Goal: Task Accomplishment & Management: Manage account settings

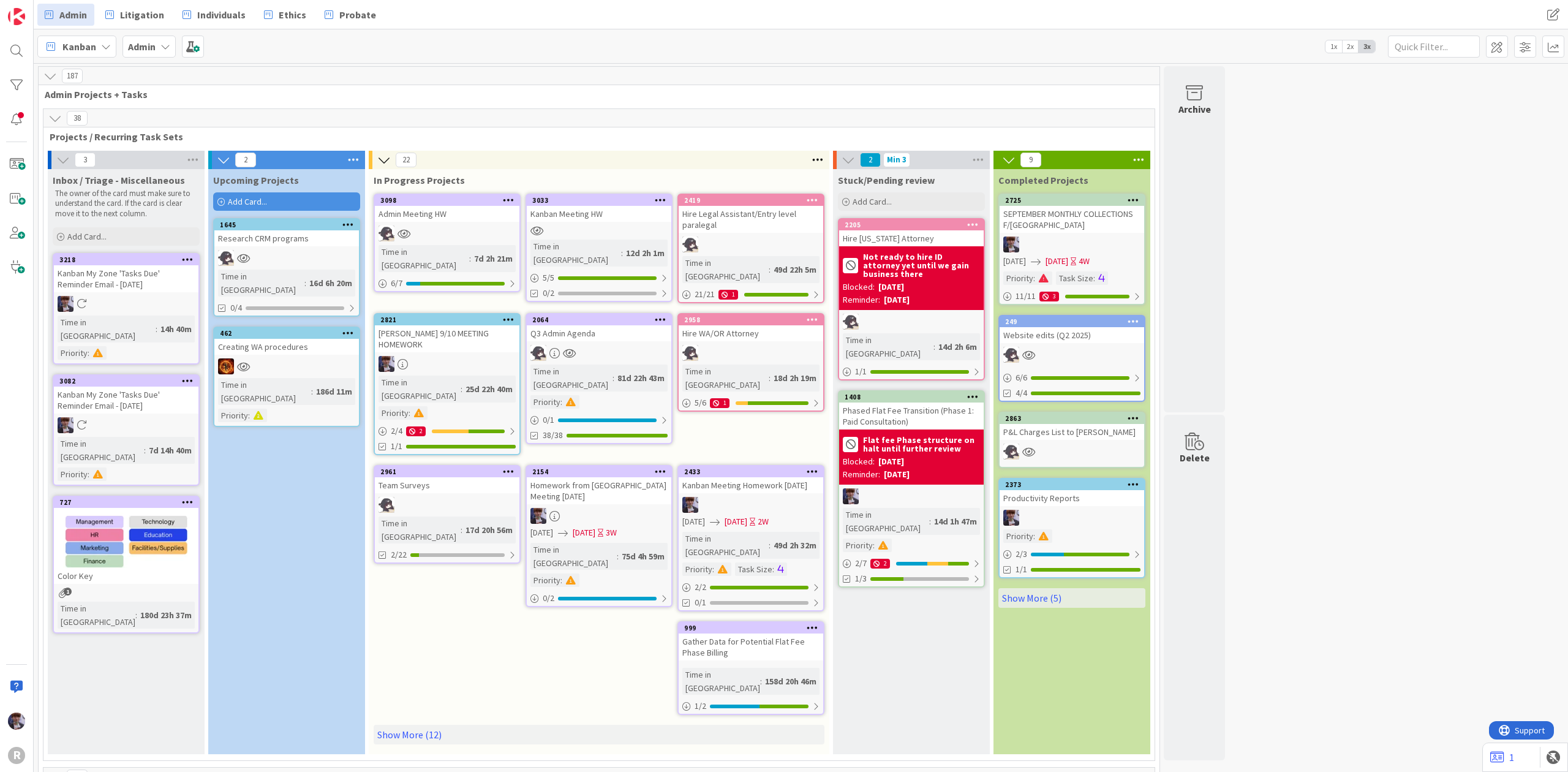
scroll to position [2503, 0]
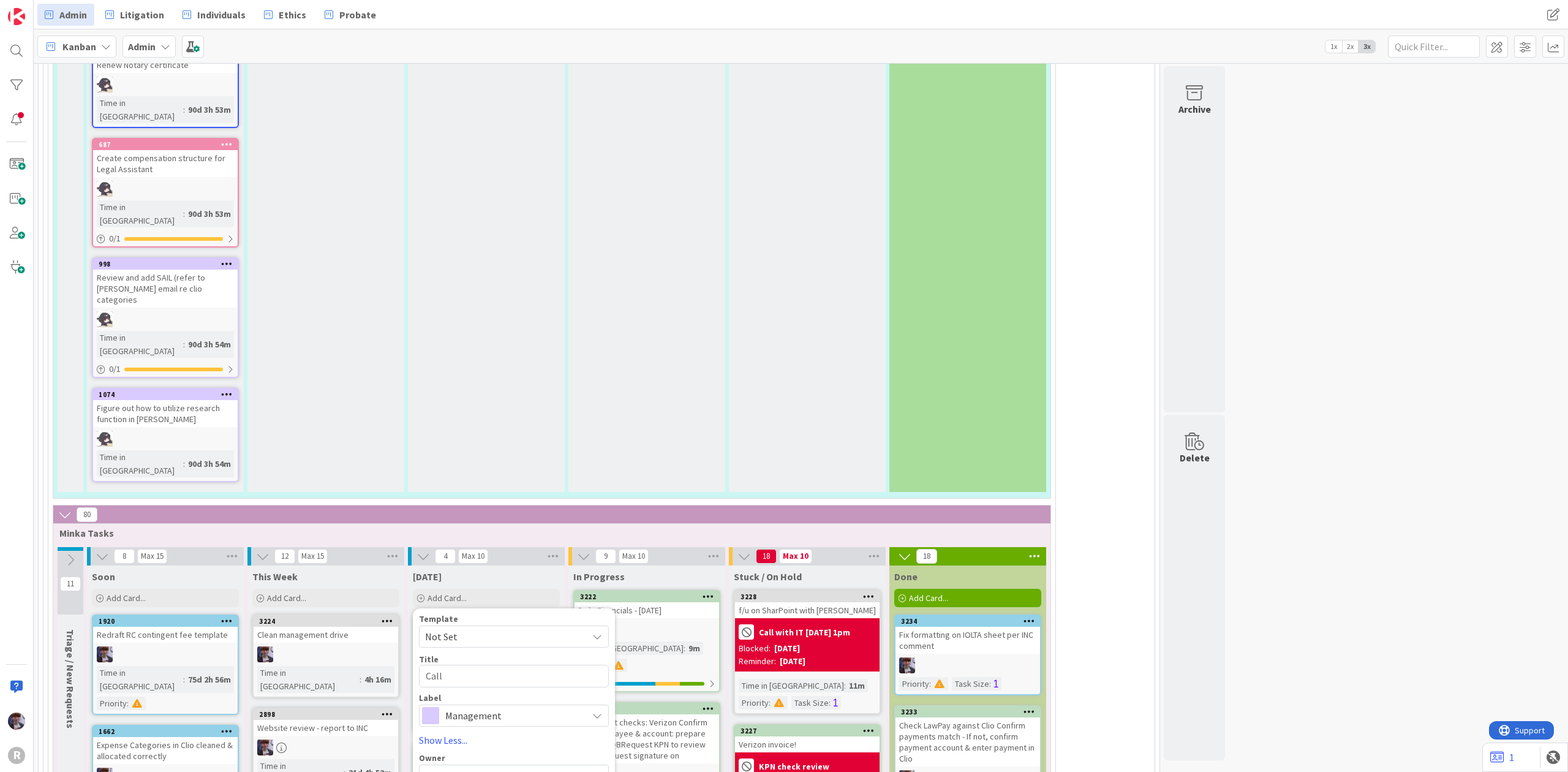
type textarea "Call B"
type textarea "x"
type textarea "Call Ba"
type textarea "x"
type textarea "Call [PERSON_NAME]"
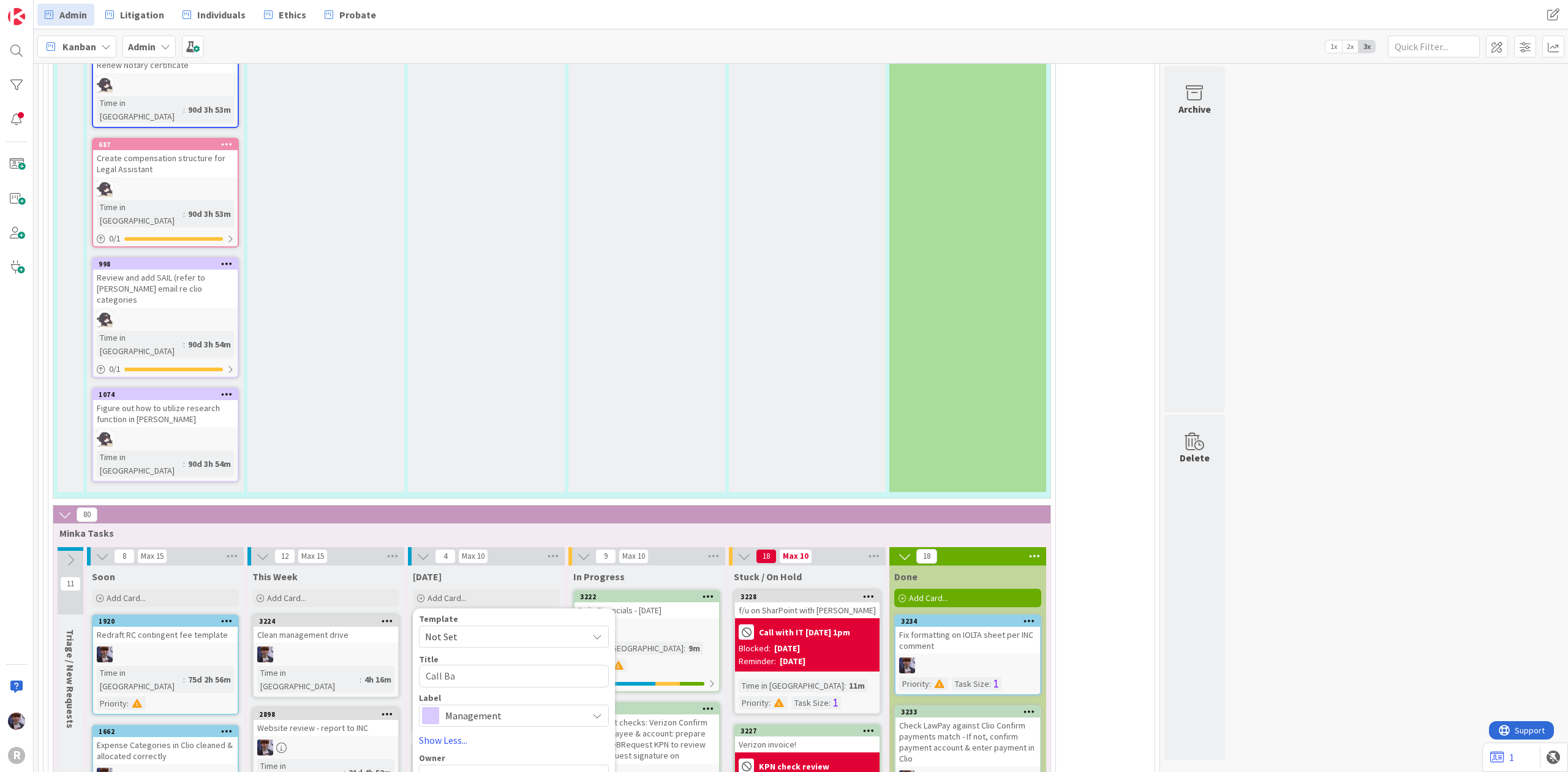
type textarea "x"
type textarea "Call Bail"
type textarea "x"
type textarea "Call Baile"
type textarea "x"
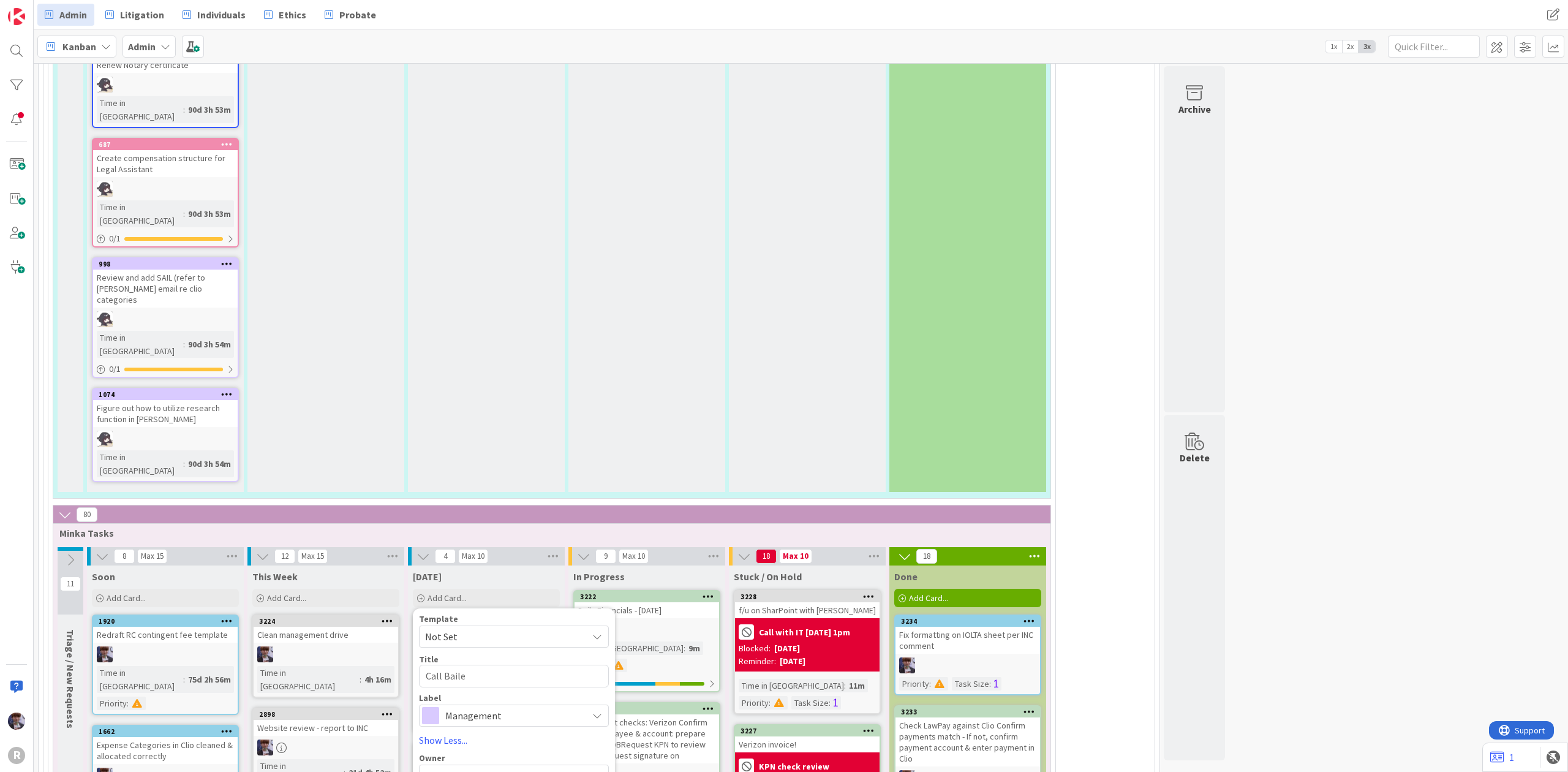
type textarea "Call [PERSON_NAME]"
type textarea "x"
type textarea "Call [PERSON_NAME],"
type textarea "x"
type textarea "Call [PERSON_NAME],"
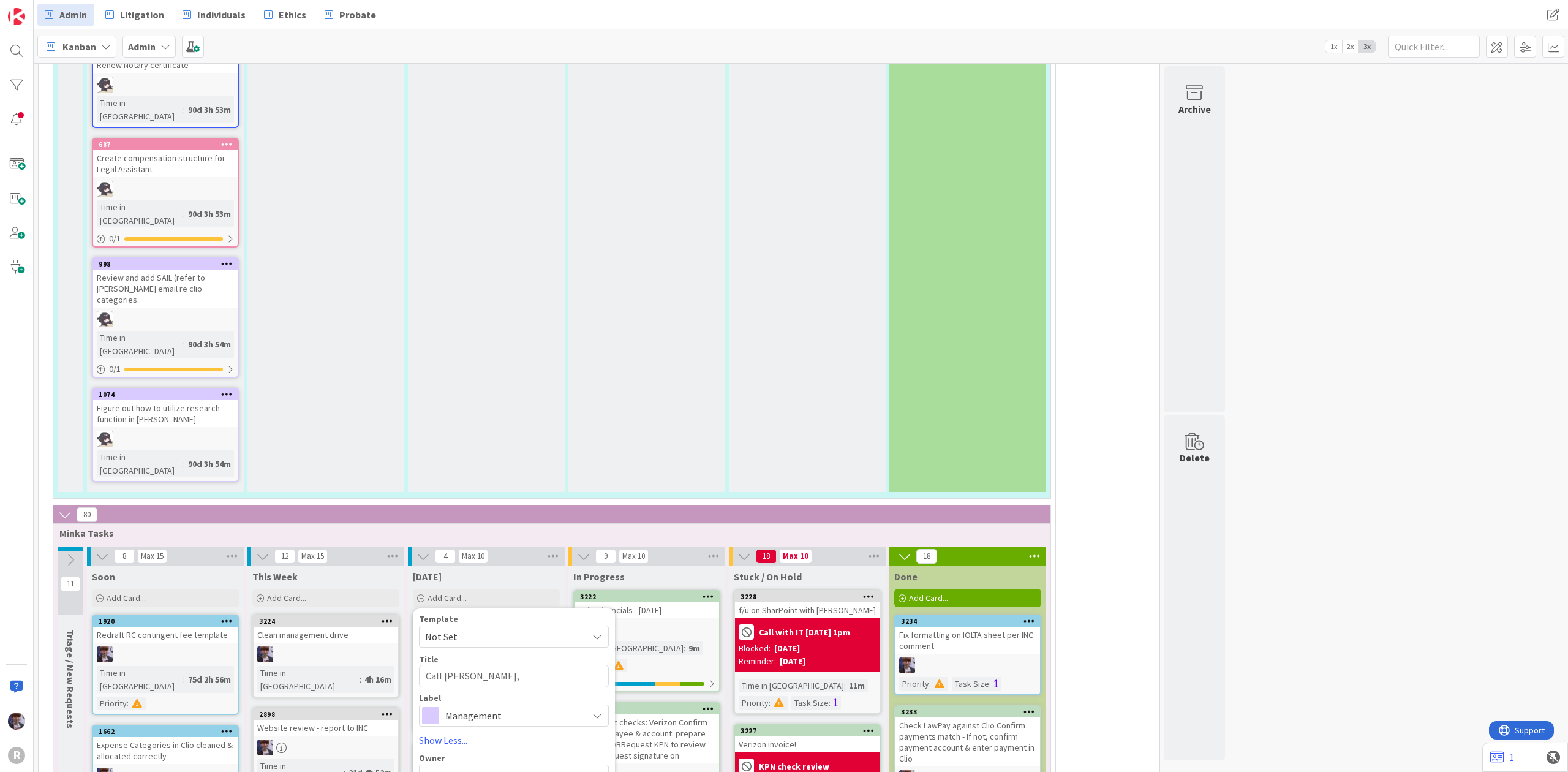
type textarea "x"
type textarea "Call [PERSON_NAME],"
type textarea "x"
type textarea "Call [PERSON_NAME], S"
type textarea "x"
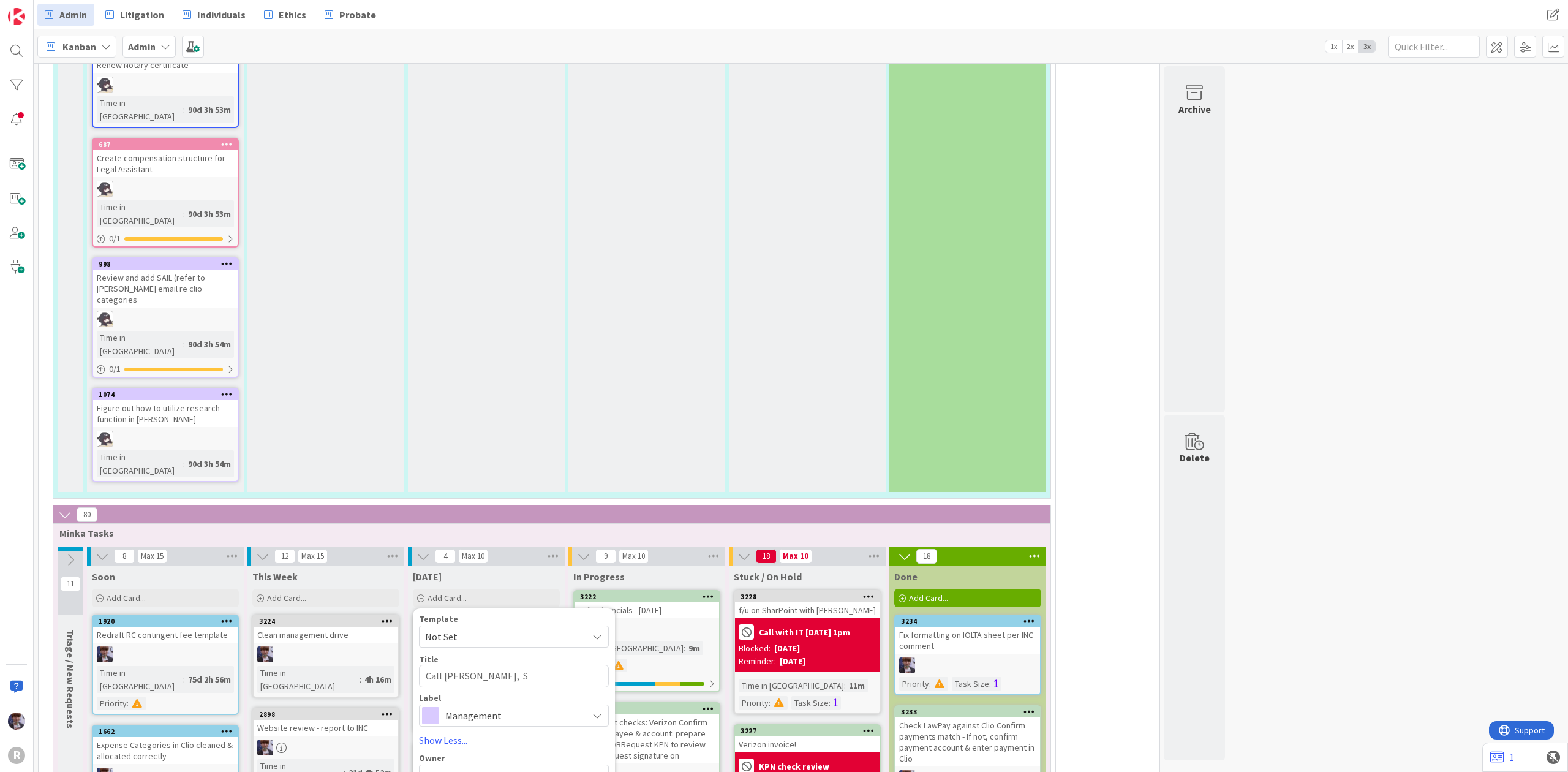
type textarea "Call [PERSON_NAME]"
type textarea "x"
type textarea "Call [PERSON_NAME], Sei"
type textarea "x"
type textarea "Call [PERSON_NAME]"
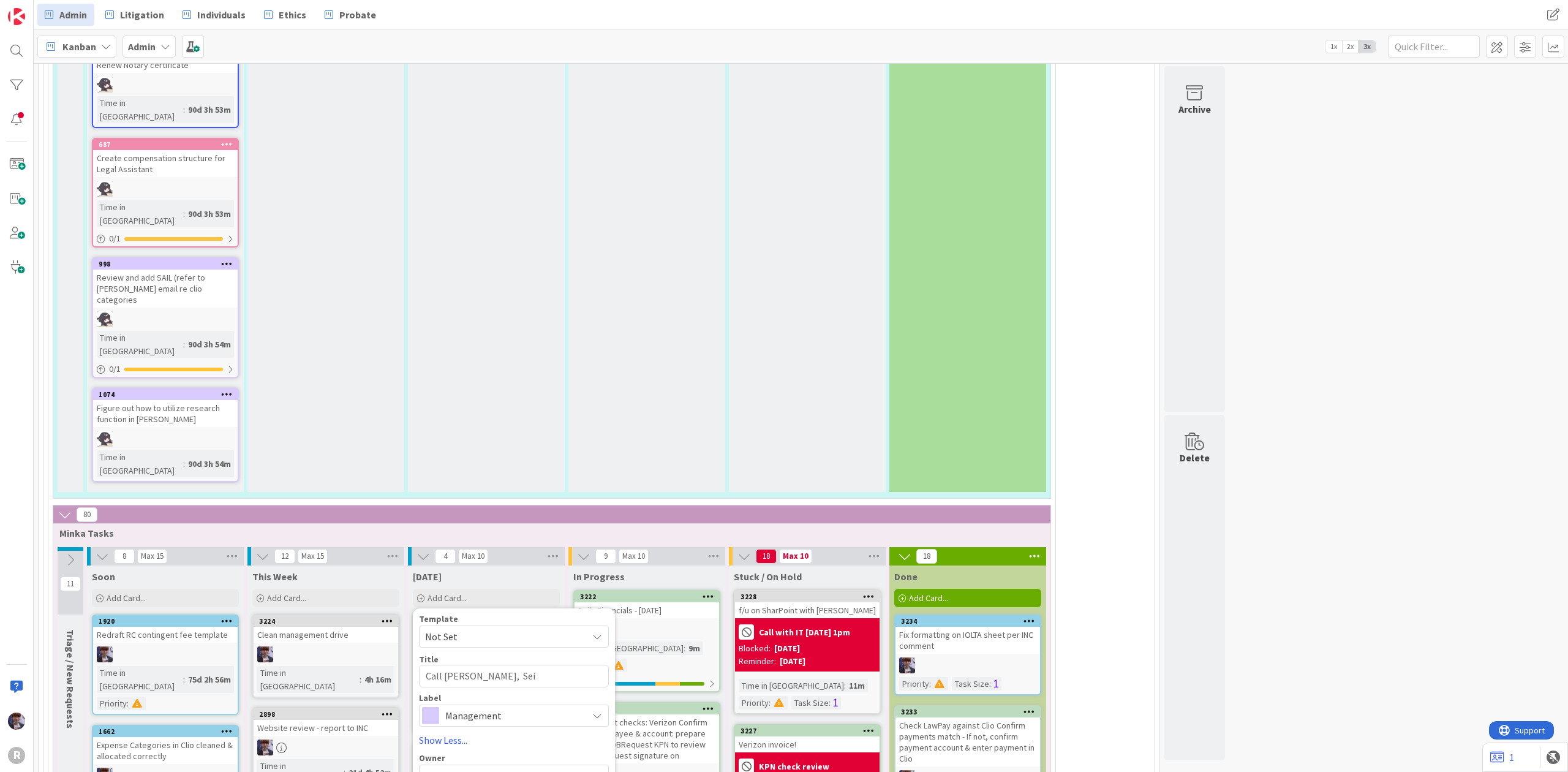
type textarea "x"
type textarea "Call [PERSON_NAME]"
type textarea "x"
type textarea "Call [PERSON_NAME], [PERSON_NAME]"
type textarea "x"
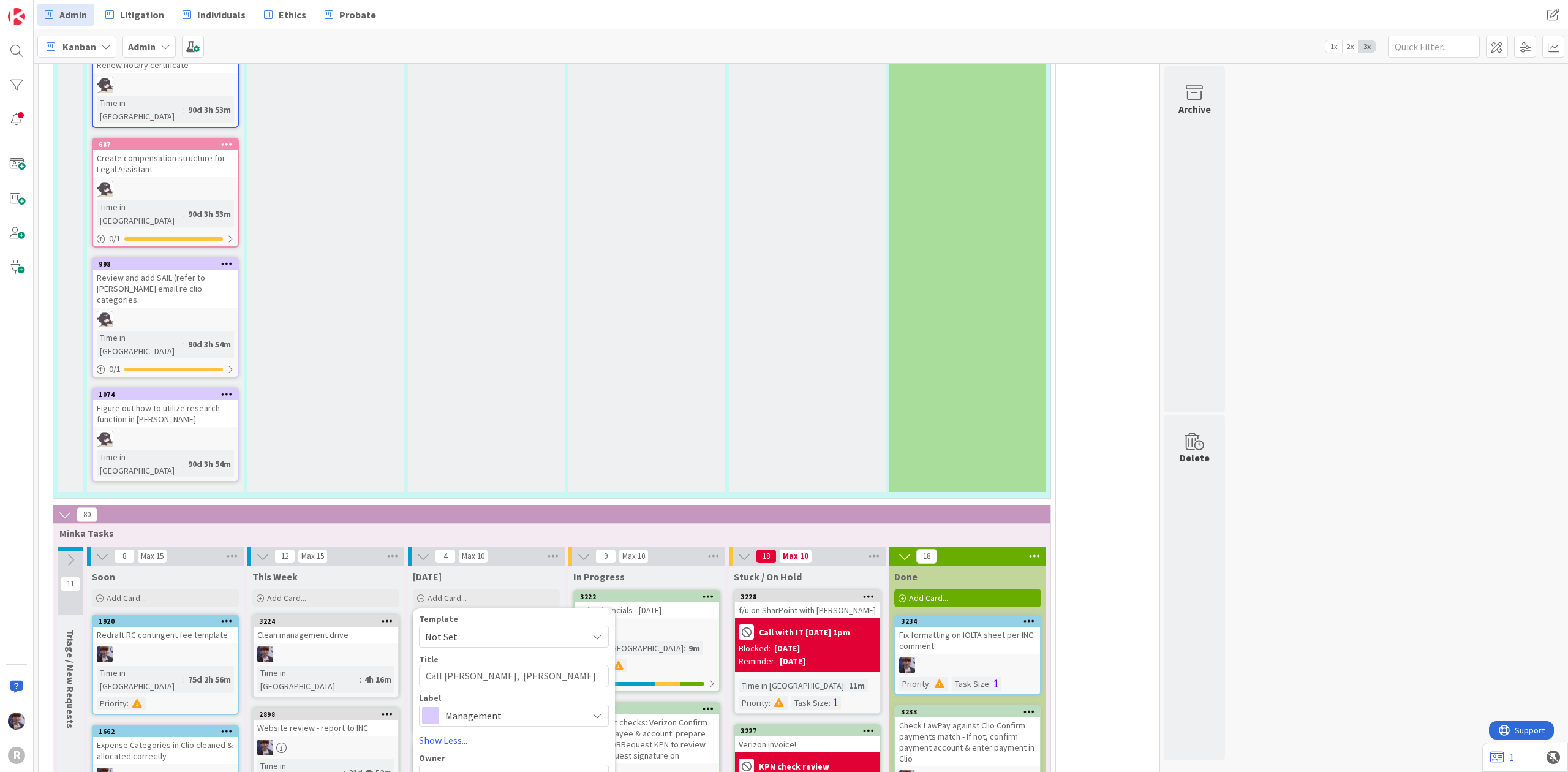
type textarea "Call [PERSON_NAME], Seidens"
type textarea "x"
type textarea "Call [PERSON_NAME], Seidenst"
type textarea "x"
type textarea "Call [PERSON_NAME], [PERSON_NAME]"
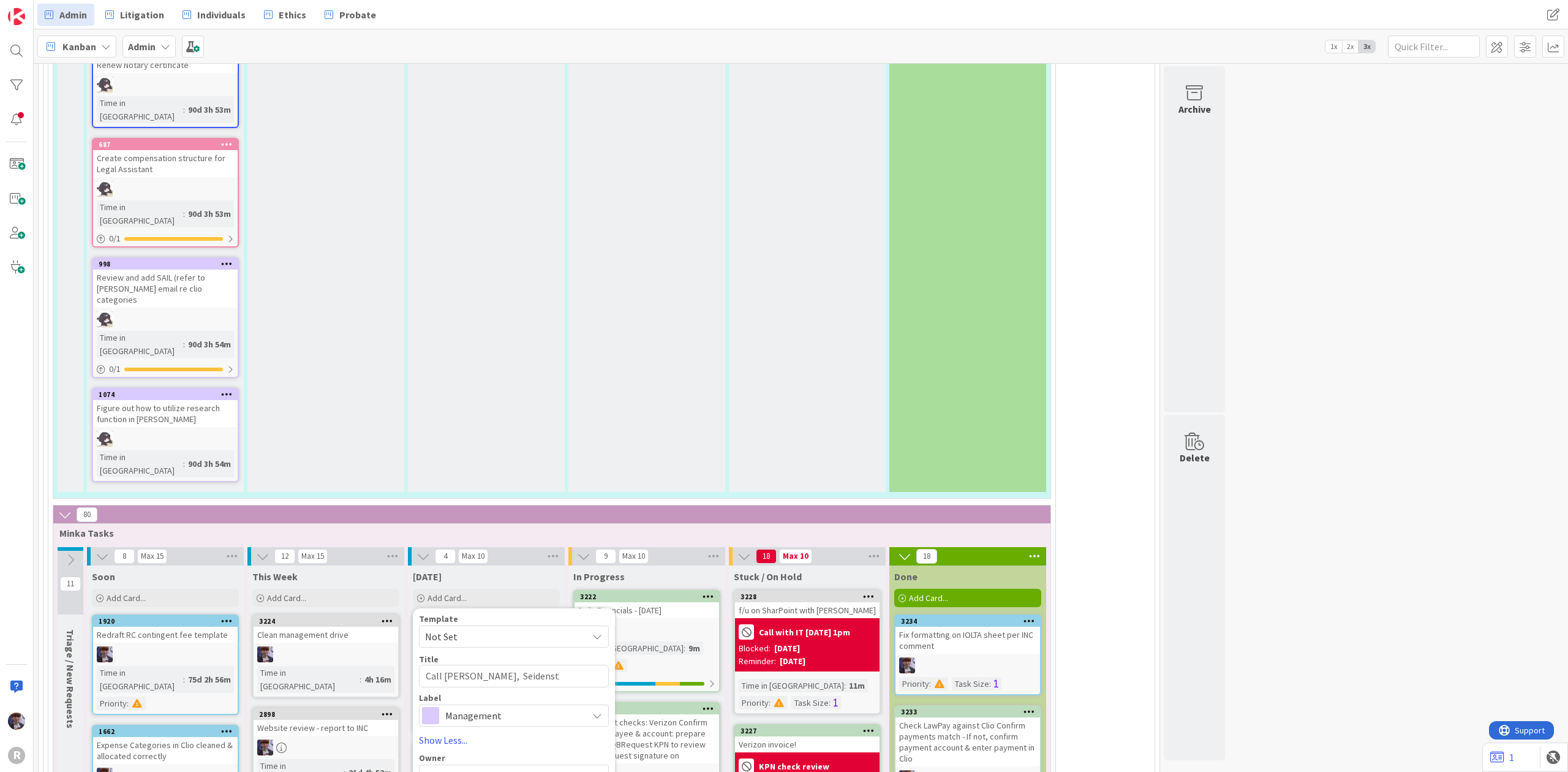
type textarea "x"
type textarea "Call [PERSON_NAME], Seidenstic"
type textarea "x"
type textarea "Call [PERSON_NAME], Seidenstick"
type textarea "x"
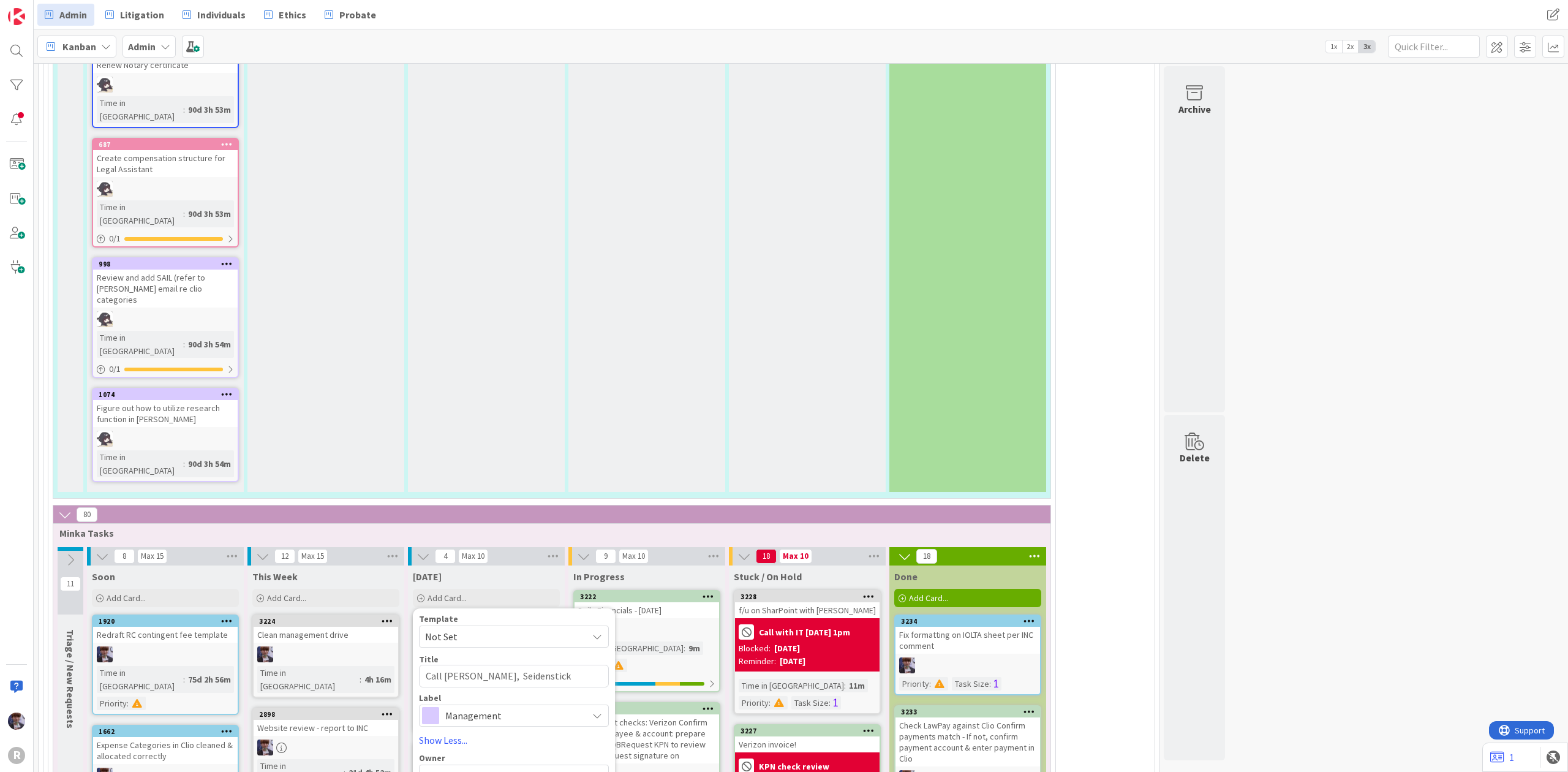
type textarea "Call [PERSON_NAME], Seidensticke"
type textarea "x"
type textarea "Call [PERSON_NAME], [PERSON_NAME]"
type textarea "x"
type textarea "Call [PERSON_NAME], [PERSON_NAME]"
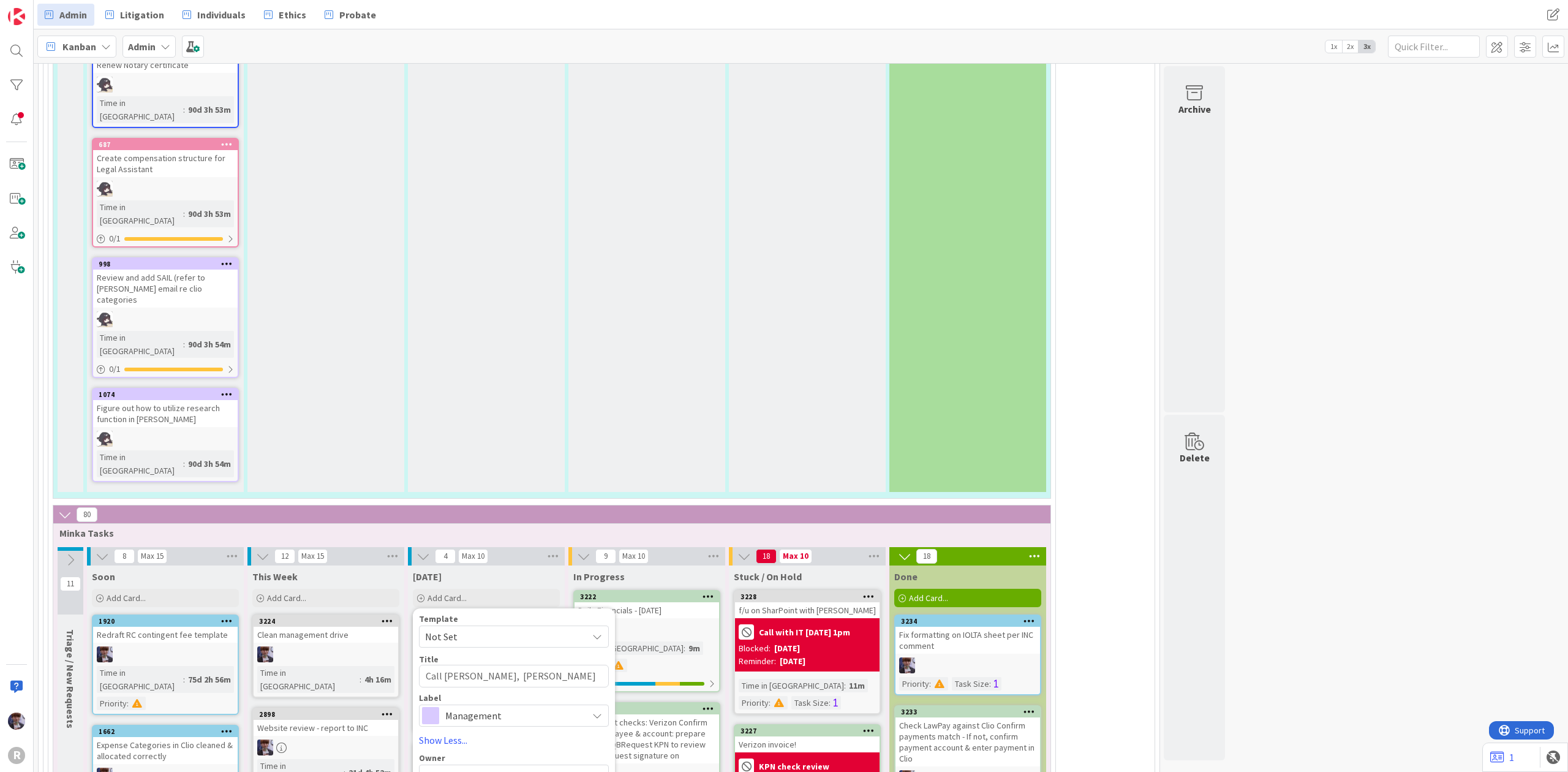
type textarea "x"
type textarea "Call [PERSON_NAME], [PERSON_NAME] &"
type textarea "x"
type textarea "Call [PERSON_NAME], [PERSON_NAME] &"
type textarea "x"
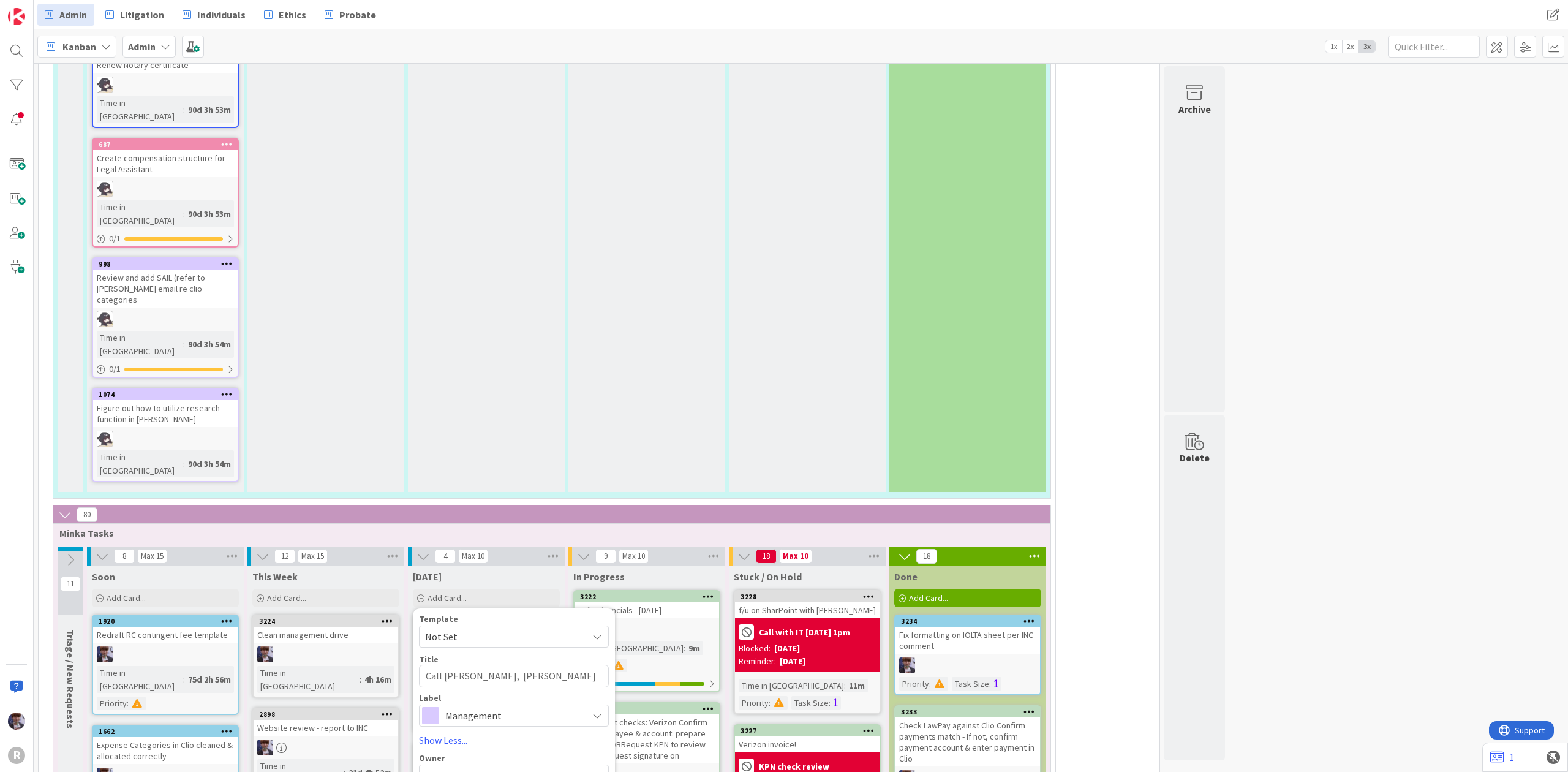
type textarea "Call [PERSON_NAME], [PERSON_NAME] & B"
type textarea "x"
type textarea "Call [PERSON_NAME], [PERSON_NAME] & Bl"
type textarea "x"
type textarea "Call [PERSON_NAME], [PERSON_NAME] & Blo"
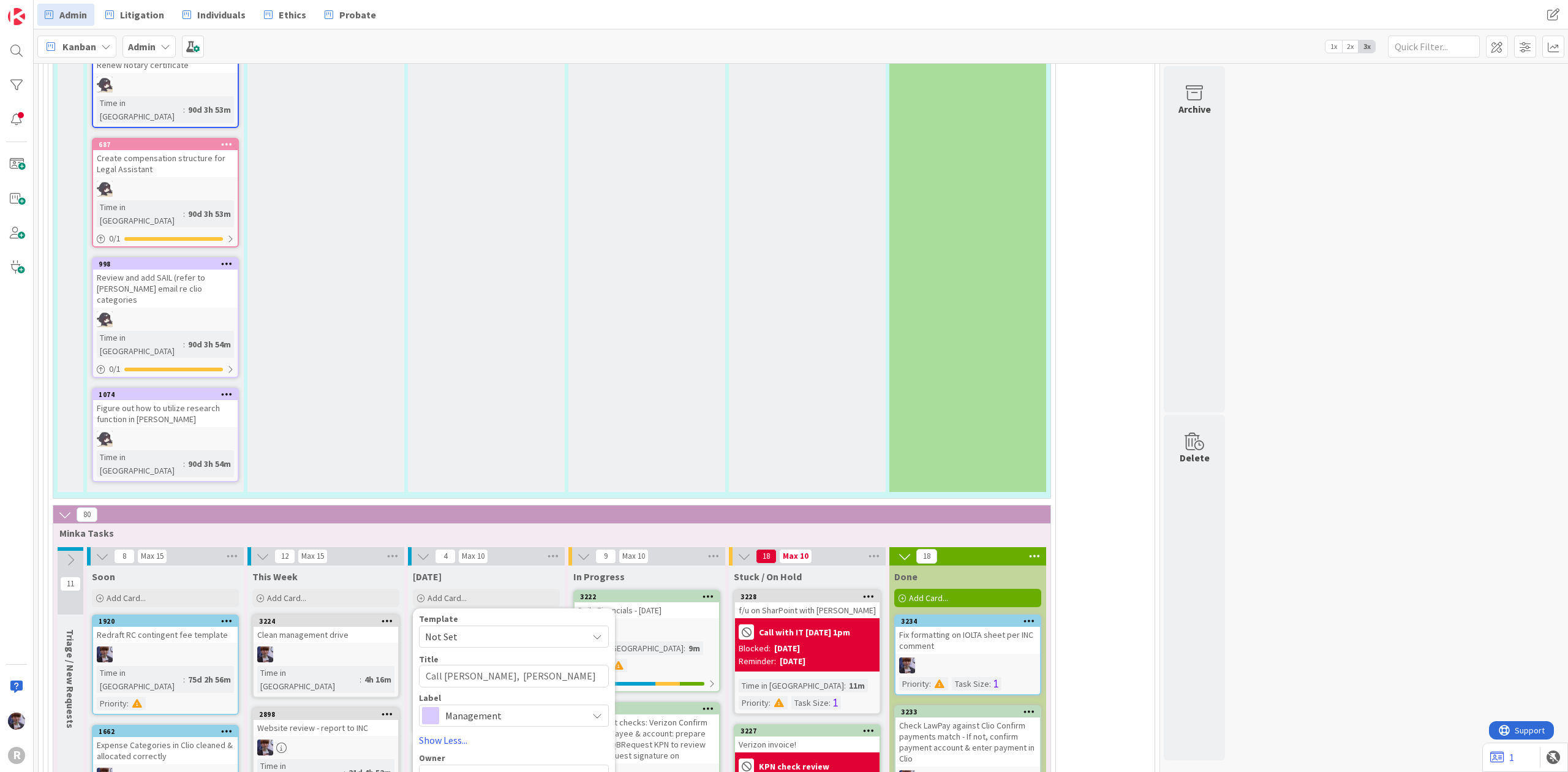
type textarea "x"
type textarea "Call [PERSON_NAME], [PERSON_NAME] & [PERSON_NAME]"
type textarea "x"
type textarea "Call [PERSON_NAME], [PERSON_NAME] & [PERSON_NAME]"
type textarea "x"
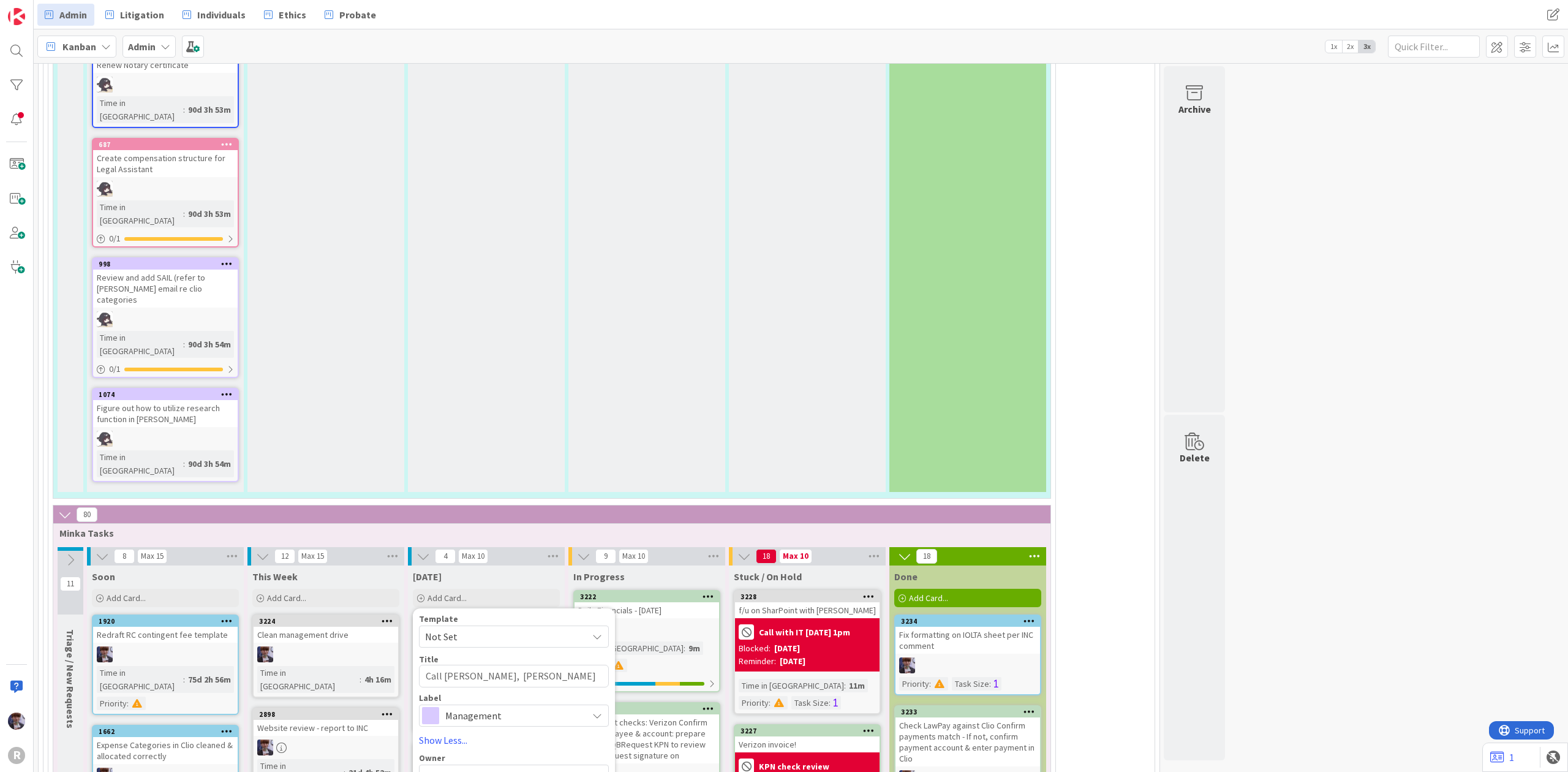
type textarea "Call [PERSON_NAME], [PERSON_NAME] & [PERSON_NAME] r"
type textarea "x"
type textarea "Call [PERSON_NAME], [PERSON_NAME] & [PERSON_NAME] re"
type textarea "x"
type textarea "Call [PERSON_NAME], [PERSON_NAME] & [PERSON_NAME] re"
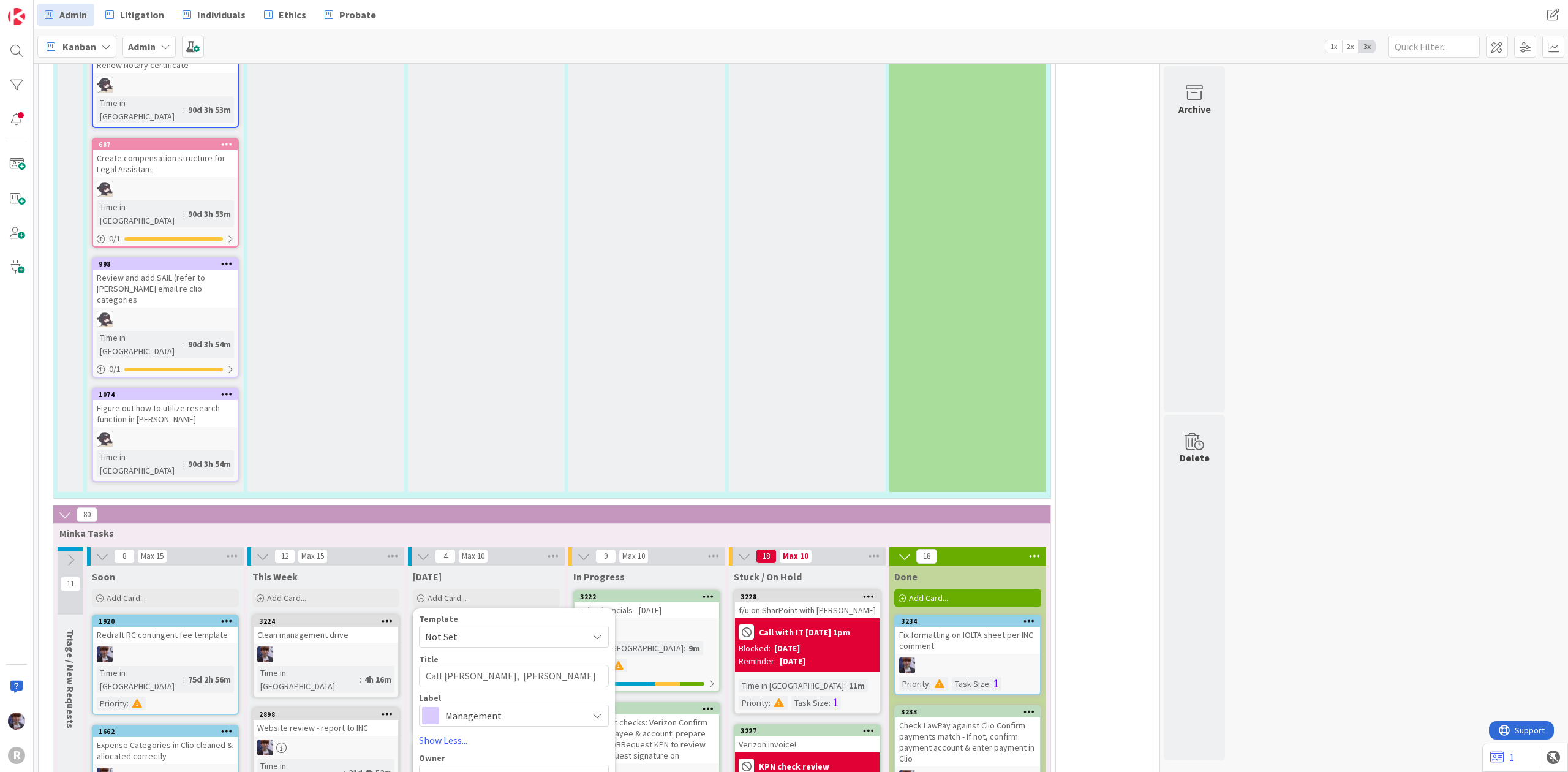
type textarea "x"
type textarea "Call [PERSON_NAME], [PERSON_NAME] & [PERSON_NAME] re u"
type textarea "x"
type textarea "Call [PERSON_NAME], [PERSON_NAME] & [PERSON_NAME] re un"
type textarea "x"
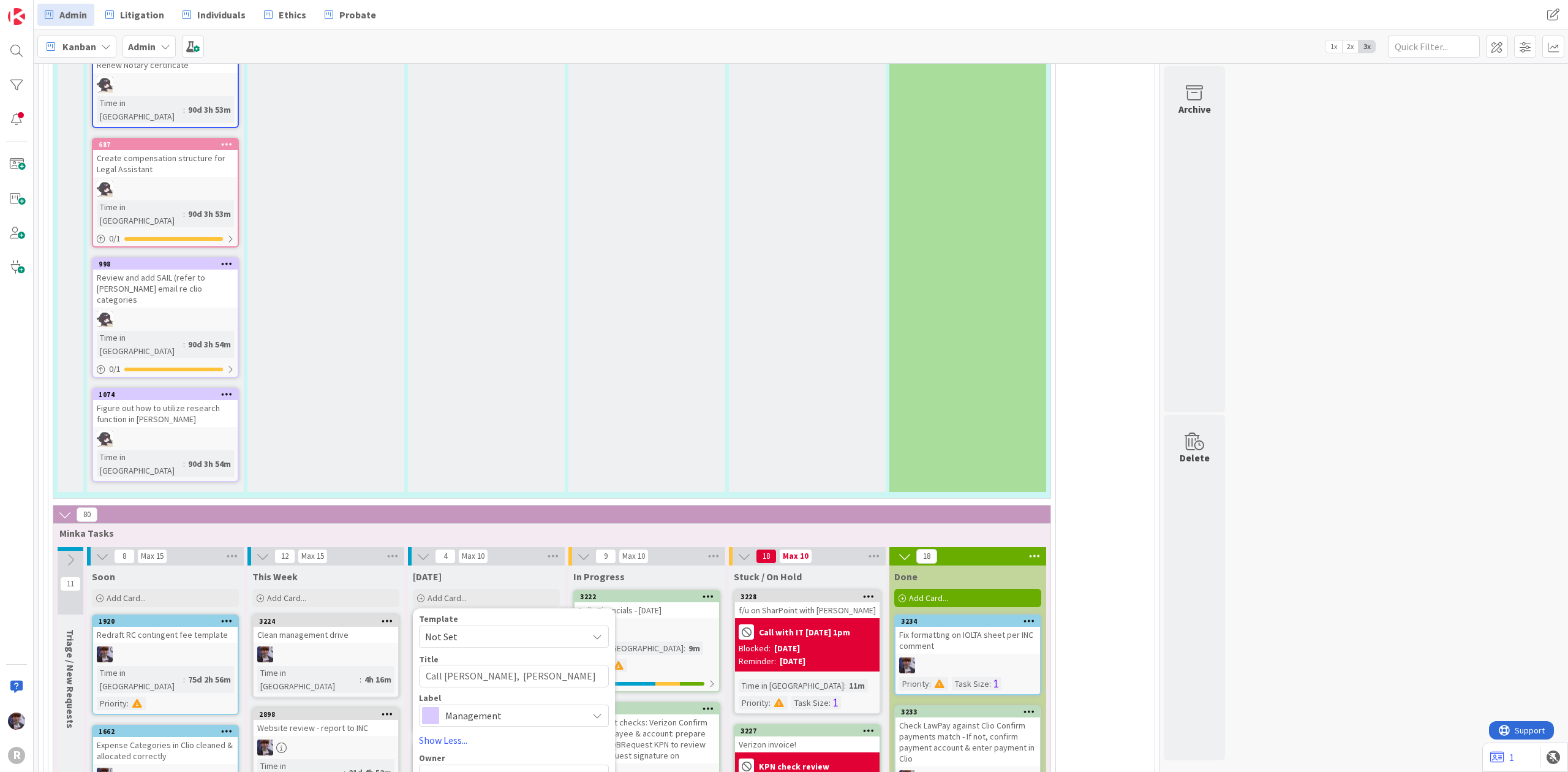
type textarea "Call [PERSON_NAME], [PERSON_NAME] & [PERSON_NAME] re unc"
type textarea "x"
type textarea "Call [PERSON_NAME], [PERSON_NAME] & [PERSON_NAME] re unca"
type textarea "x"
type textarea "Call [PERSON_NAME], [PERSON_NAME] & [PERSON_NAME] re uncas"
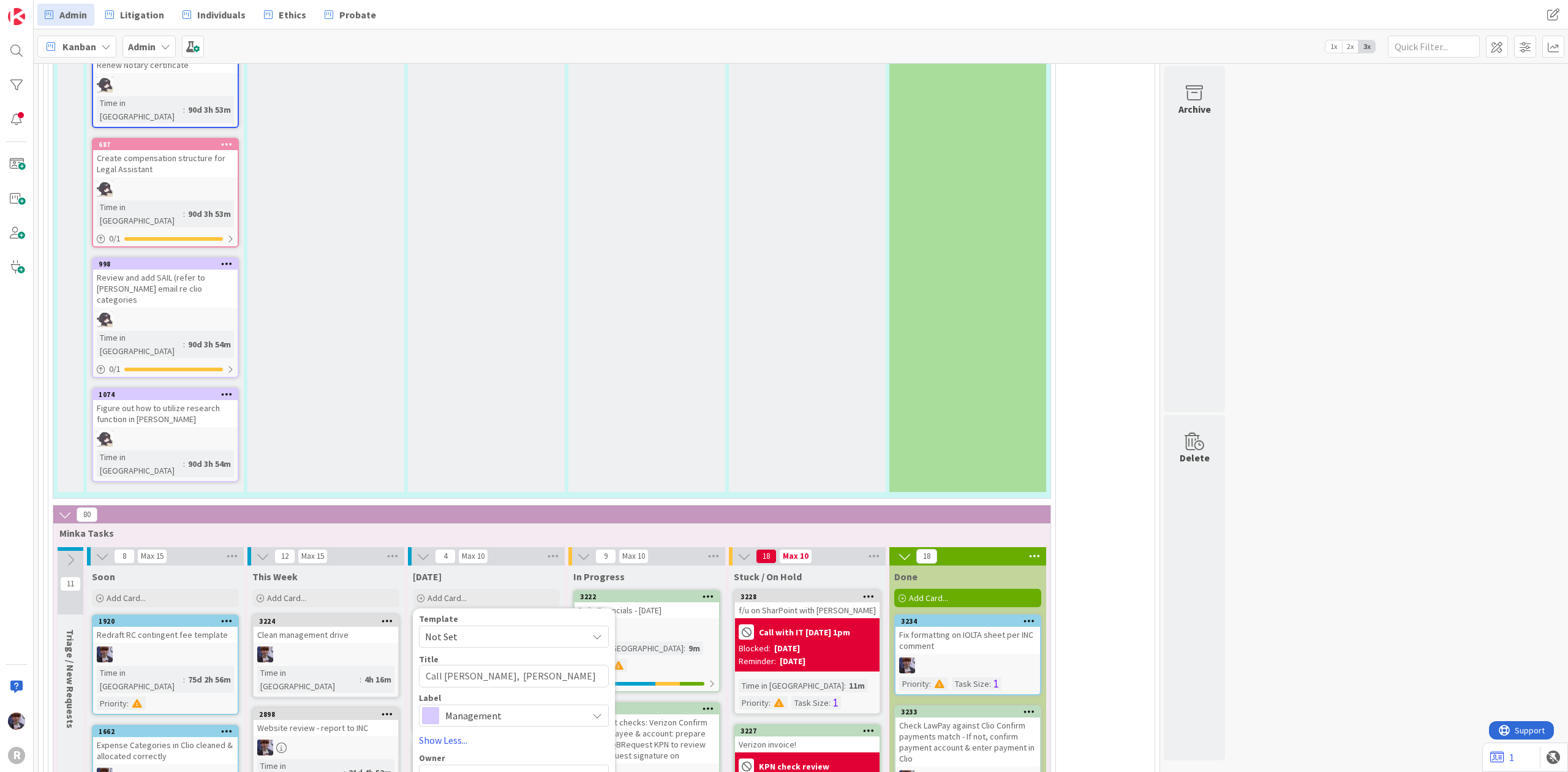
type textarea "x"
type textarea "Call [PERSON_NAME], [PERSON_NAME] & [PERSON_NAME] re uncash"
type textarea "x"
type textarea "Call [PERSON_NAME], [PERSON_NAME] & [PERSON_NAME] re uncashe"
type textarea "x"
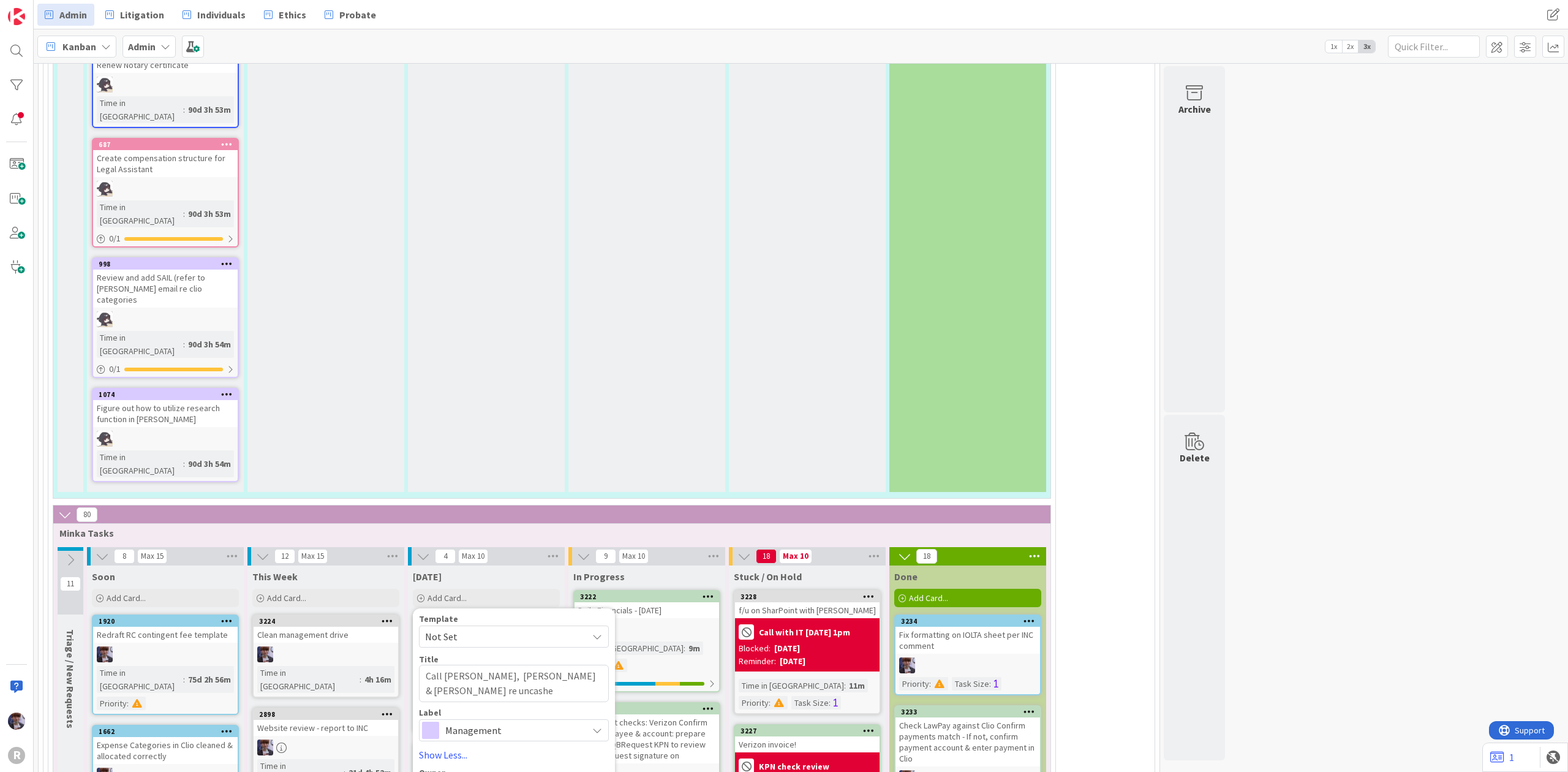
type textarea "Call [PERSON_NAME], [PERSON_NAME] & [PERSON_NAME] re uncashed"
type textarea "x"
type textarea "Call [PERSON_NAME], [PERSON_NAME] & [PERSON_NAME] re uncashed"
type textarea "x"
type textarea "Call [PERSON_NAME], [PERSON_NAME] & [PERSON_NAME] re uncashed t"
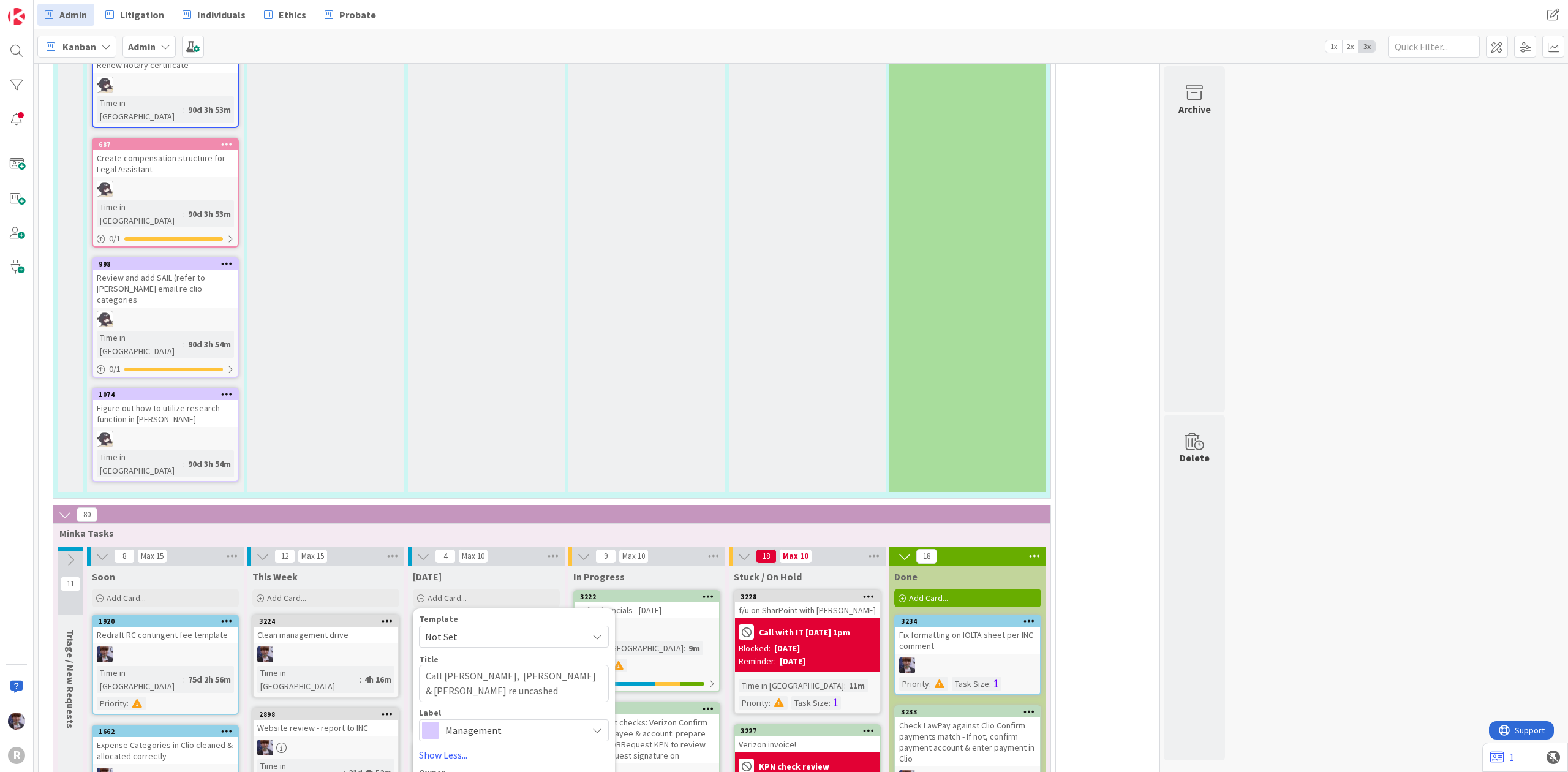
type textarea "x"
type textarea "Call [PERSON_NAME], [PERSON_NAME] & [PERSON_NAME] re uncashed tr"
type textarea "x"
type textarea "Call [PERSON_NAME], [PERSON_NAME] & [PERSON_NAME] re uncashed tru"
type textarea "x"
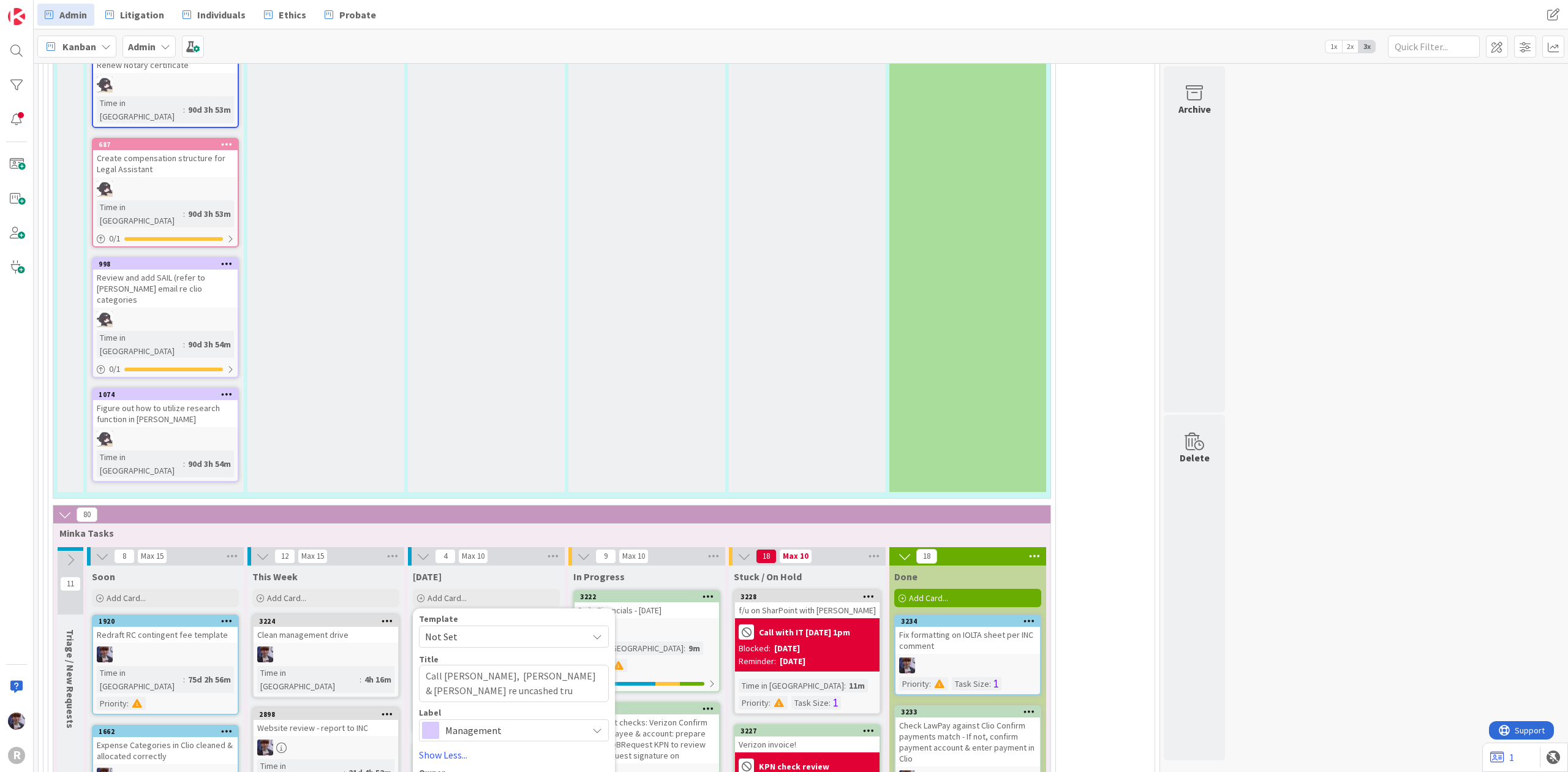
type textarea "Call [PERSON_NAME], [PERSON_NAME] & [PERSON_NAME] re uncashed trus"
type textarea "x"
type textarea "Call [PERSON_NAME], [PERSON_NAME] & [PERSON_NAME] re uncashed trust"
type textarea "x"
type textarea "Call [PERSON_NAME], [PERSON_NAME] & [PERSON_NAME] re uncashed trust"
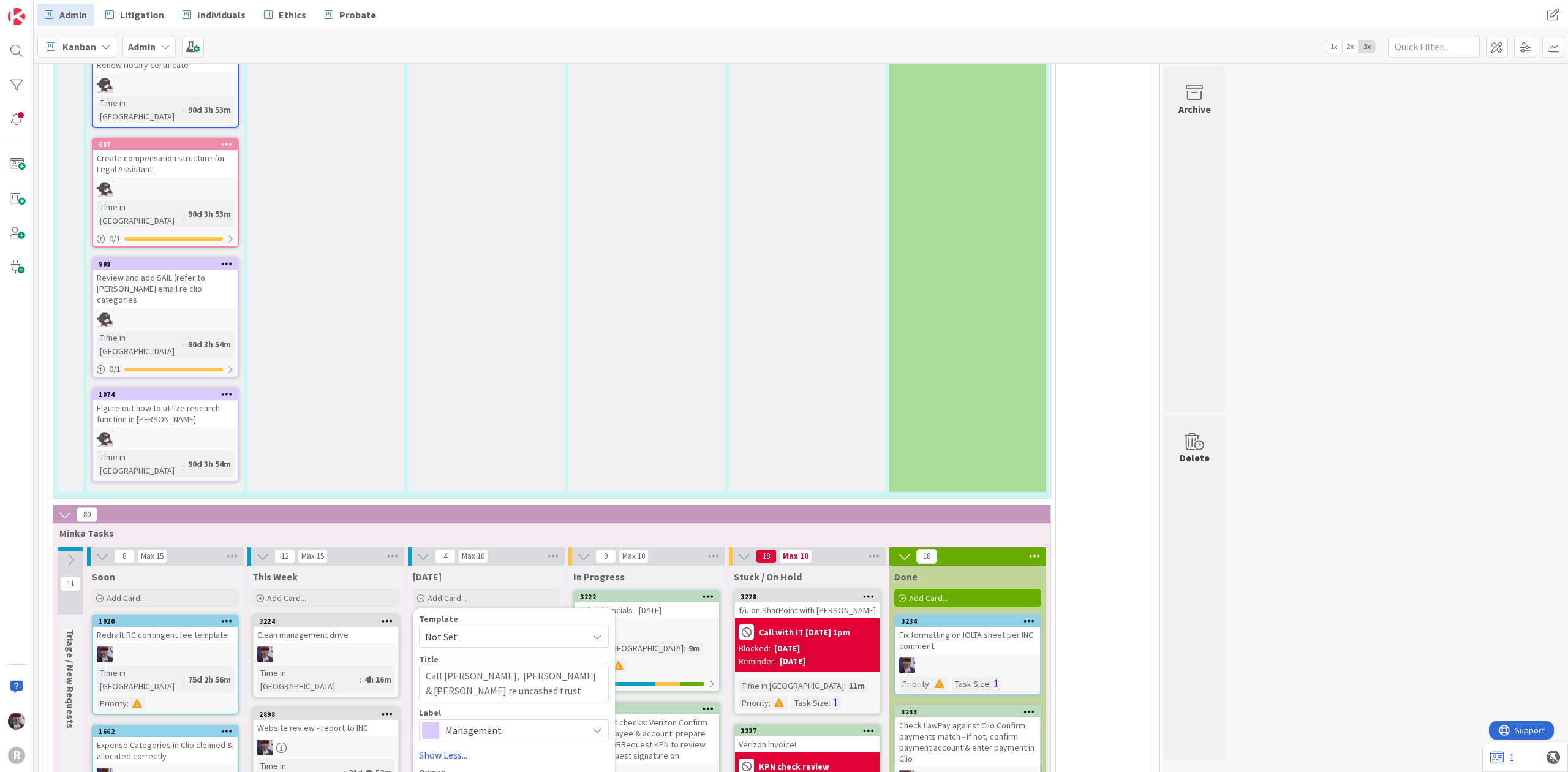
type textarea "x"
type textarea "Call [PERSON_NAME], [PERSON_NAME] & [PERSON_NAME] re uncashed trust c"
type textarea "x"
type textarea "Call [PERSON_NAME], [PERSON_NAME] & [PERSON_NAME] re uncashed trust ch"
type textarea "x"
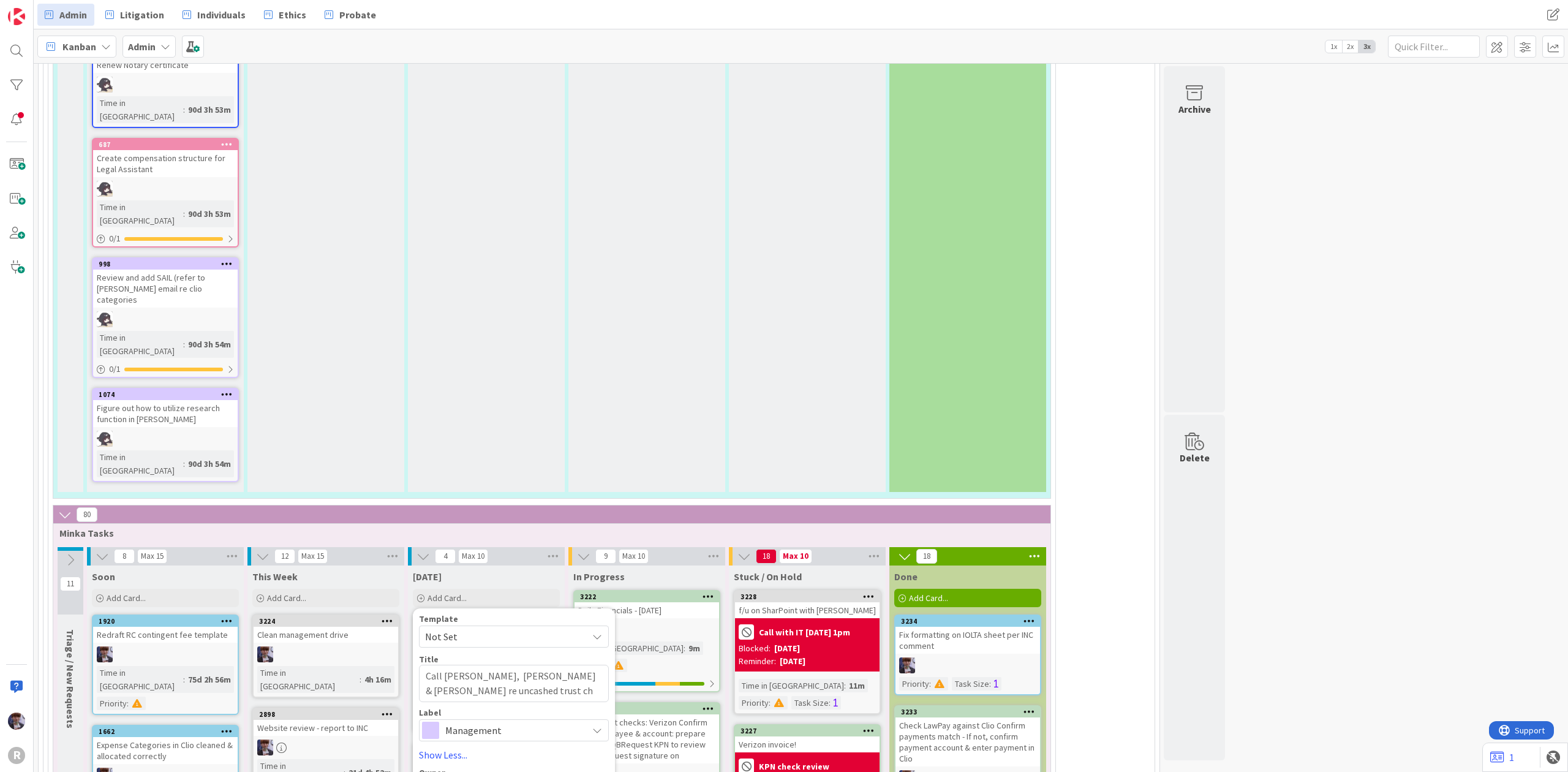
type textarea "Call [PERSON_NAME], [PERSON_NAME] & [PERSON_NAME] re uncashed trust che"
type textarea "x"
type textarea "Call [PERSON_NAME], [PERSON_NAME] & [PERSON_NAME] re uncashed trust chec"
type textarea "x"
type textarea "Call [PERSON_NAME], [PERSON_NAME] & [PERSON_NAME] re uncashed trust check"
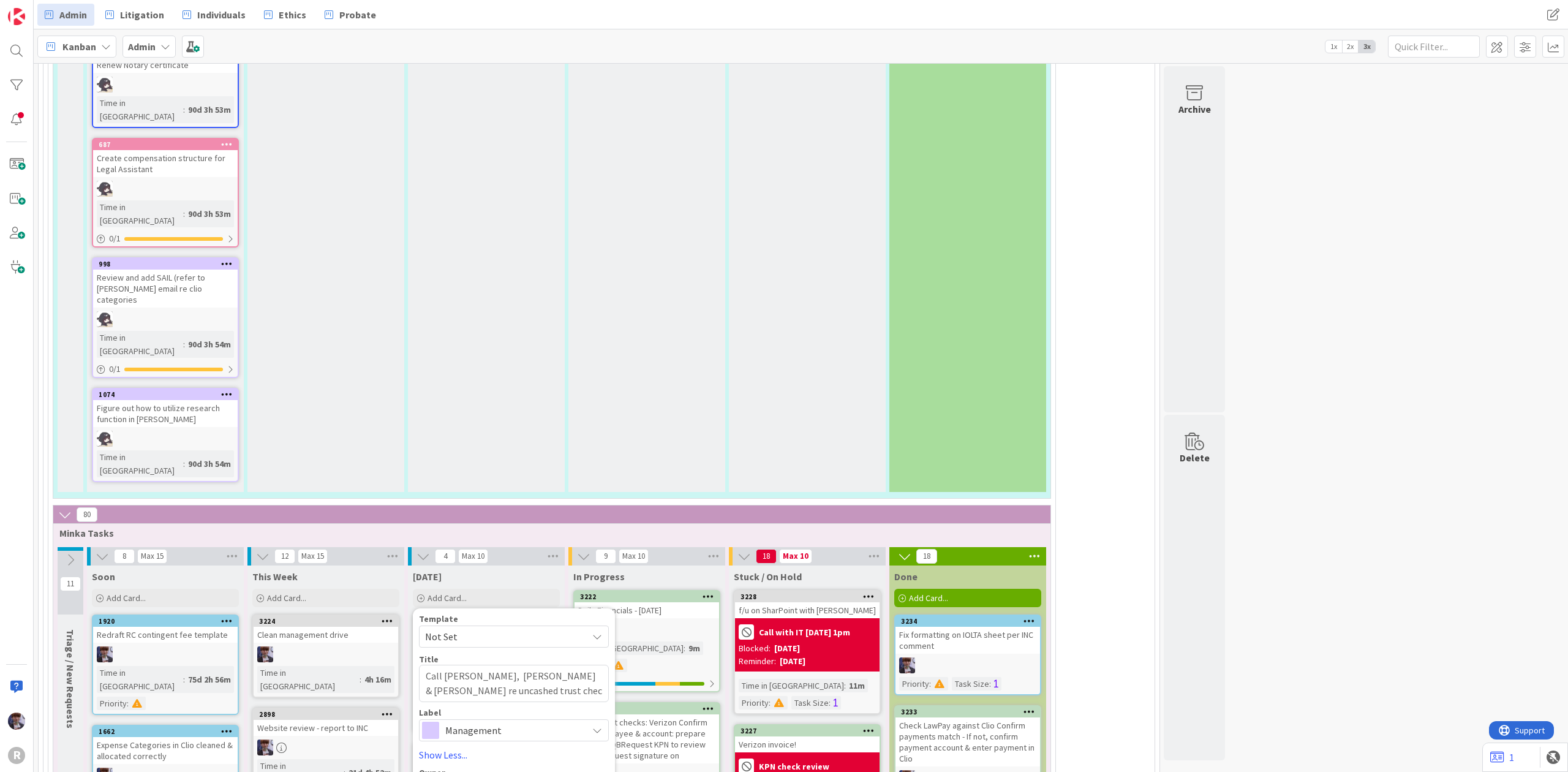
type textarea "x"
type textarea "Call [PERSON_NAME], [PERSON_NAME] & [PERSON_NAME] re uncashed trust checks"
type textarea "x"
drag, startPoint x: 488, startPoint y: 341, endPoint x: 466, endPoint y: 344, distance: 22.2
click at [466, 665] on textarea "Call [PERSON_NAME], [PERSON_NAME] & [PERSON_NAME] re uncashed trust checks" at bounding box center [514, 683] width 190 height 37
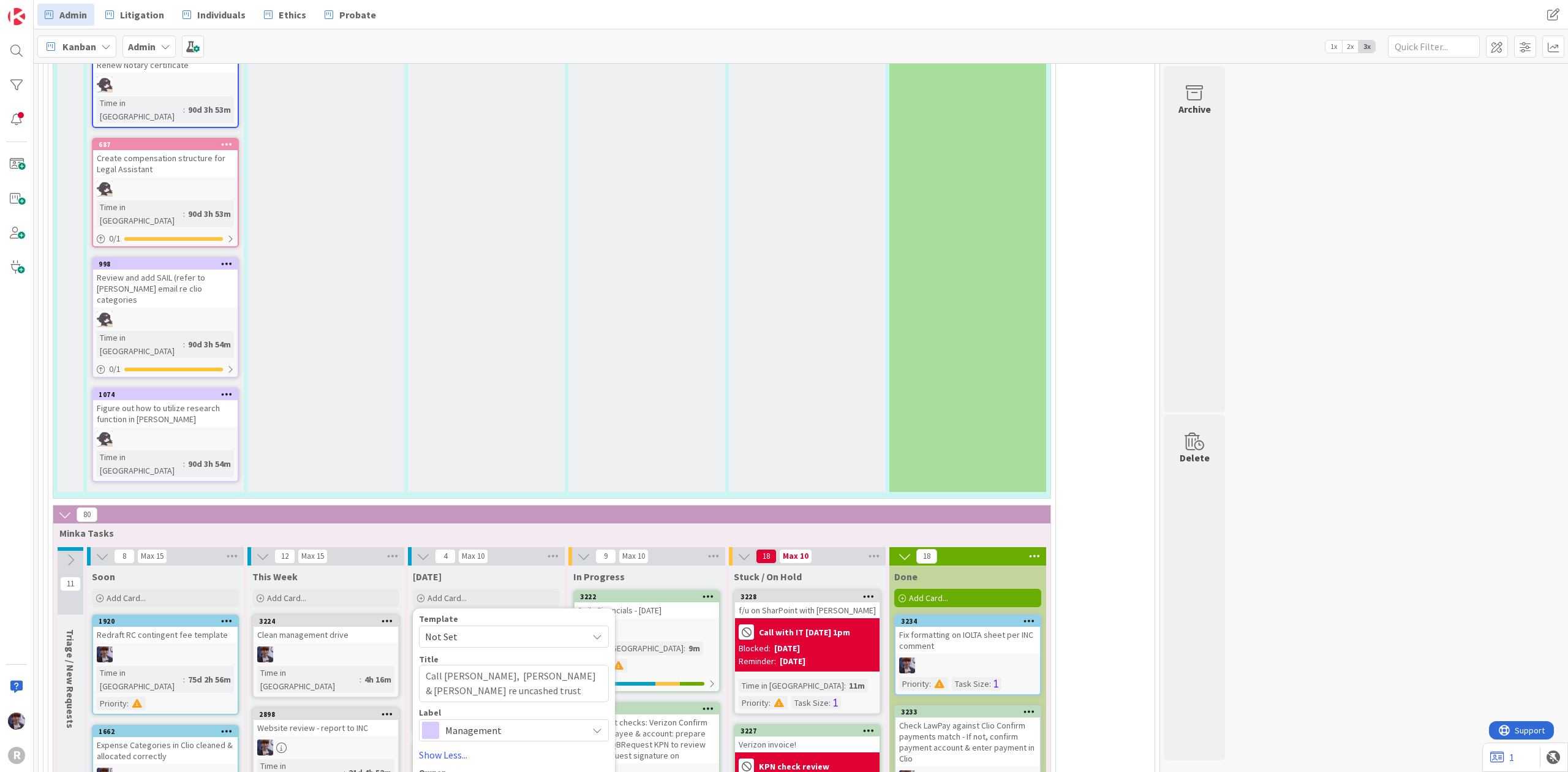
type textarea "Call [PERSON_NAME], [PERSON_NAME] & [PERSON_NAME] re uncashed checks"
type textarea "x"
type textarea "Call [PERSON_NAME], [PERSON_NAME] & [PERSON_NAME] re uncashed I checks"
type textarea "x"
type textarea "Call [PERSON_NAME], [PERSON_NAME] & [PERSON_NAME] re uncashed IO checks"
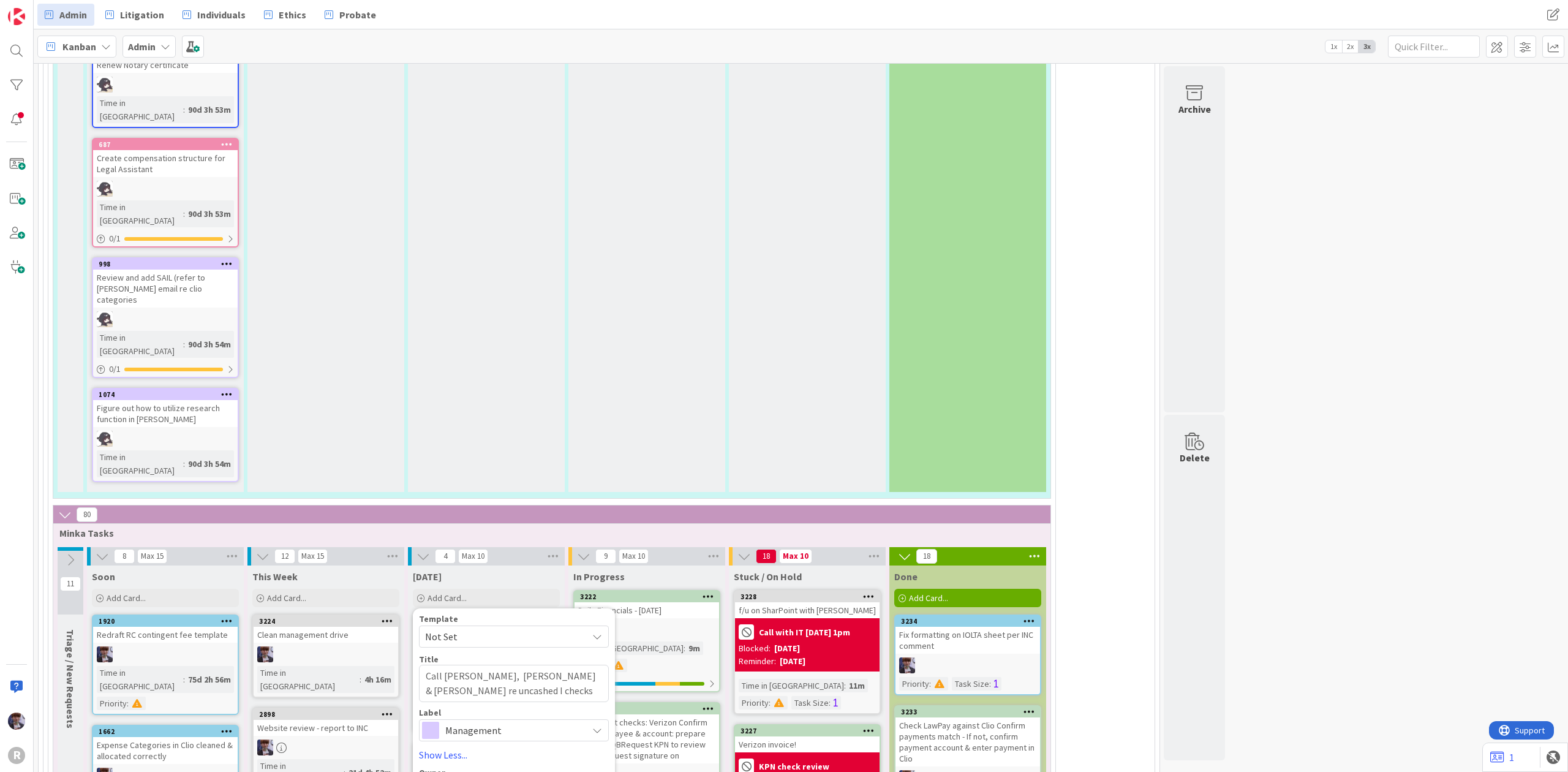
type textarea "x"
type textarea "Call [PERSON_NAME], [PERSON_NAME] & [PERSON_NAME] re uncashed IOL checks"
type textarea "x"
type textarea "Call [PERSON_NAME], [PERSON_NAME] & [PERSON_NAME] re uncashed IOLT checks"
type textarea "x"
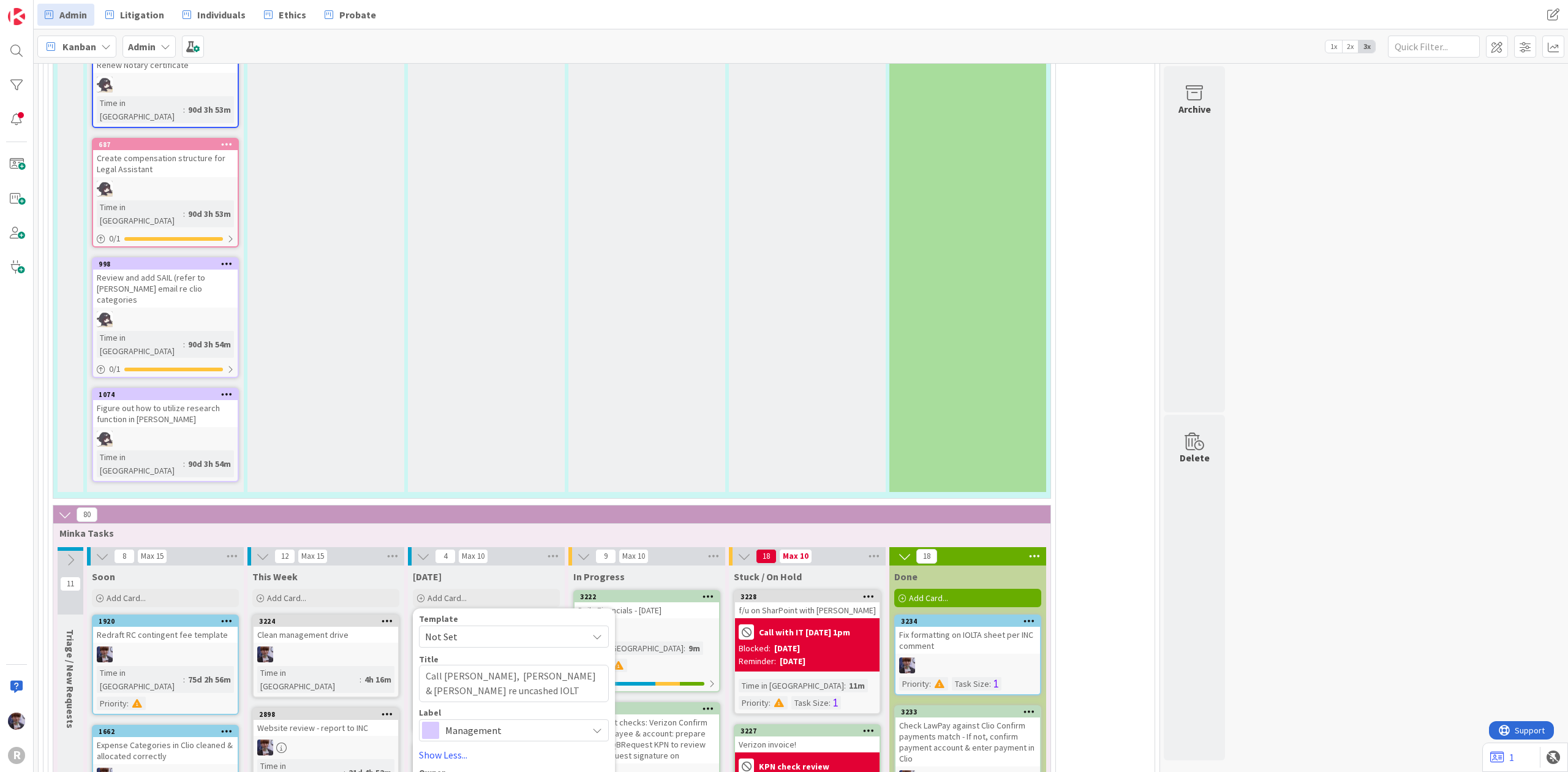
type textarea "Call [PERSON_NAME], [PERSON_NAME] & [PERSON_NAME] re uncashed IOLTA checks"
type textarea "x"
type textarea "Call [PERSON_NAME], [PERSON_NAME] & [PERSON_NAME] re uncashed IOLTA checks"
click at [492, 708] on div "Label Management Management HR Marketing Finance Tech Education Facilities & Su…" at bounding box center [514, 725] width 190 height 33
click at [495, 722] on span "Management" at bounding box center [513, 730] width 136 height 17
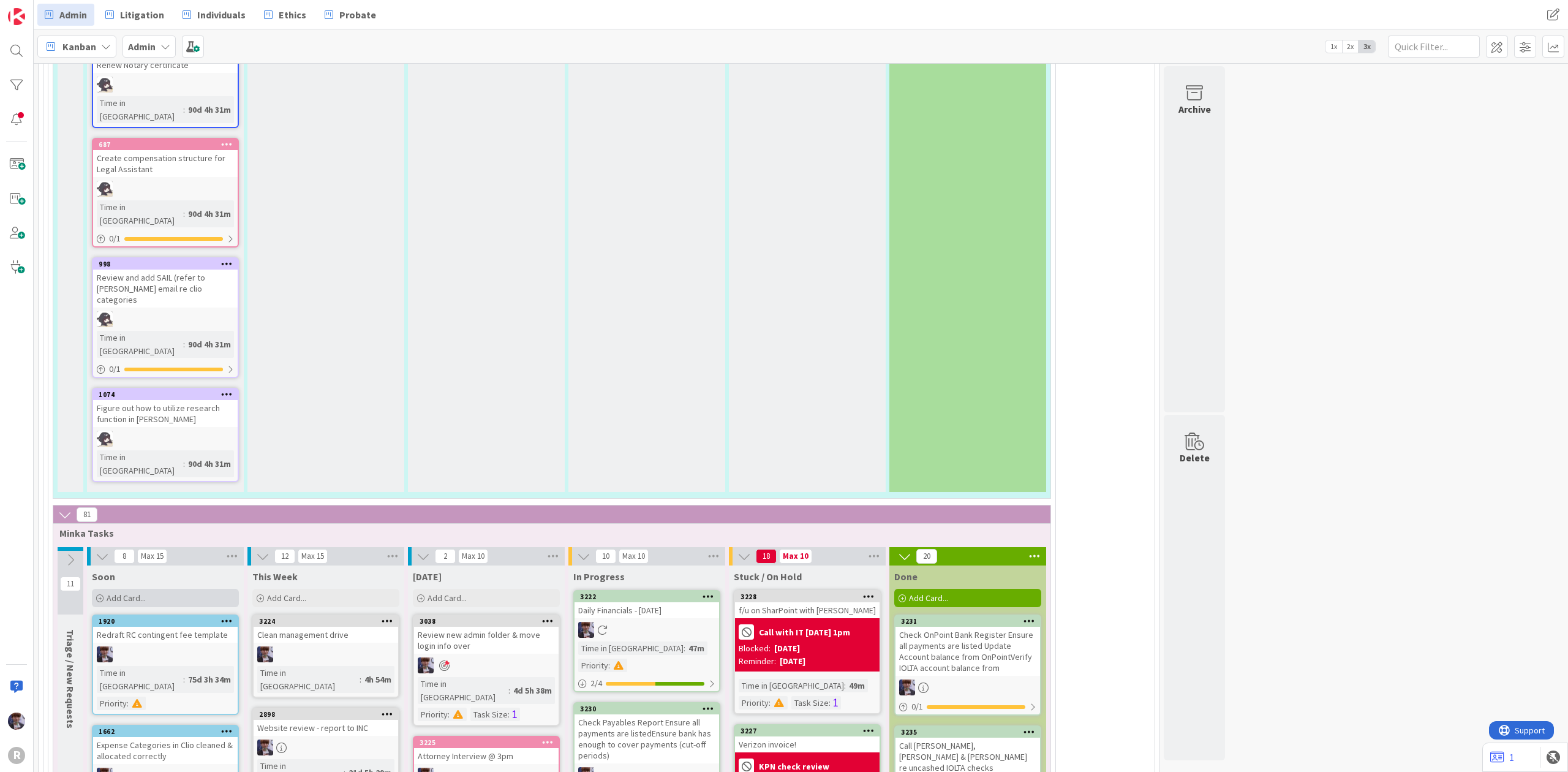
click at [167, 589] on div "Add Card..." at bounding box center [165, 598] width 147 height 18
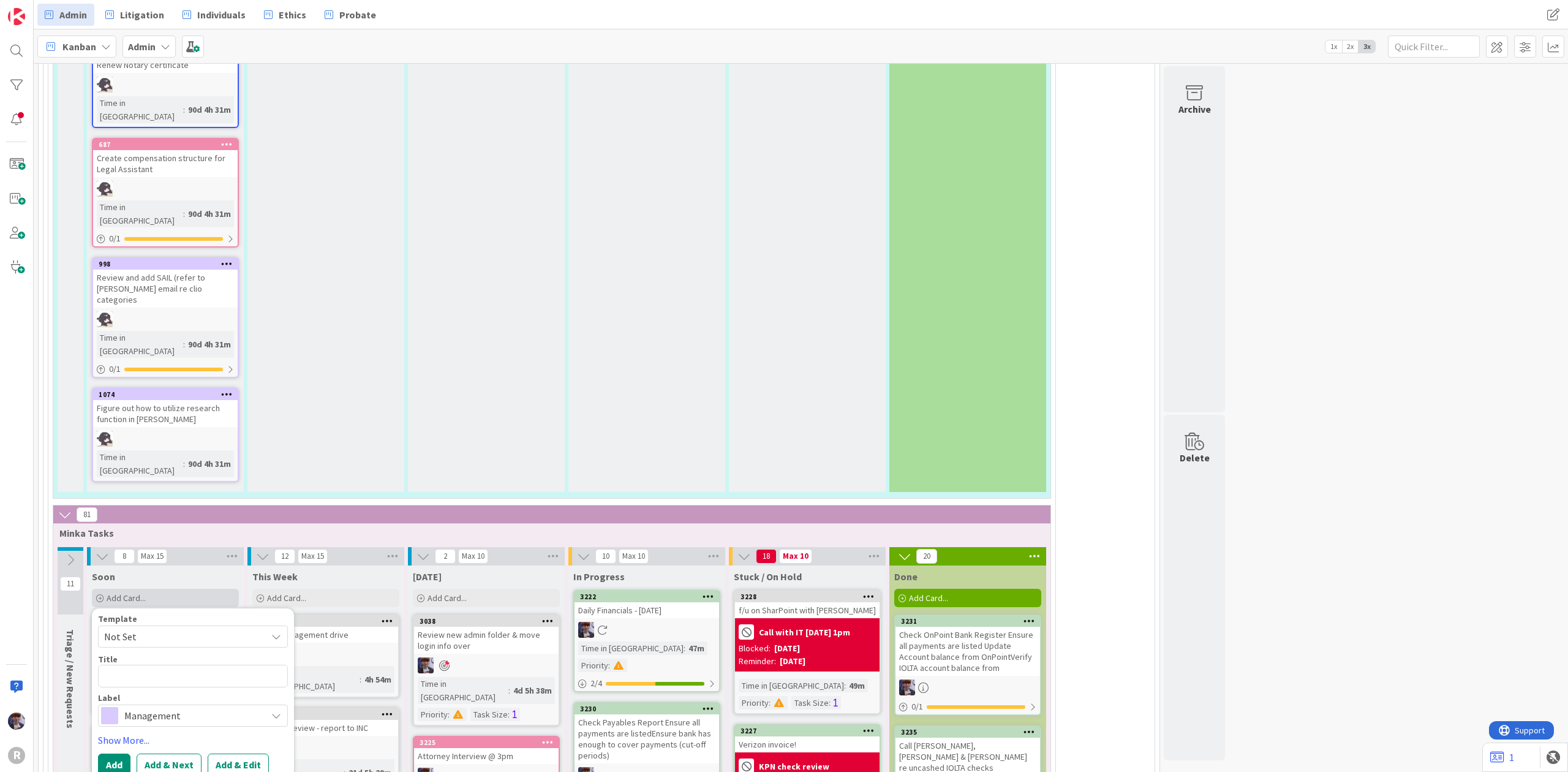
type textarea "x"
type textarea "C"
type textarea "x"
type textarea "Ch"
type textarea "x"
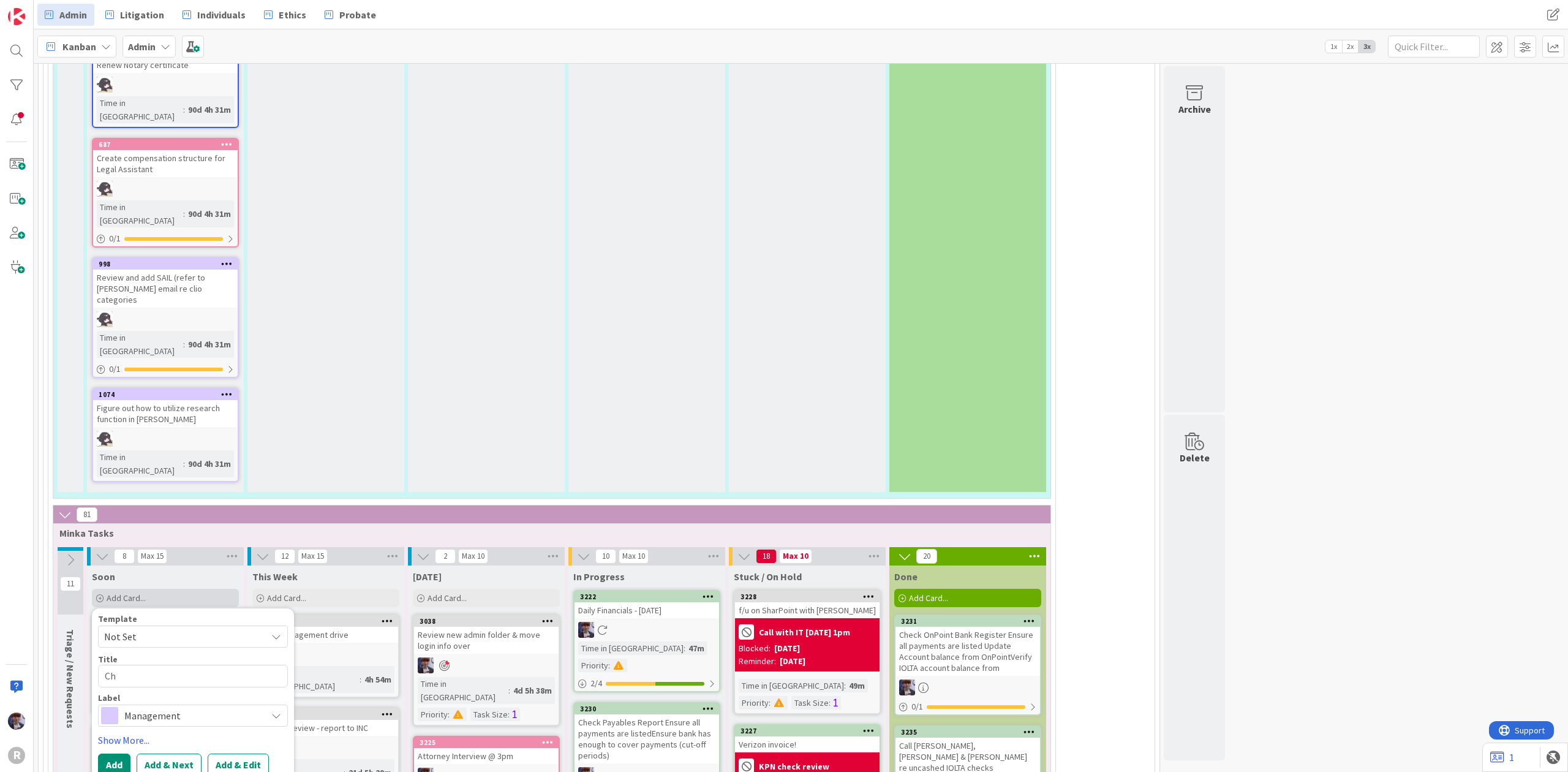
type textarea "Che"
type textarea "x"
type textarea "Chec"
type textarea "x"
type textarea "Check"
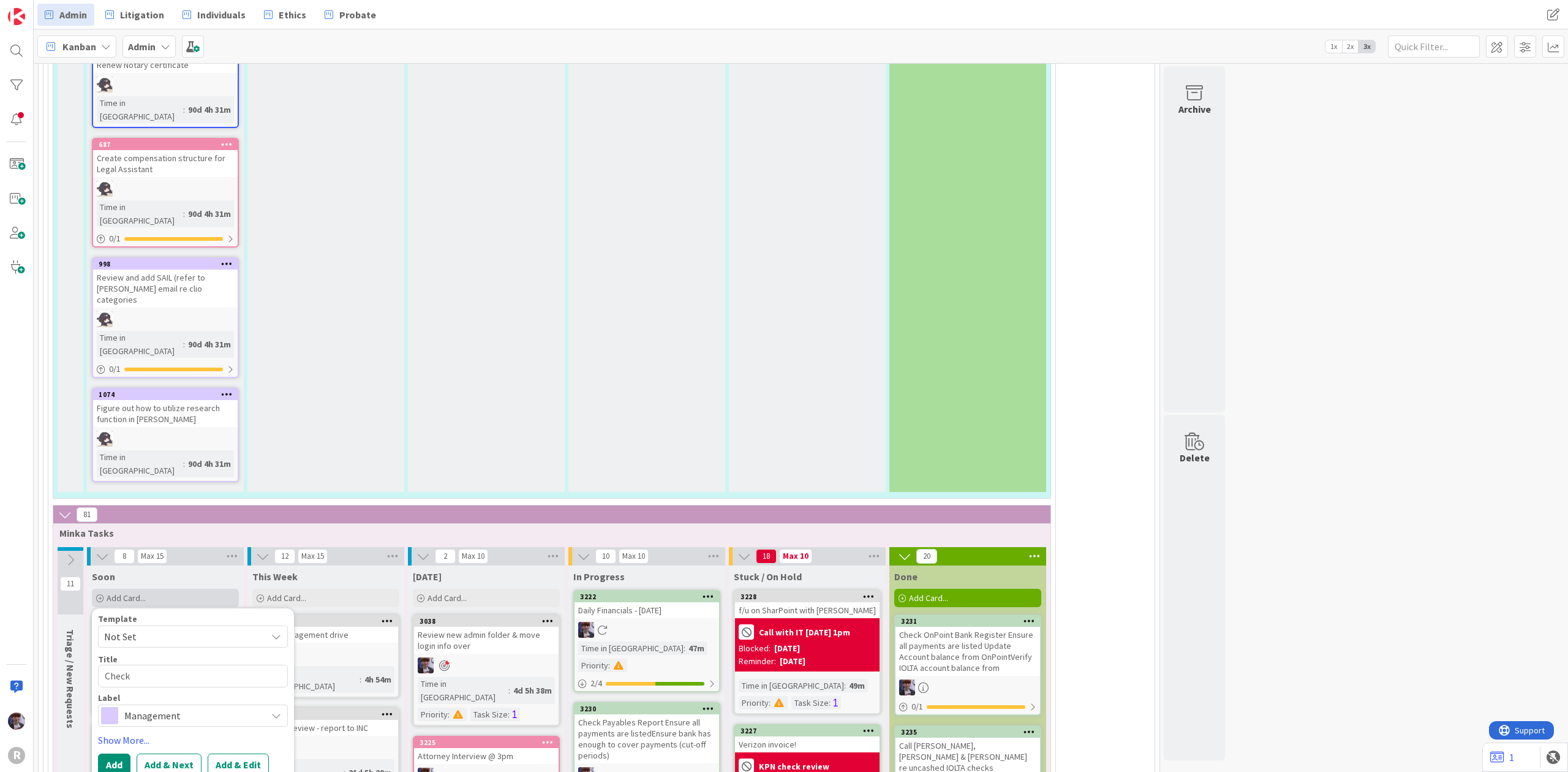
type textarea "x"
type textarea "Check"
type textarea "x"
type textarea "Check i"
type textarea "x"
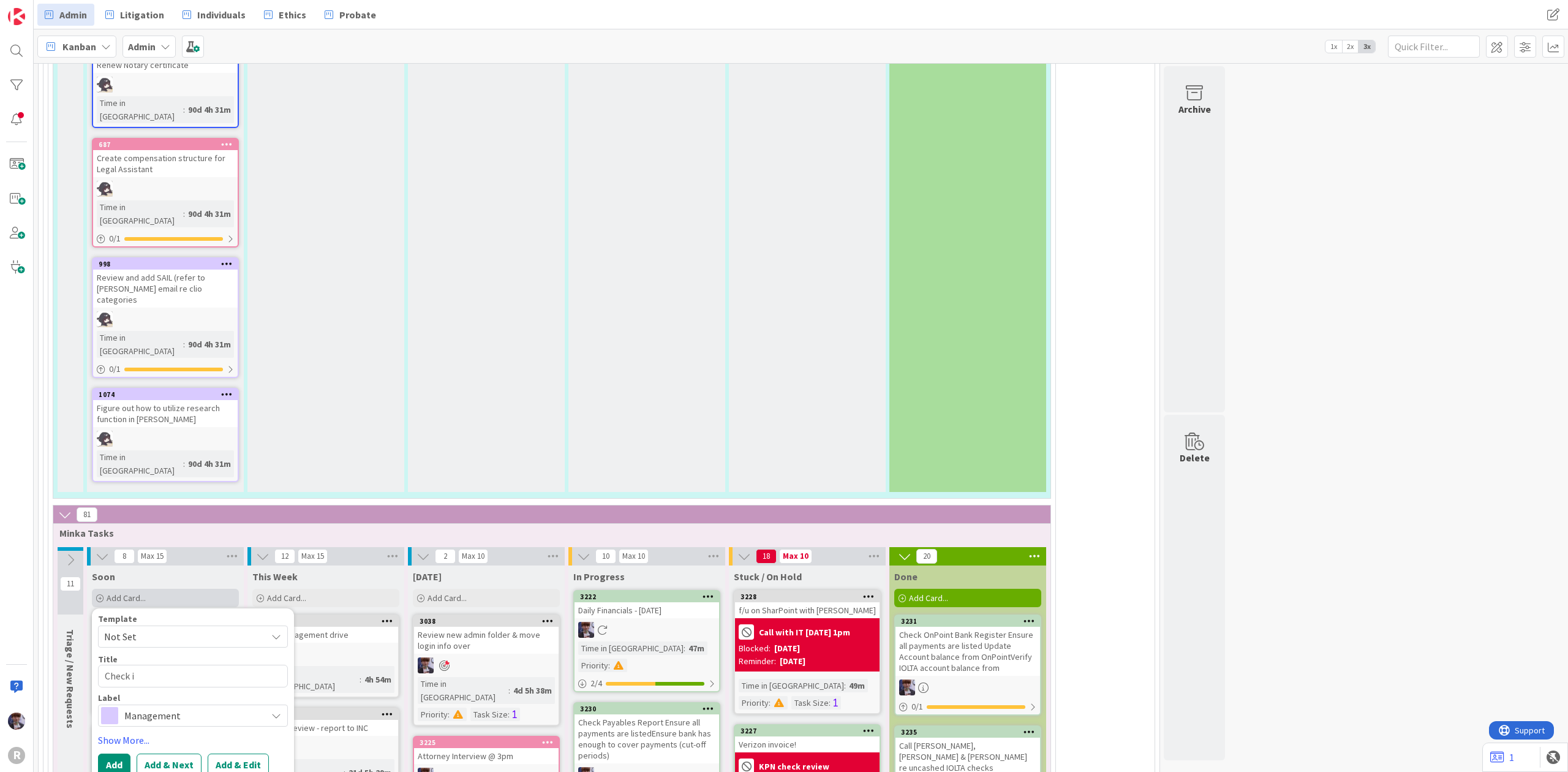
type textarea "Check in"
type textarea "x"
type textarea "Check in"
type textarea "x"
type textarea "Check in"
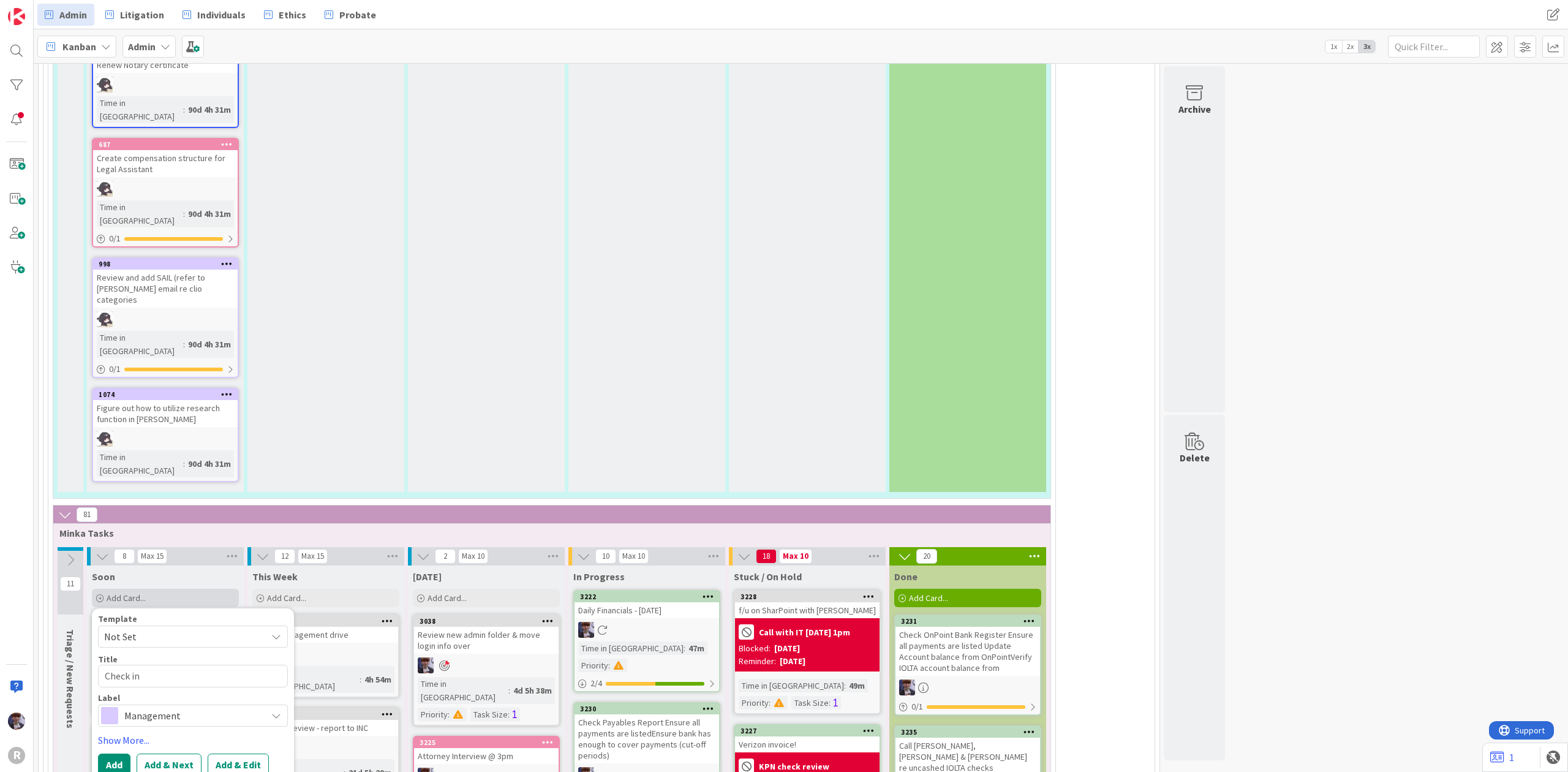
type textarea "x"
type textarea "Check i"
type textarea "x"
type textarea "Check"
type textarea "x"
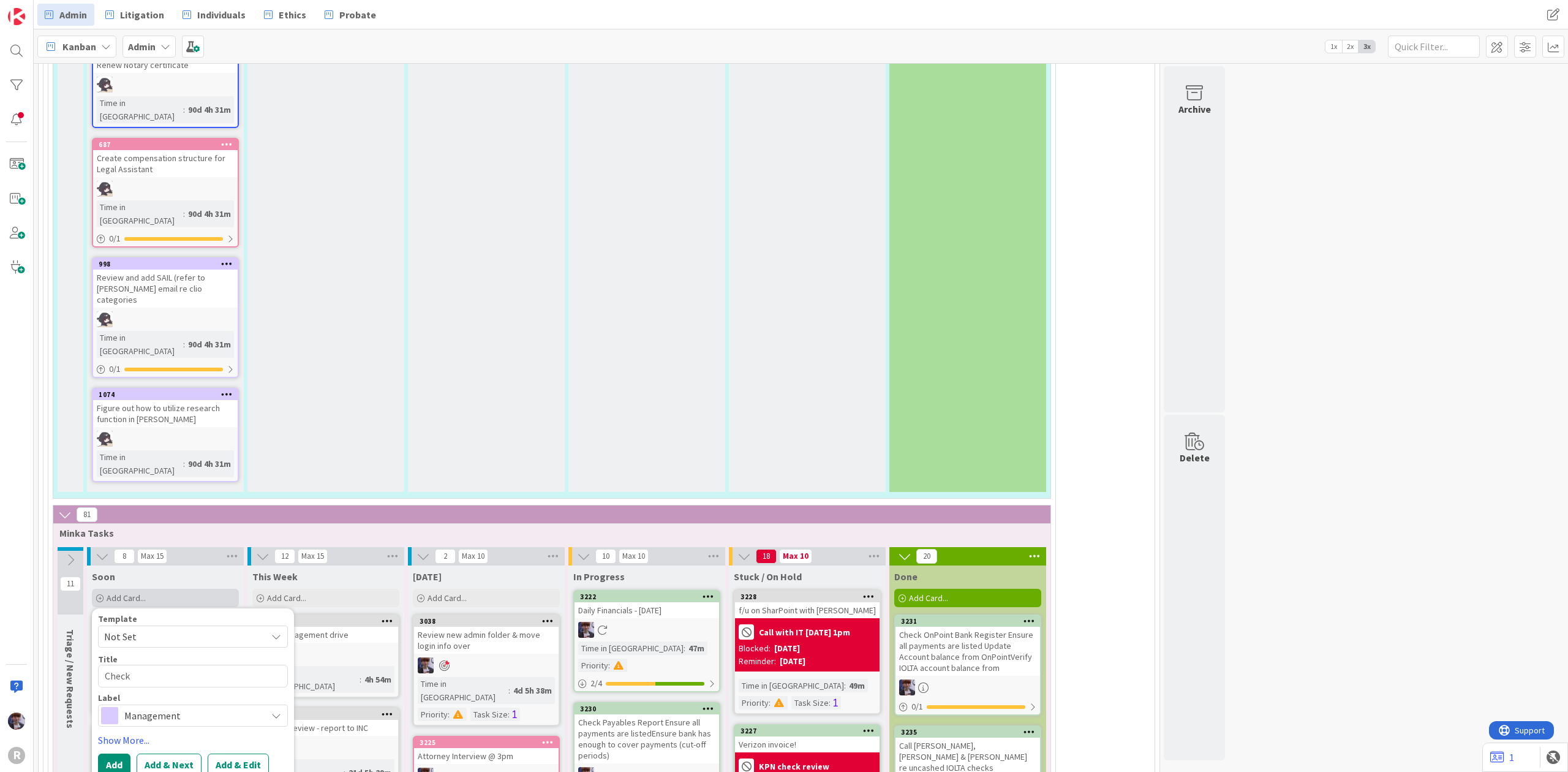
type textarea "Check"
type textarea "x"
type textarea "Chec"
type textarea "x"
type textarea "Che"
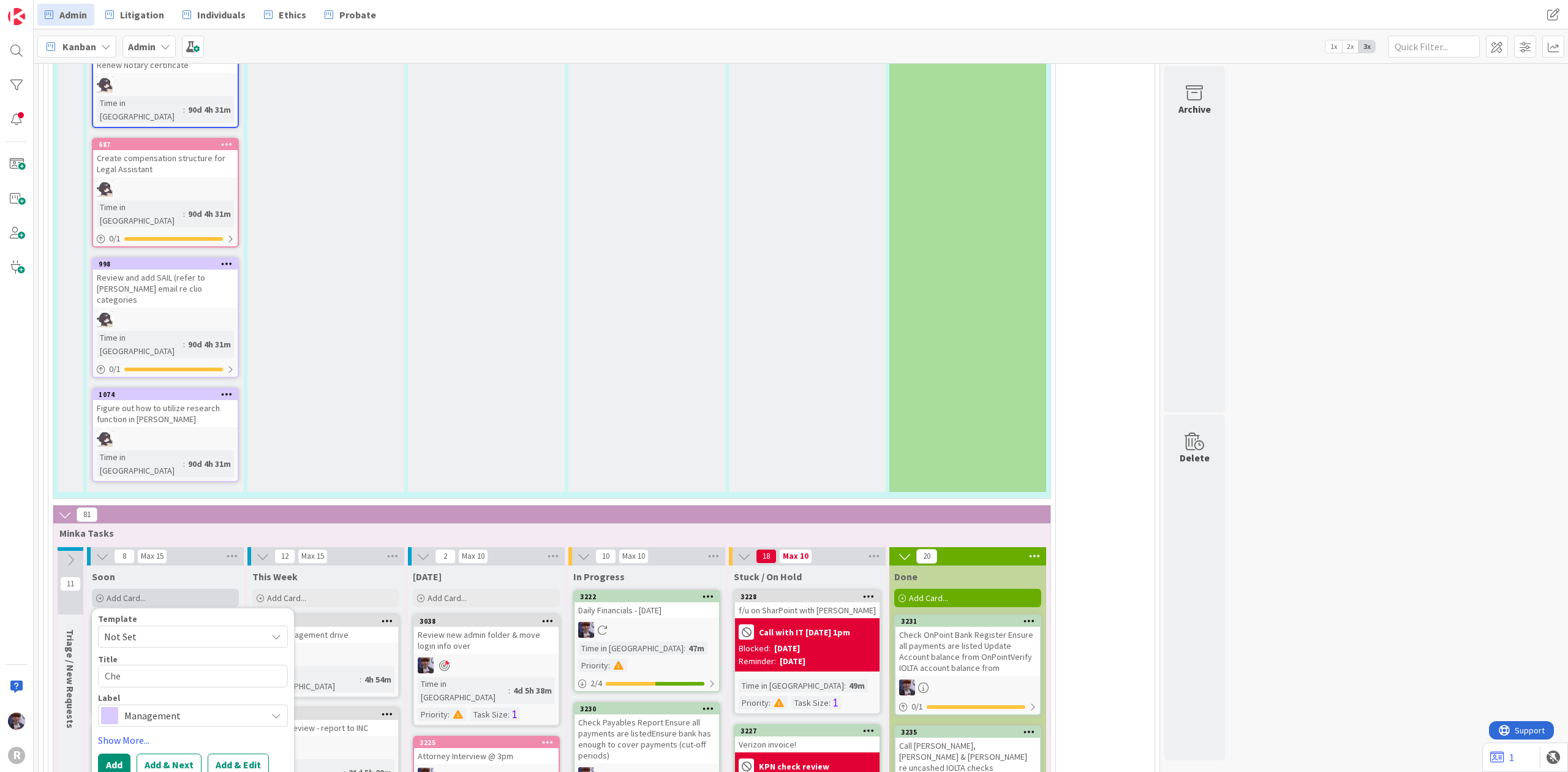
type textarea "x"
type textarea "Ch"
type textarea "x"
type textarea "C"
type textarea "x"
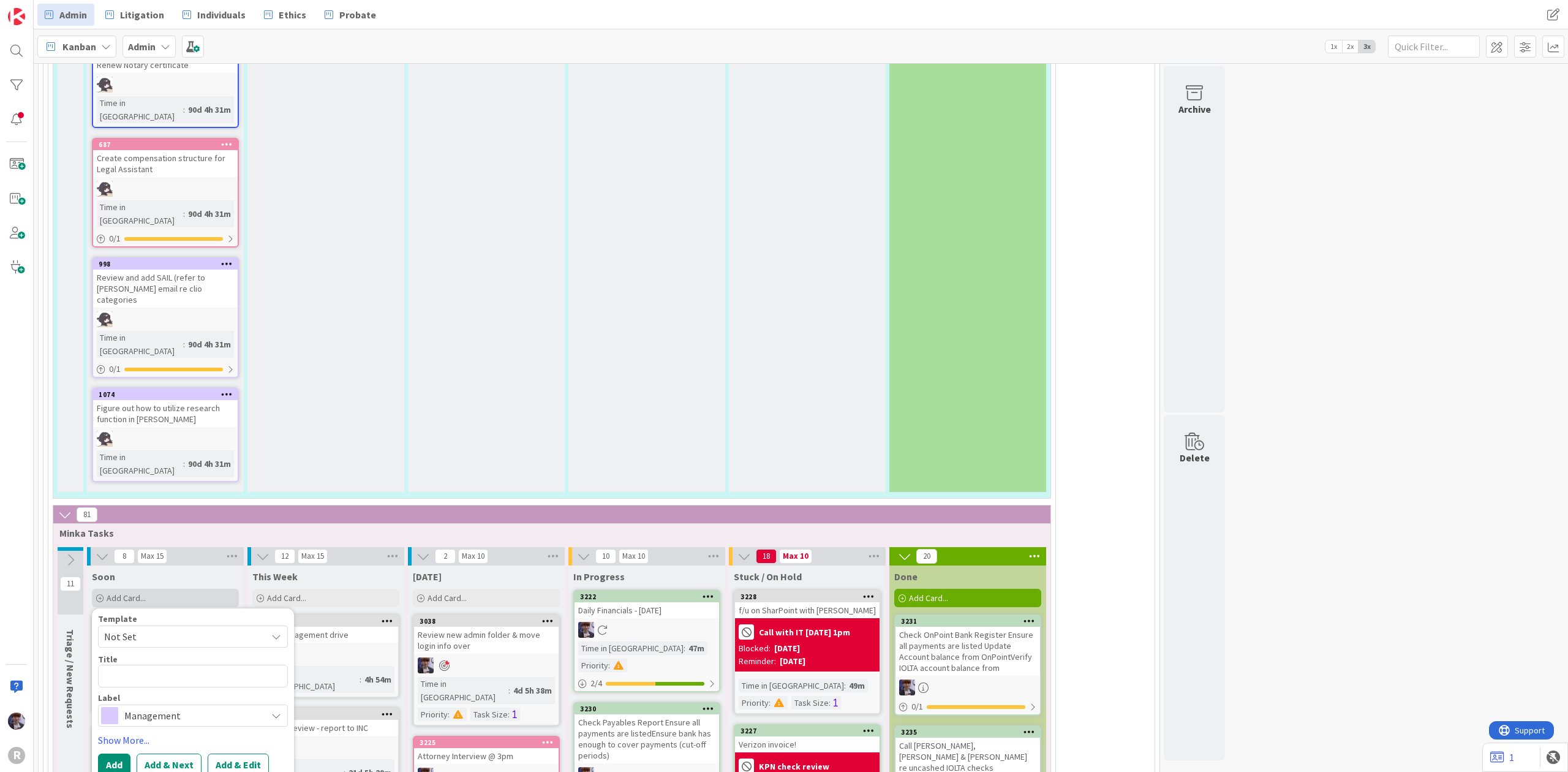
type textarea "I"
type textarea "x"
type textarea "If"
type textarea "x"
type textarea "If"
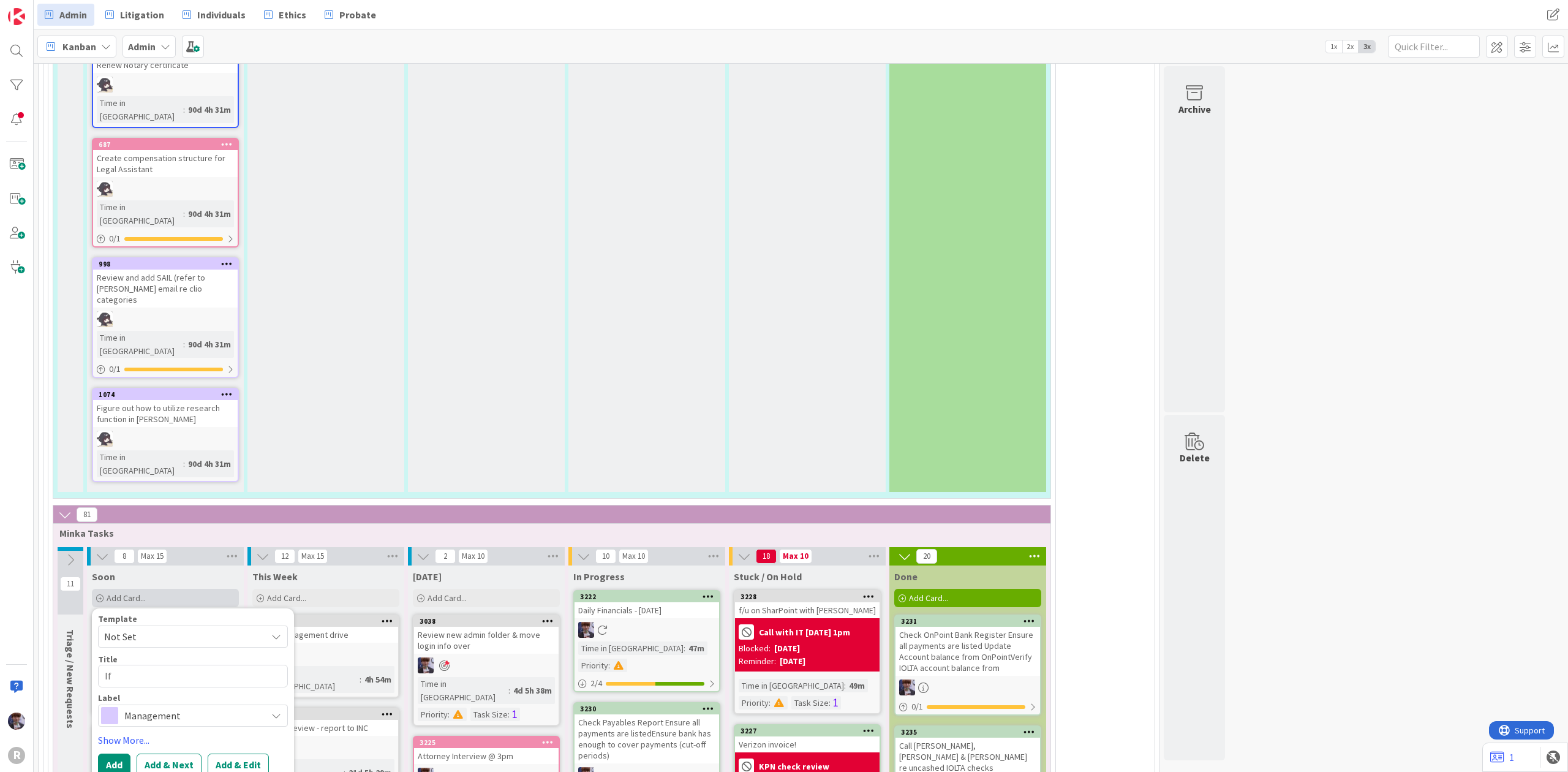
type textarea "x"
type textarea "If n"
type textarea "x"
type textarea "If no"
type textarea "x"
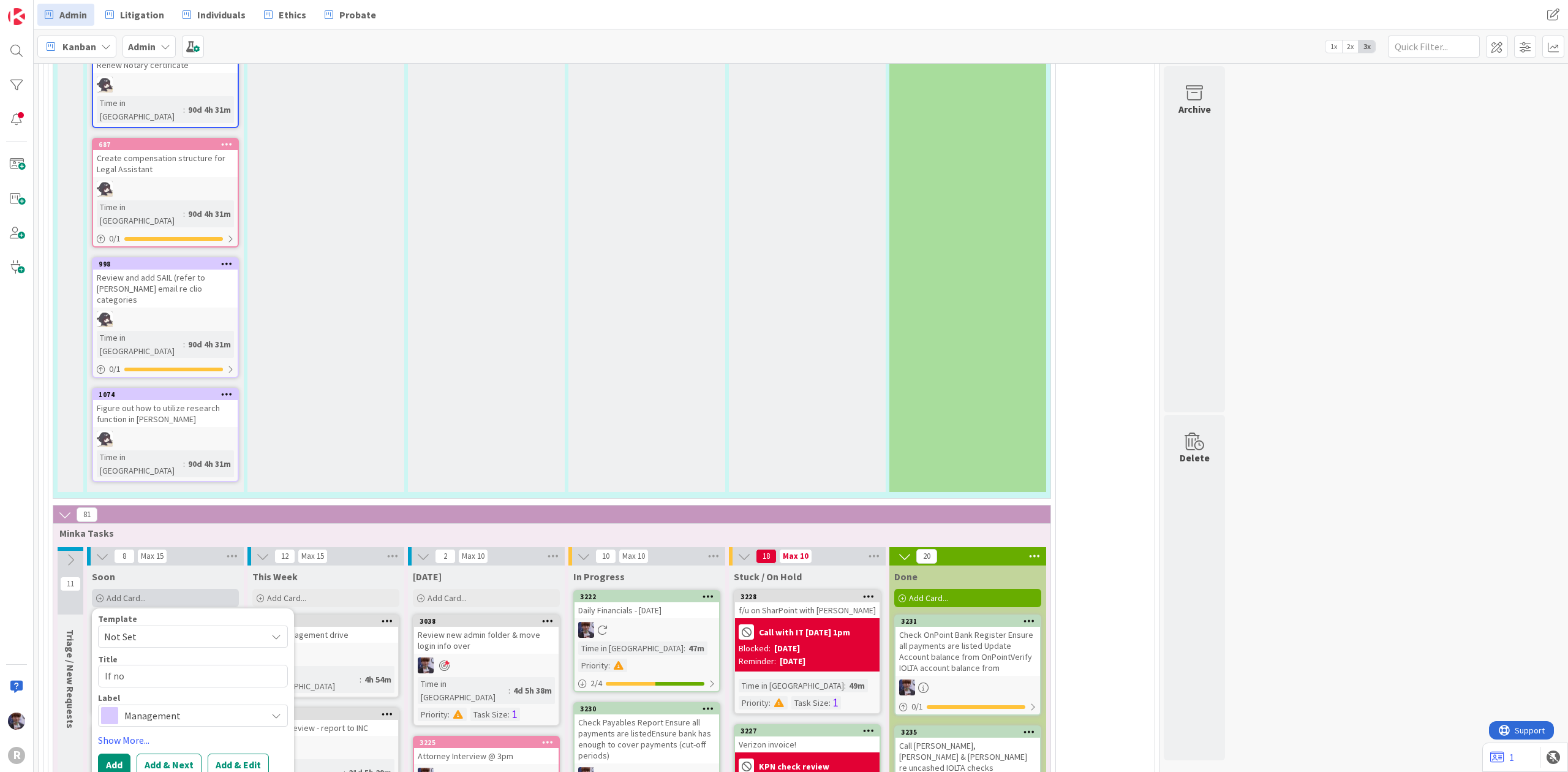
type textarea "If no"
type textarea "x"
type textarea "If no r"
type textarea "x"
type textarea "If no re"
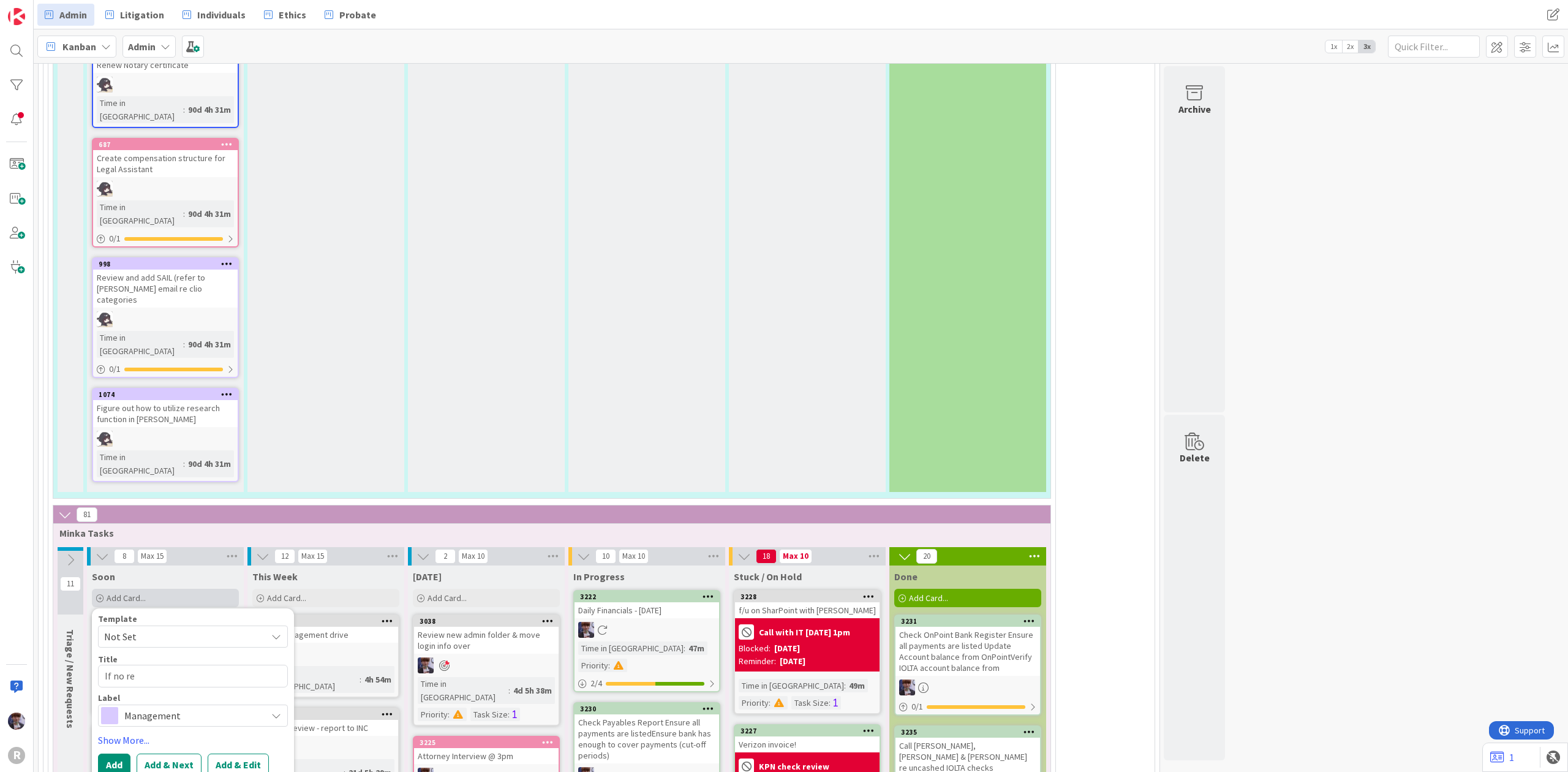
type textarea "x"
type textarea "If no res"
type textarea "x"
type textarea "If no reso"
type textarea "x"
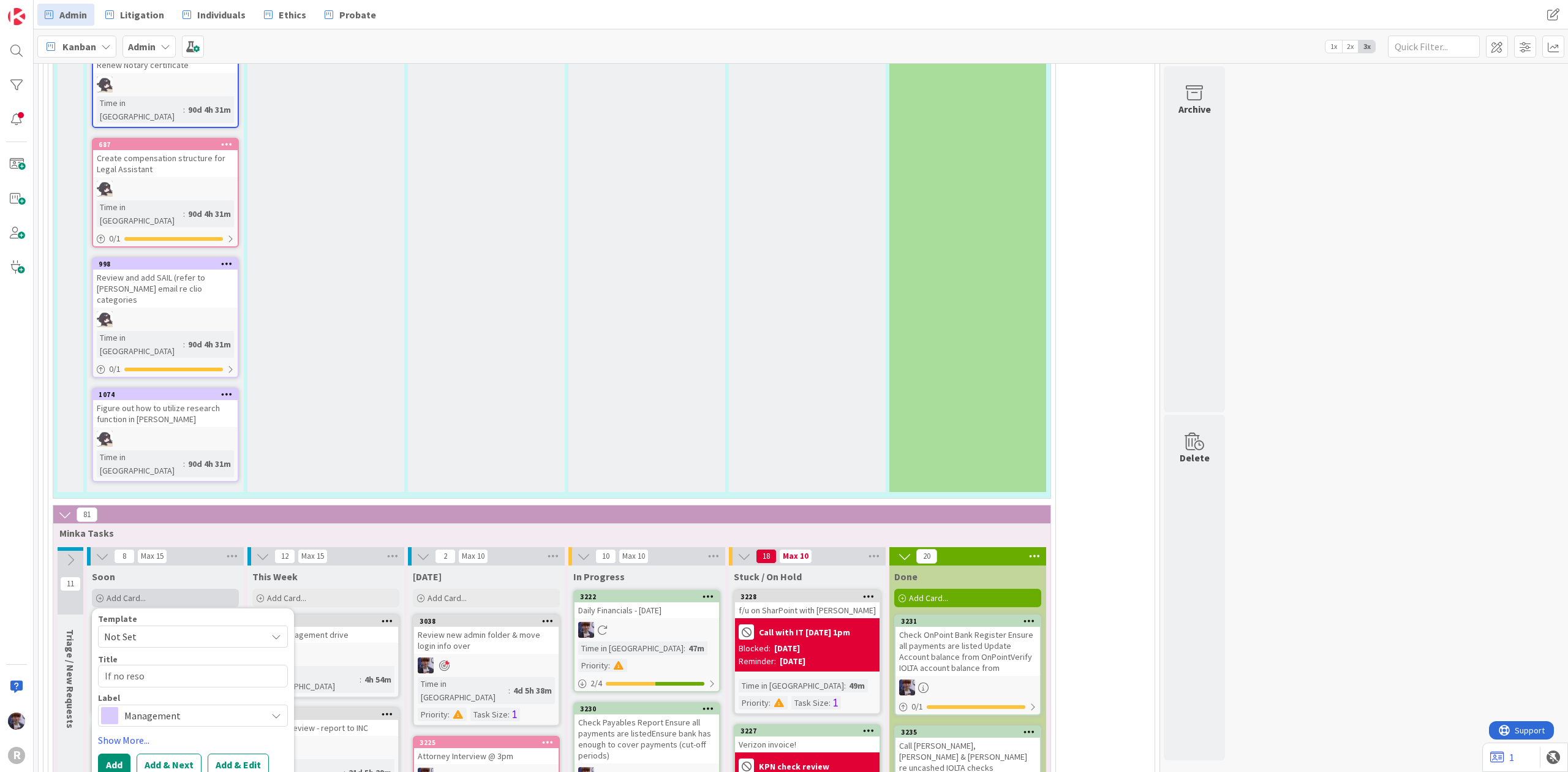
type textarea "If no reson"
type textarea "x"
type textarea "If no resons"
type textarea "x"
type textarea "If no resonse"
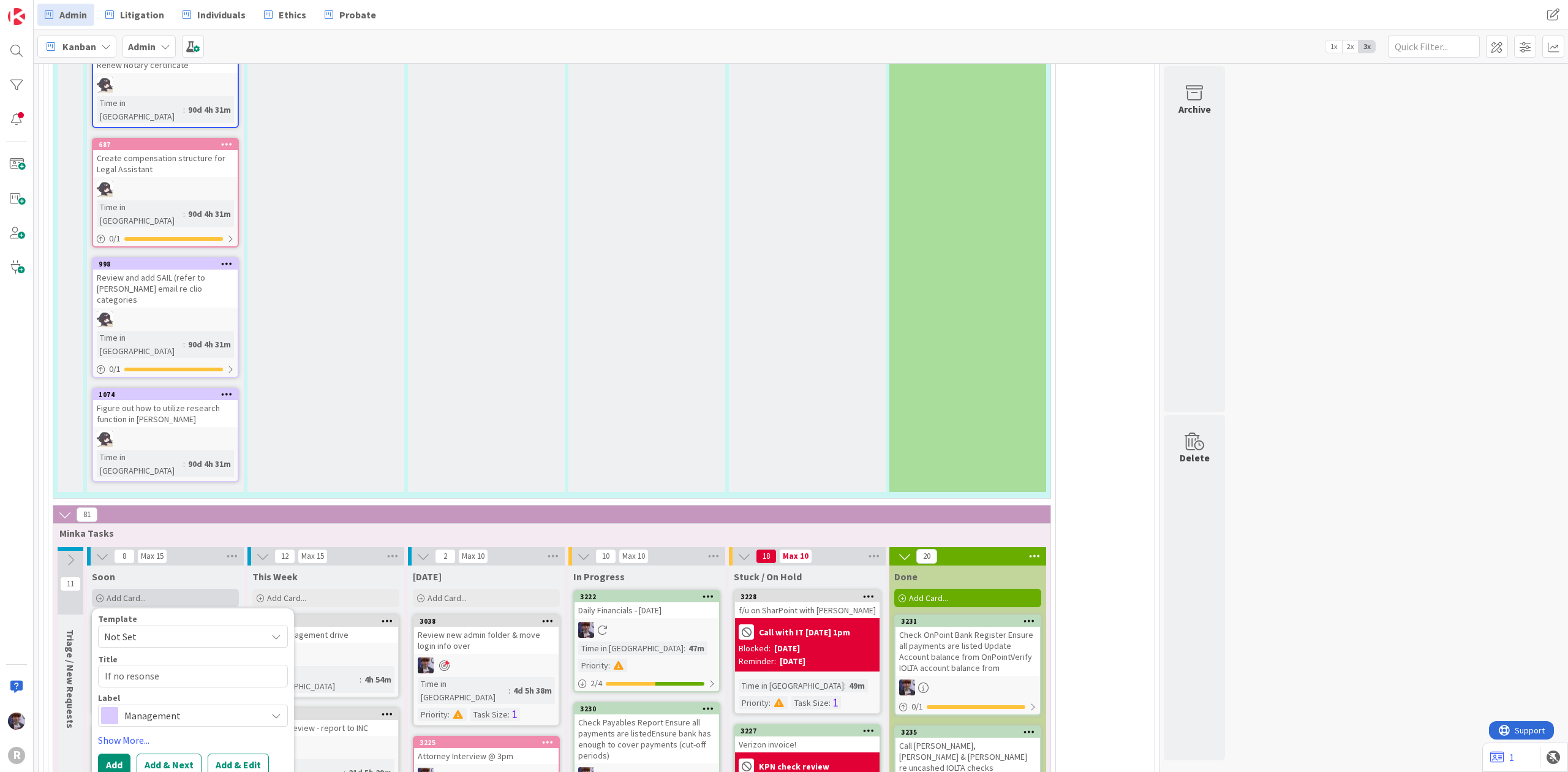
type textarea "x"
type textarea "If no resonse"
type textarea "x"
type textarea "If no resonse f"
type textarea "x"
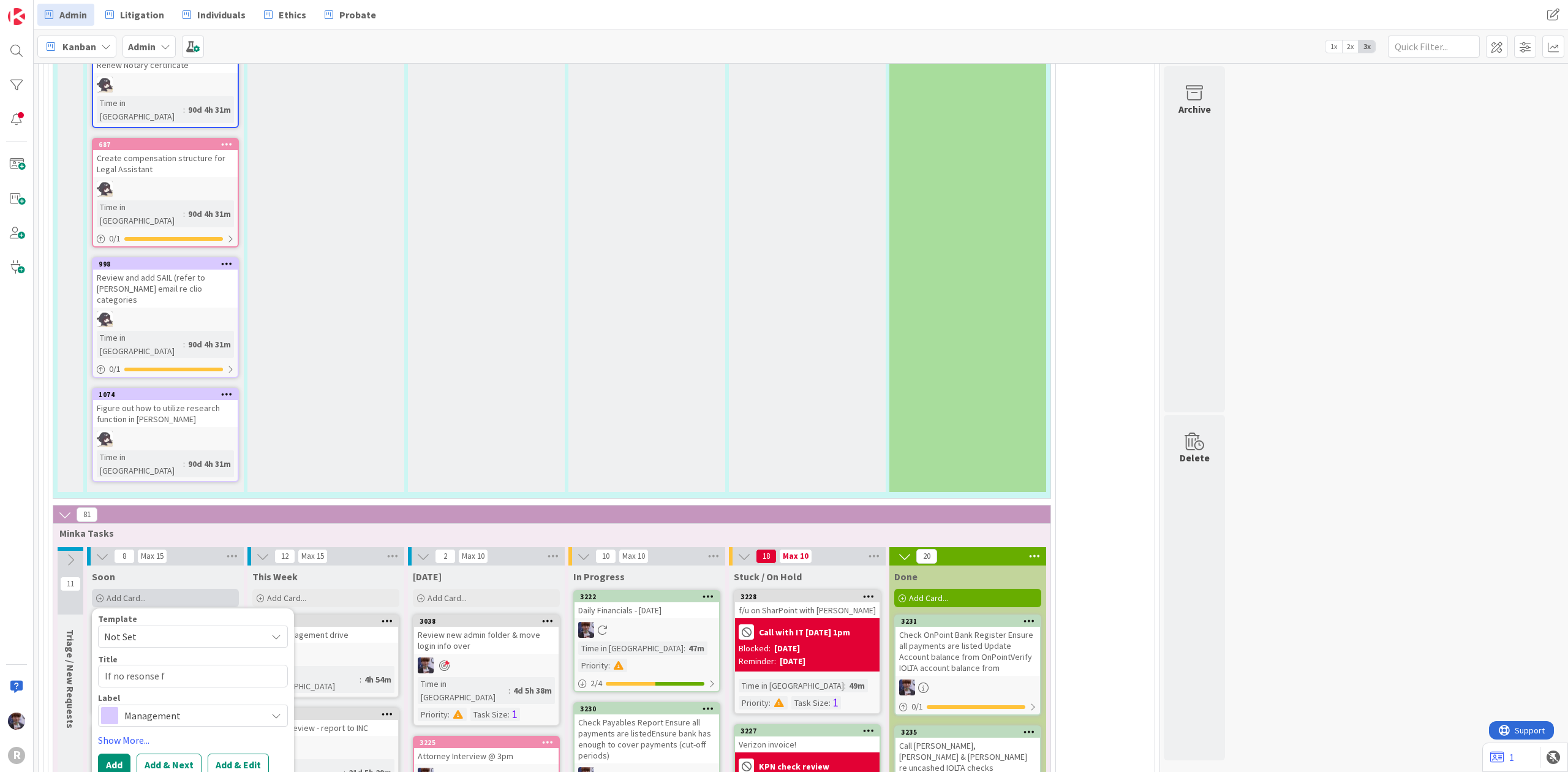
type textarea "If no resonse fr"
type textarea "x"
type textarea "If no resonse fro"
type textarea "x"
type textarea "If no resonse from"
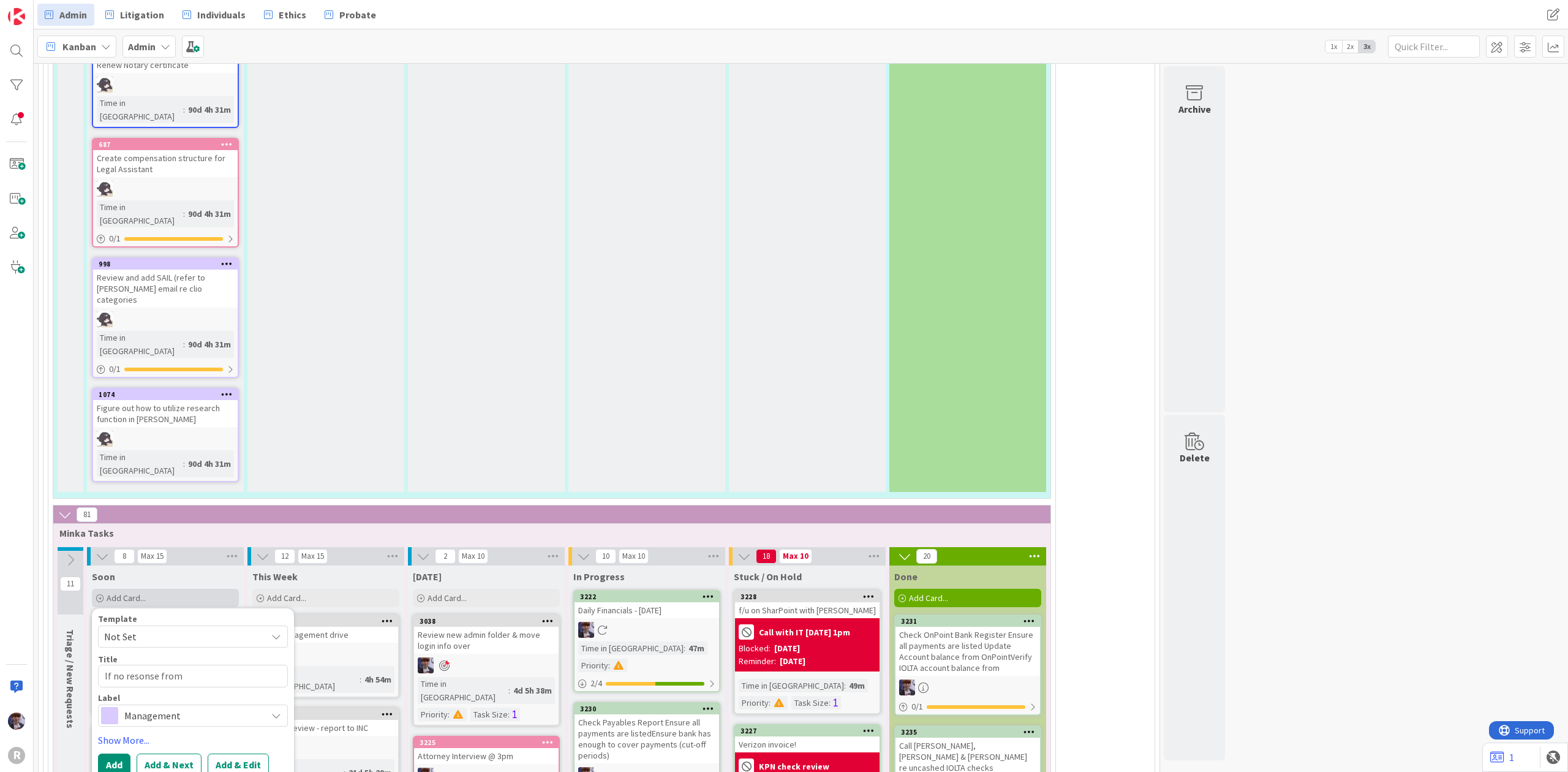
type textarea "x"
type textarea "If no resonse from"
type textarea "x"
type textarea "If no resonse from B"
type textarea "x"
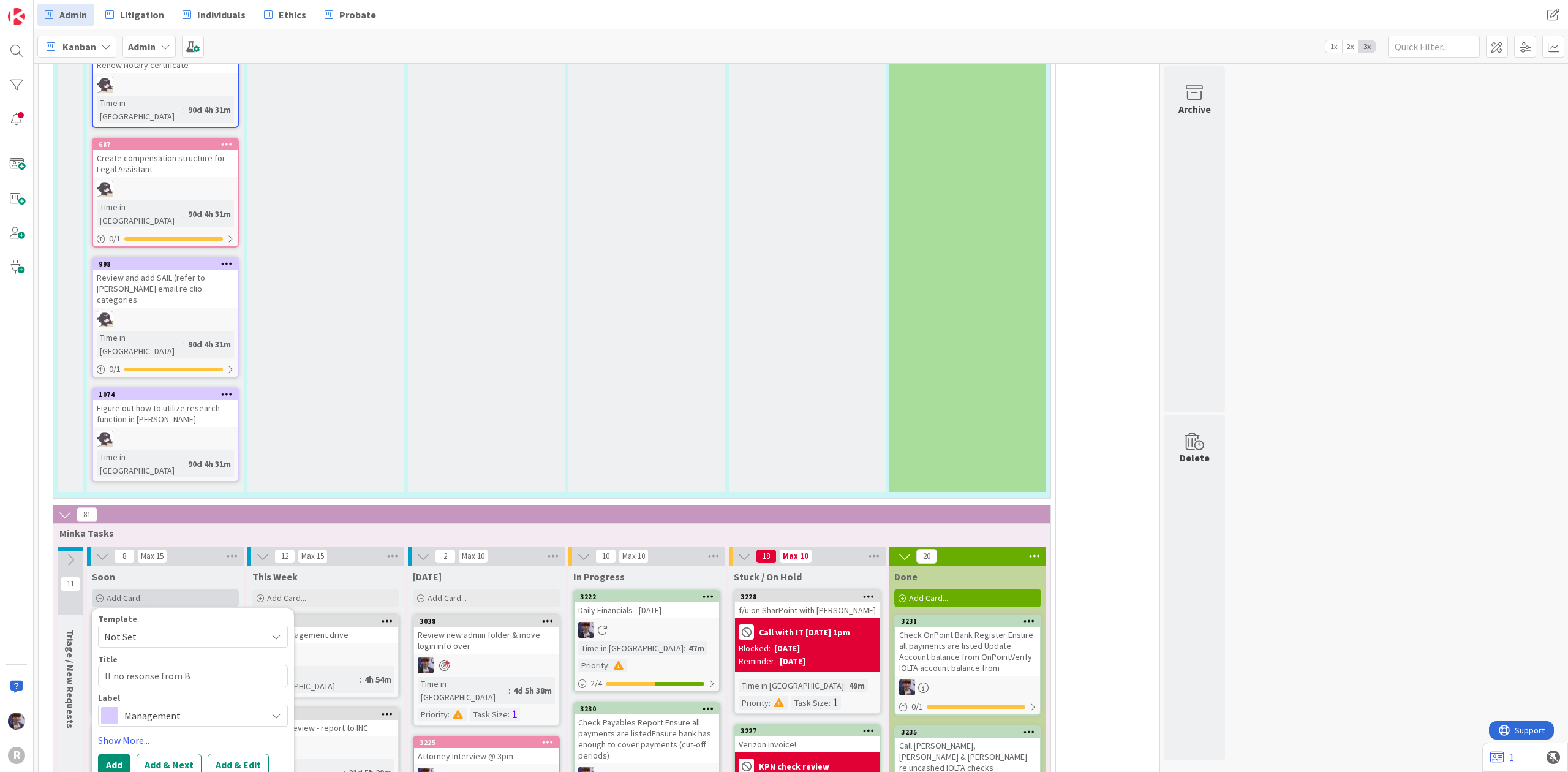
type textarea "If no resonse from Bl"
type textarea "x"
type textarea "If no resonse from [GEOGRAPHIC_DATA]"
click at [146, 665] on textarea "If no resonse from [PERSON_NAME] - send formal letter re" at bounding box center [193, 683] width 190 height 37
click at [208, 665] on textarea "If no response from [PERSON_NAME] - send formal letter re" at bounding box center [193, 683] width 190 height 37
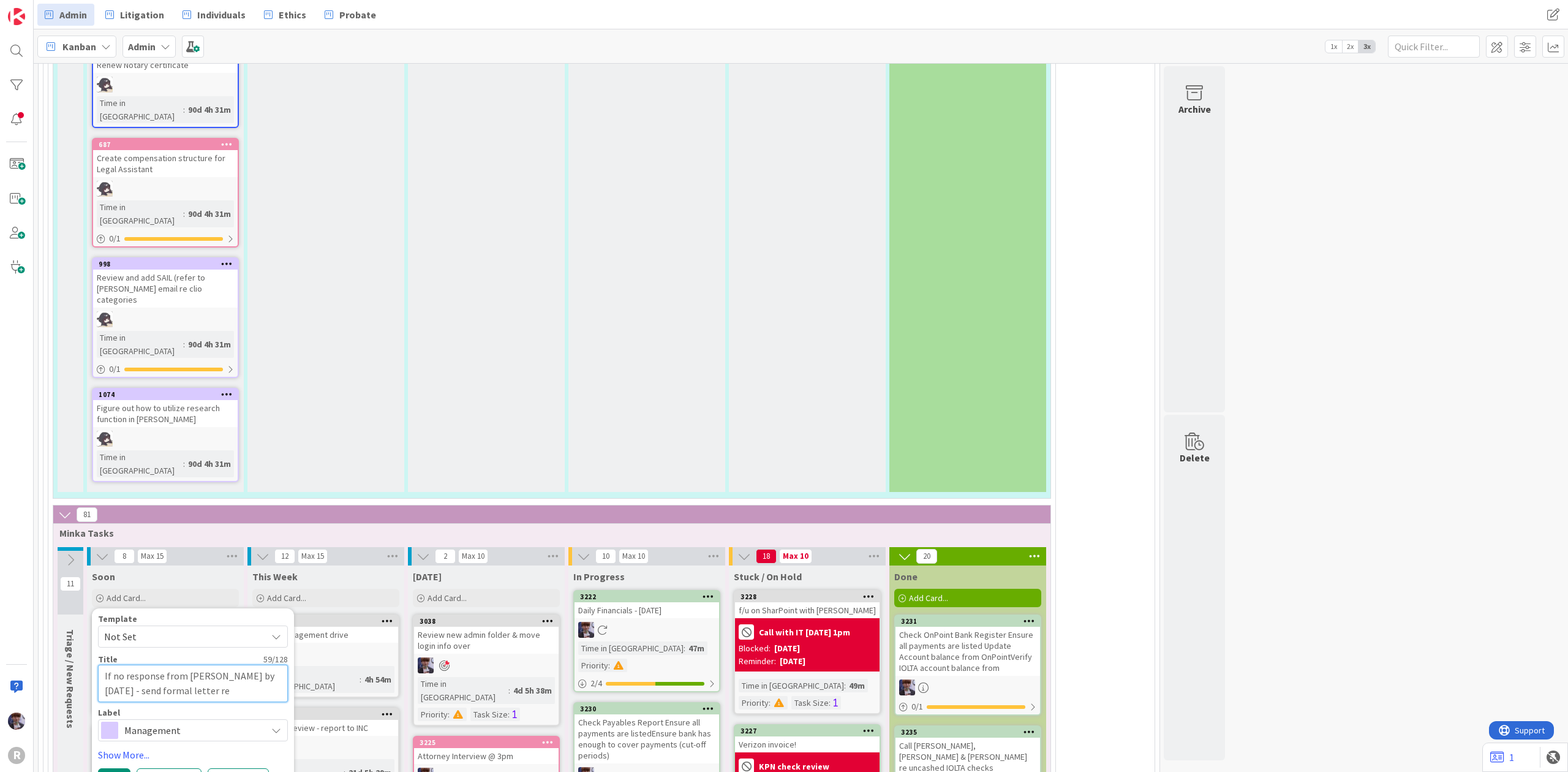
click at [189, 665] on textarea "If no response from [PERSON_NAME] by [DATE] - send formal letter re" at bounding box center [193, 683] width 190 height 37
click at [192, 722] on span "Management" at bounding box center [192, 730] width 136 height 17
drag, startPoint x: 184, startPoint y: 517, endPoint x: 161, endPoint y: 490, distance: 35.5
click at [127, 747] on link "Show More..." at bounding box center [193, 754] width 190 height 14
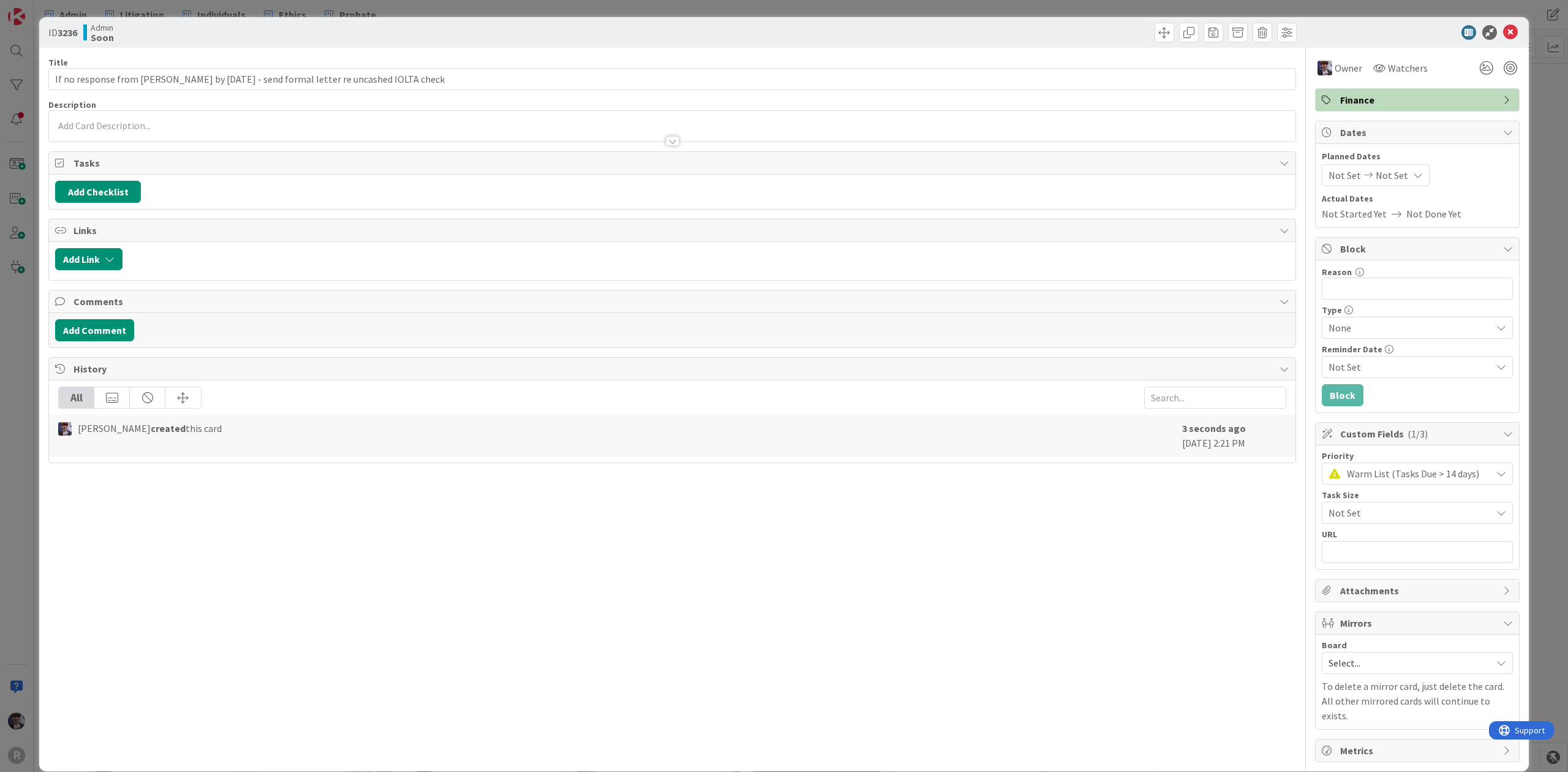
click at [1369, 168] on div "Planned Dates Not Set Not Set" at bounding box center [1417, 167] width 191 height 36
click at [1375, 169] on span "Not Set" at bounding box center [1392, 175] width 33 height 14
click at [1384, 285] on td "7" at bounding box center [1396, 281] width 24 height 23
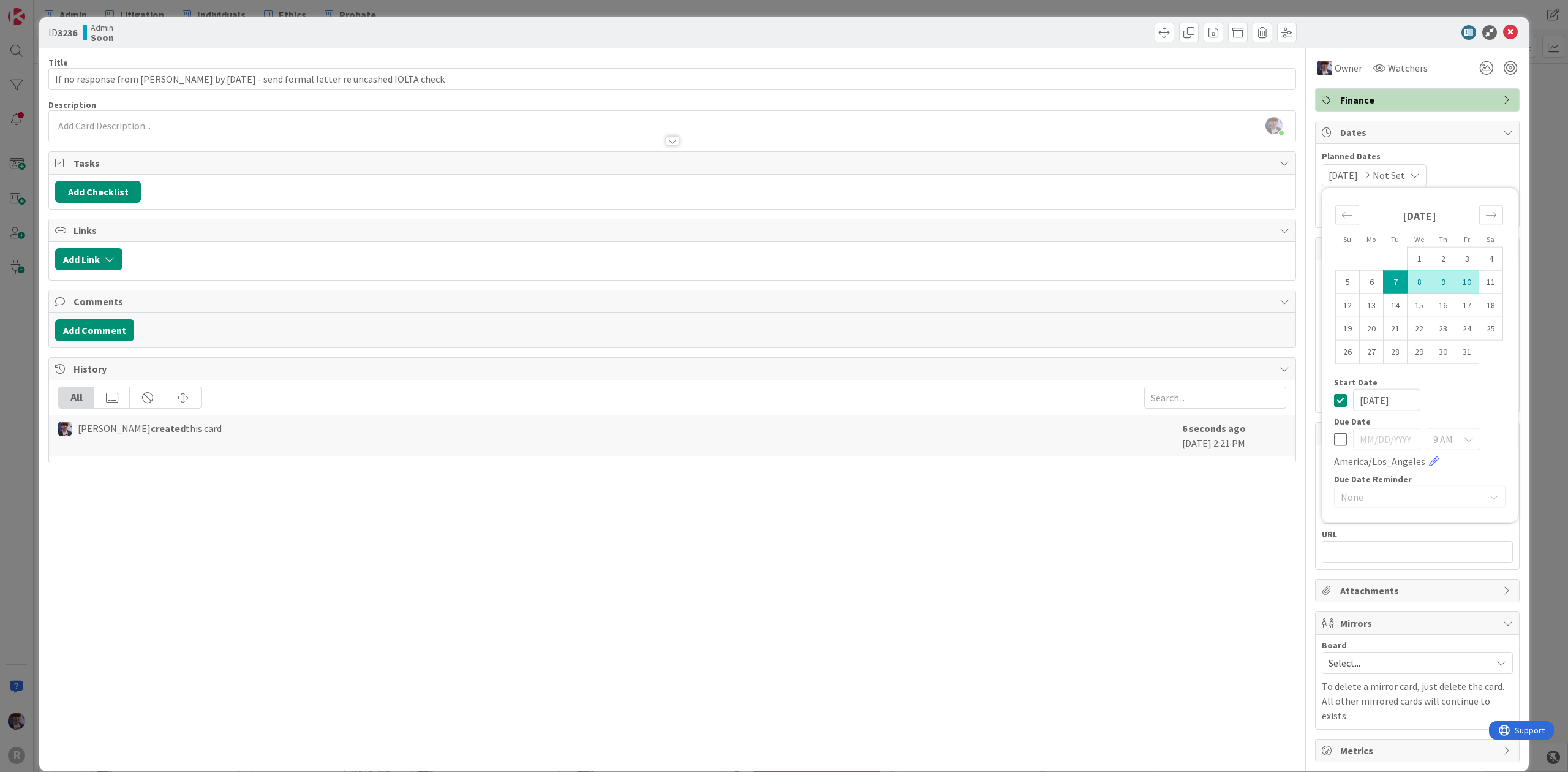
click at [1455, 287] on td "10" at bounding box center [1467, 281] width 24 height 23
click at [1539, 140] on div "ID 3236 Admin Soon Title 79 / 128 If no response from [PERSON_NAME] by [DATE] -…" at bounding box center [784, 386] width 1568 height 772
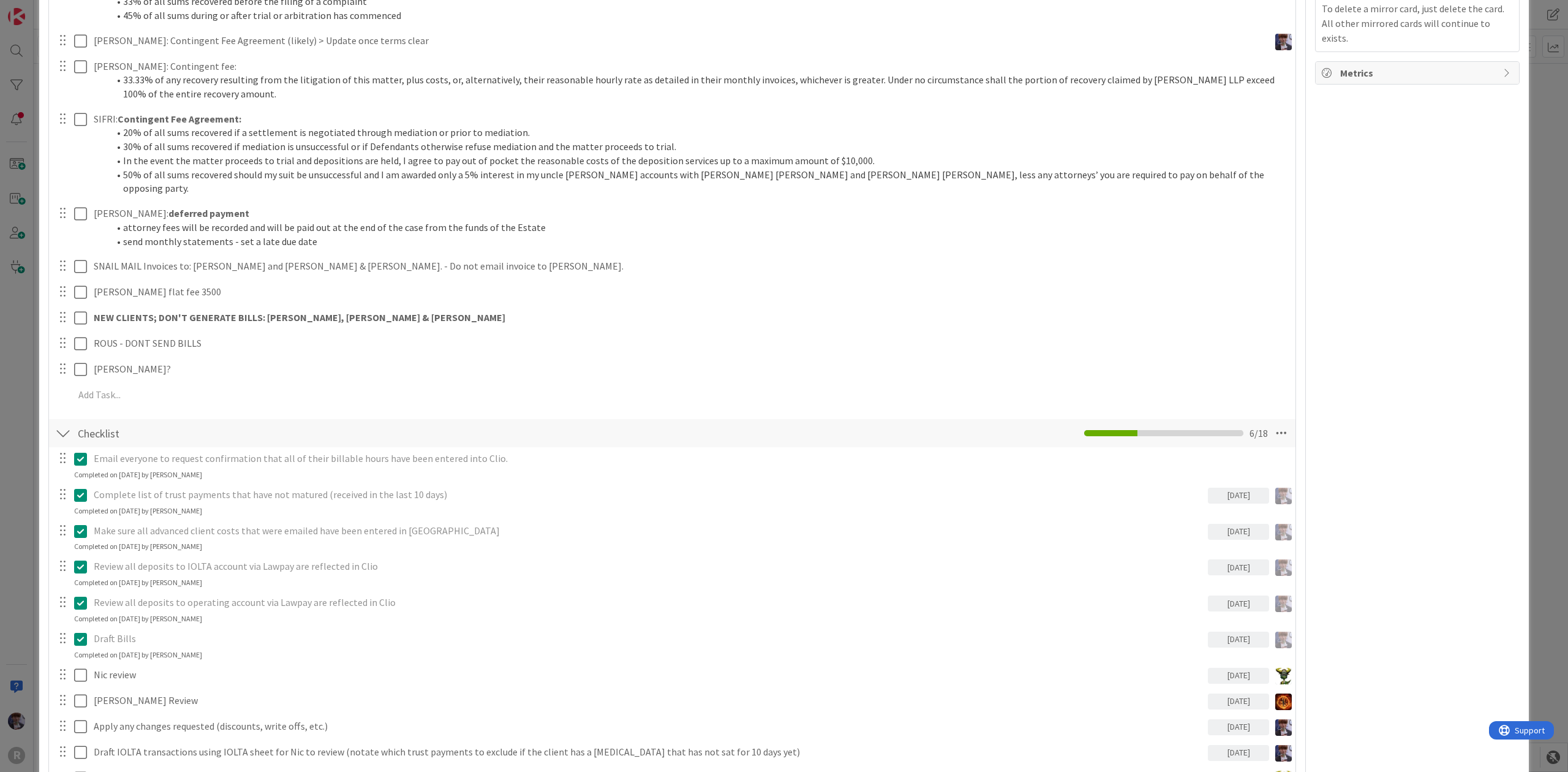
scroll to position [490, 0]
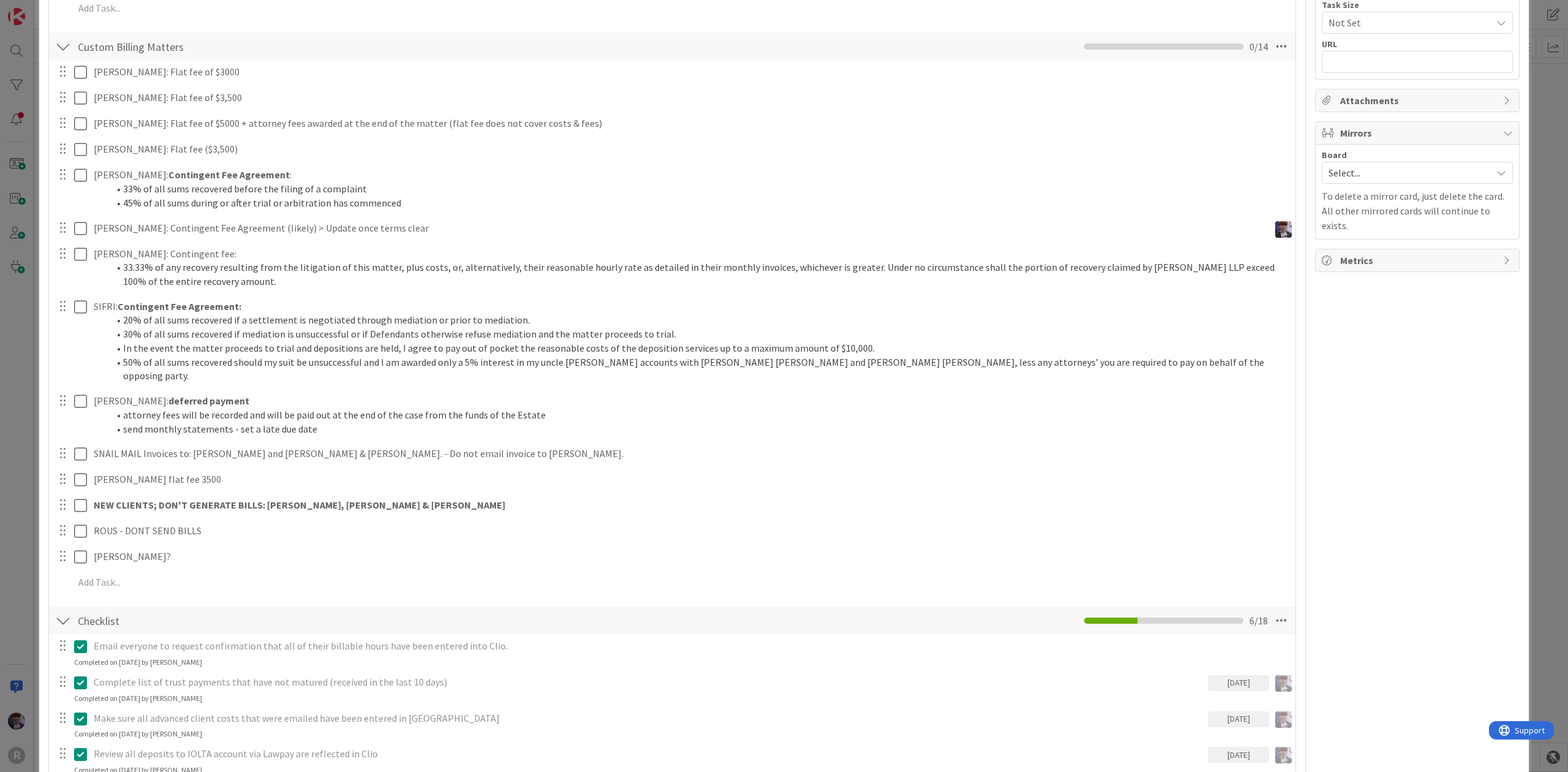
click at [26, 372] on div "ID 3135 Admin In Progress Title 20 / 128 Billing - [DATE] Description [PERSON_N…" at bounding box center [784, 386] width 1568 height 772
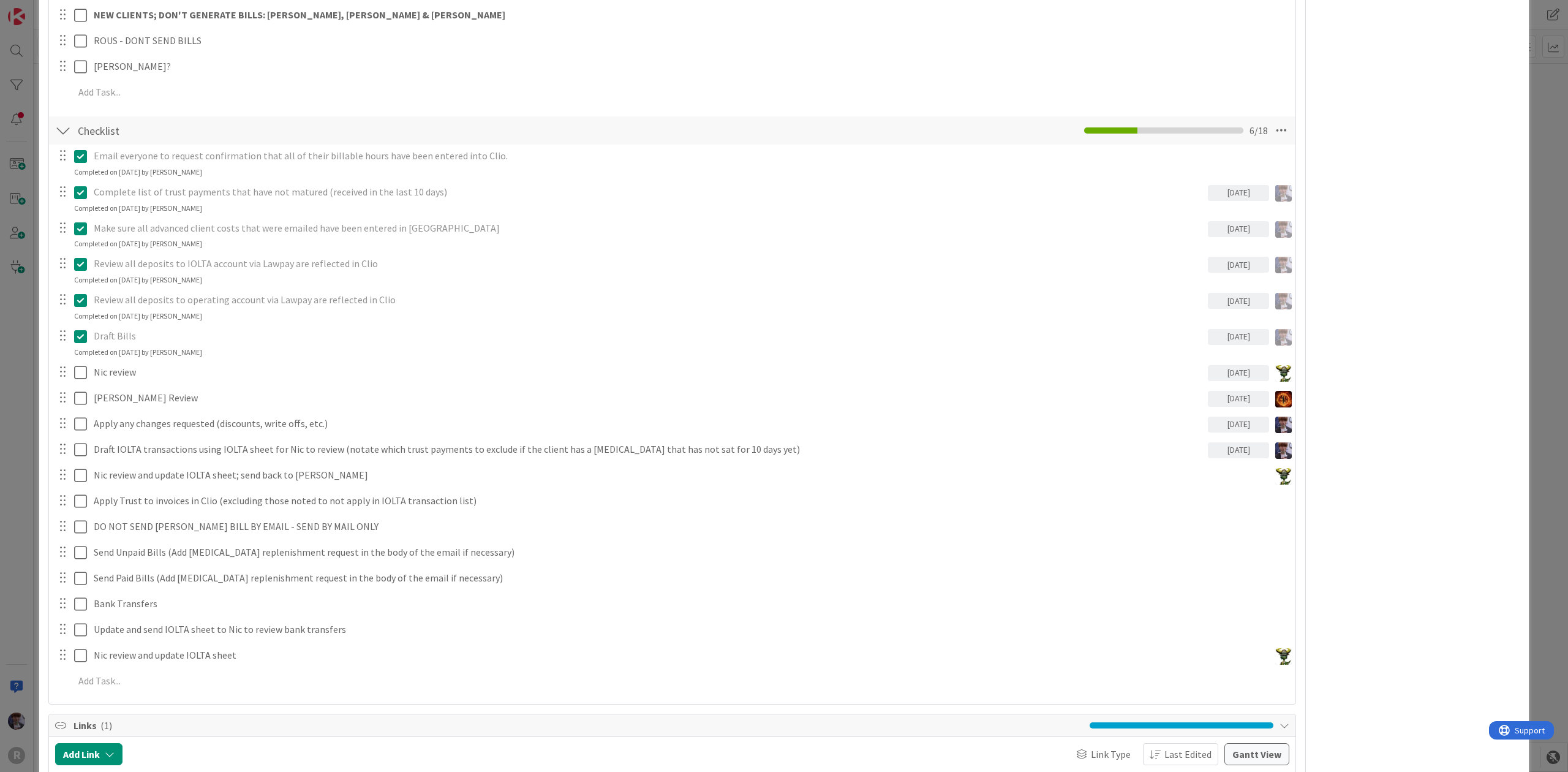
scroll to position [1062, 0]
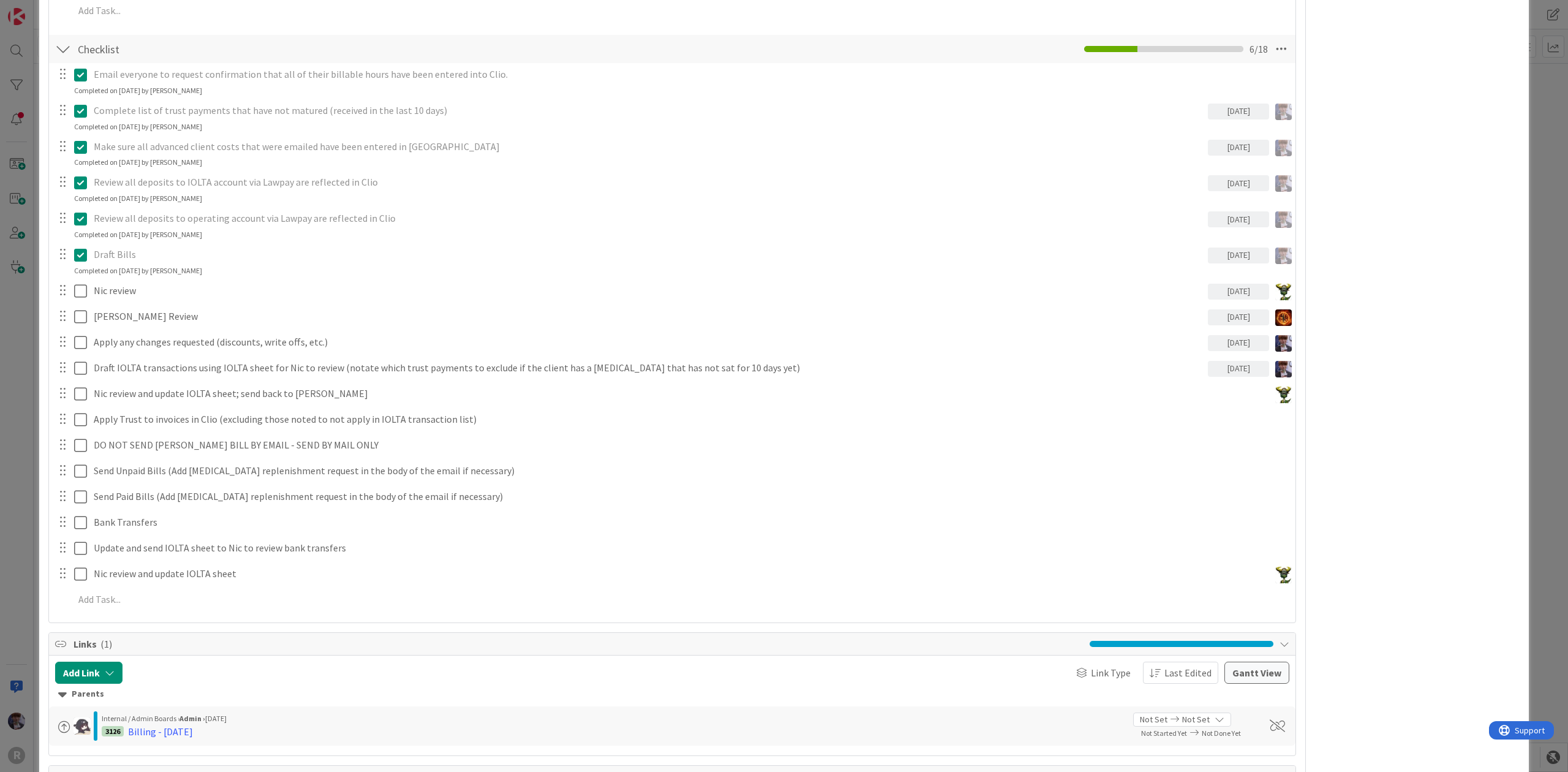
click at [79, 247] on icon at bounding box center [81, 254] width 13 height 14
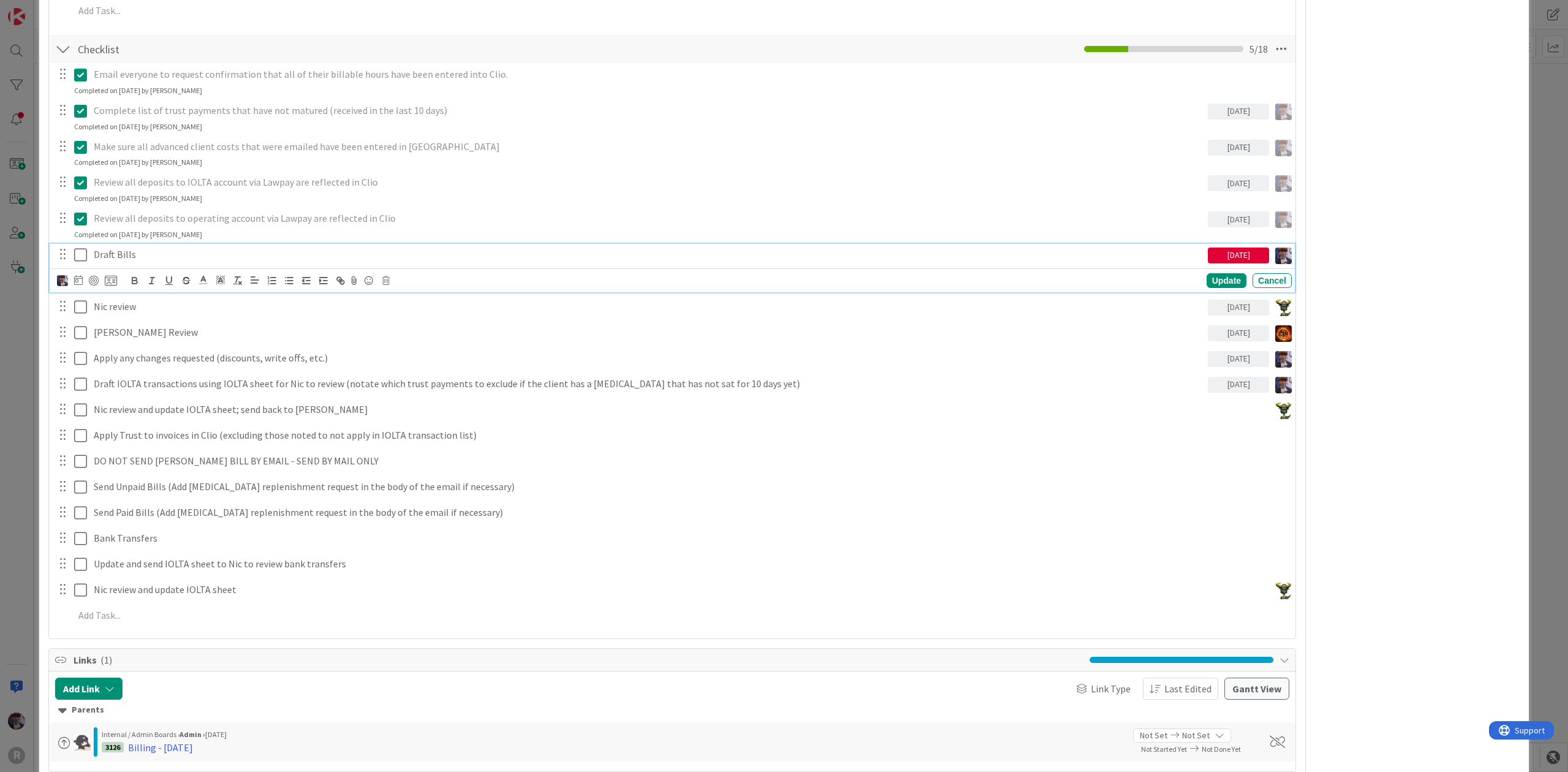
click at [77, 247] on icon at bounding box center [81, 254] width 13 height 14
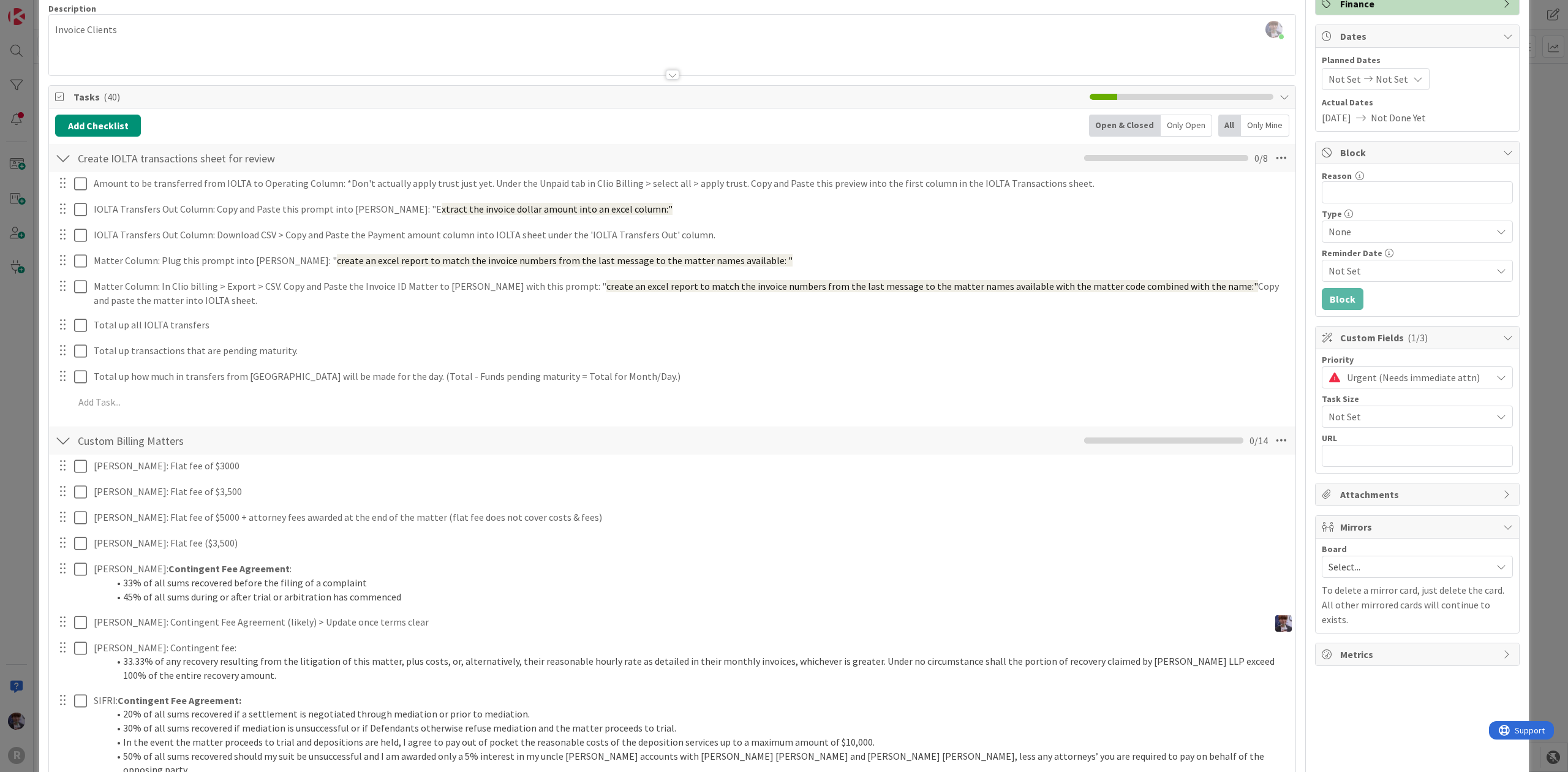
scroll to position [81, 0]
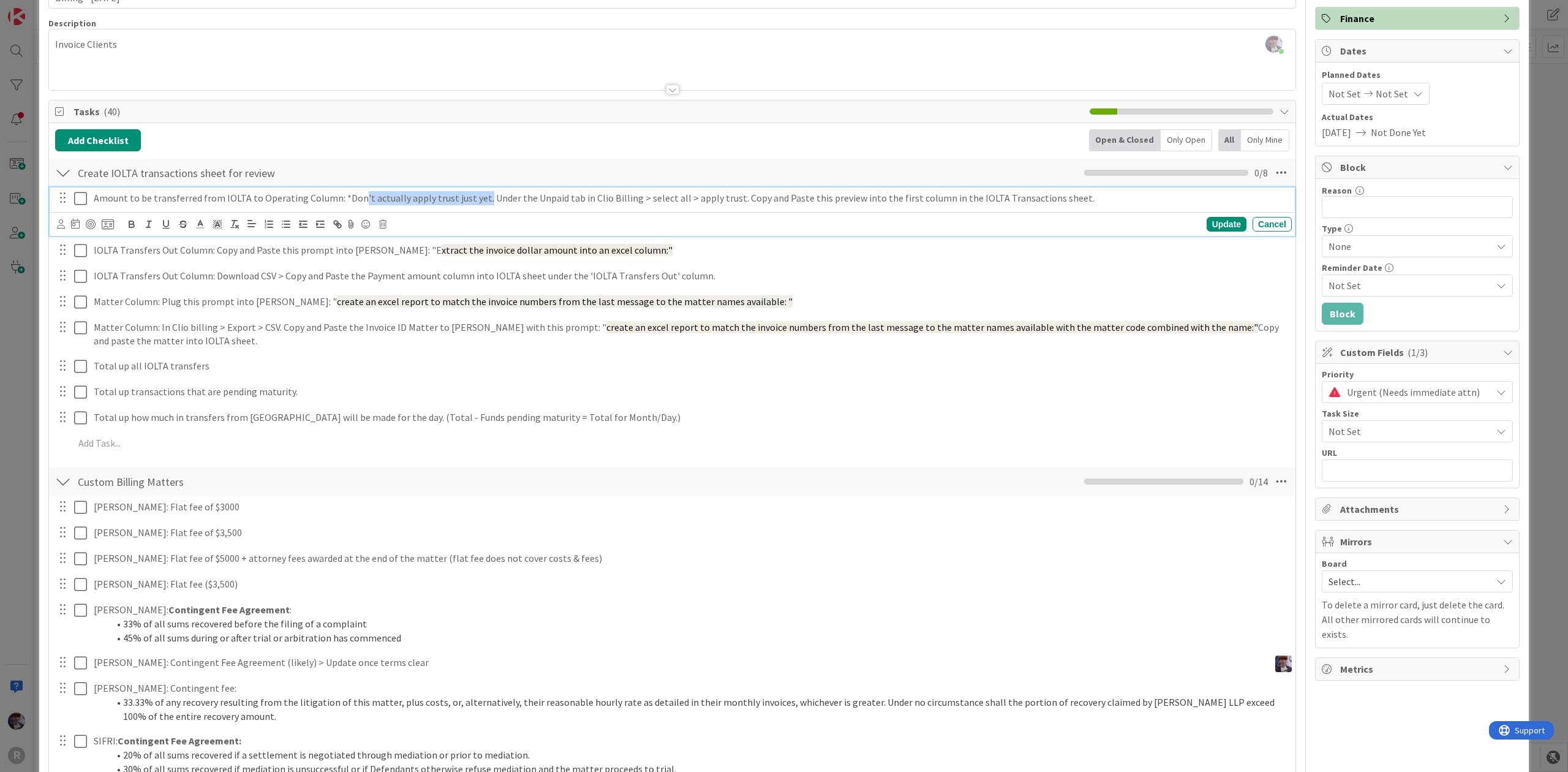
drag, startPoint x: 353, startPoint y: 202, endPoint x: 477, endPoint y: 205, distance: 124.0
click at [477, 205] on p "Amount to be transferred from IOLTA to Operating Column: *Don't actually apply …" at bounding box center [690, 198] width 1193 height 14
click at [485, 202] on p "Amount to be transferred from IOLTA to Operating Column: *Don't actually apply …" at bounding box center [690, 198] width 1193 height 14
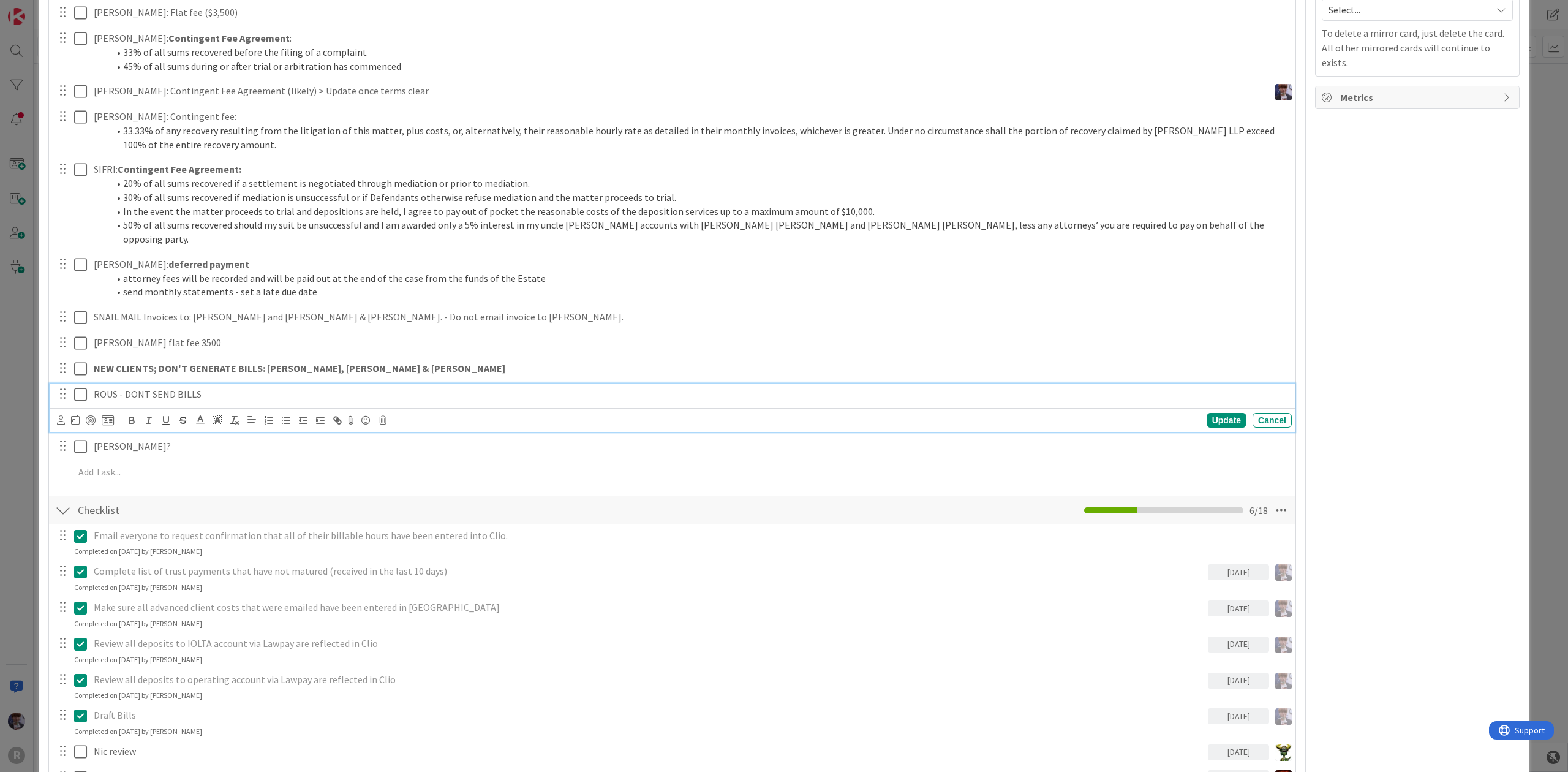
click at [202, 387] on p "ROUS - DONT SEND BILLS" at bounding box center [690, 394] width 1193 height 14
click at [116, 387] on p "ROUS - DONT SEND BILLS" at bounding box center [690, 394] width 1193 height 14
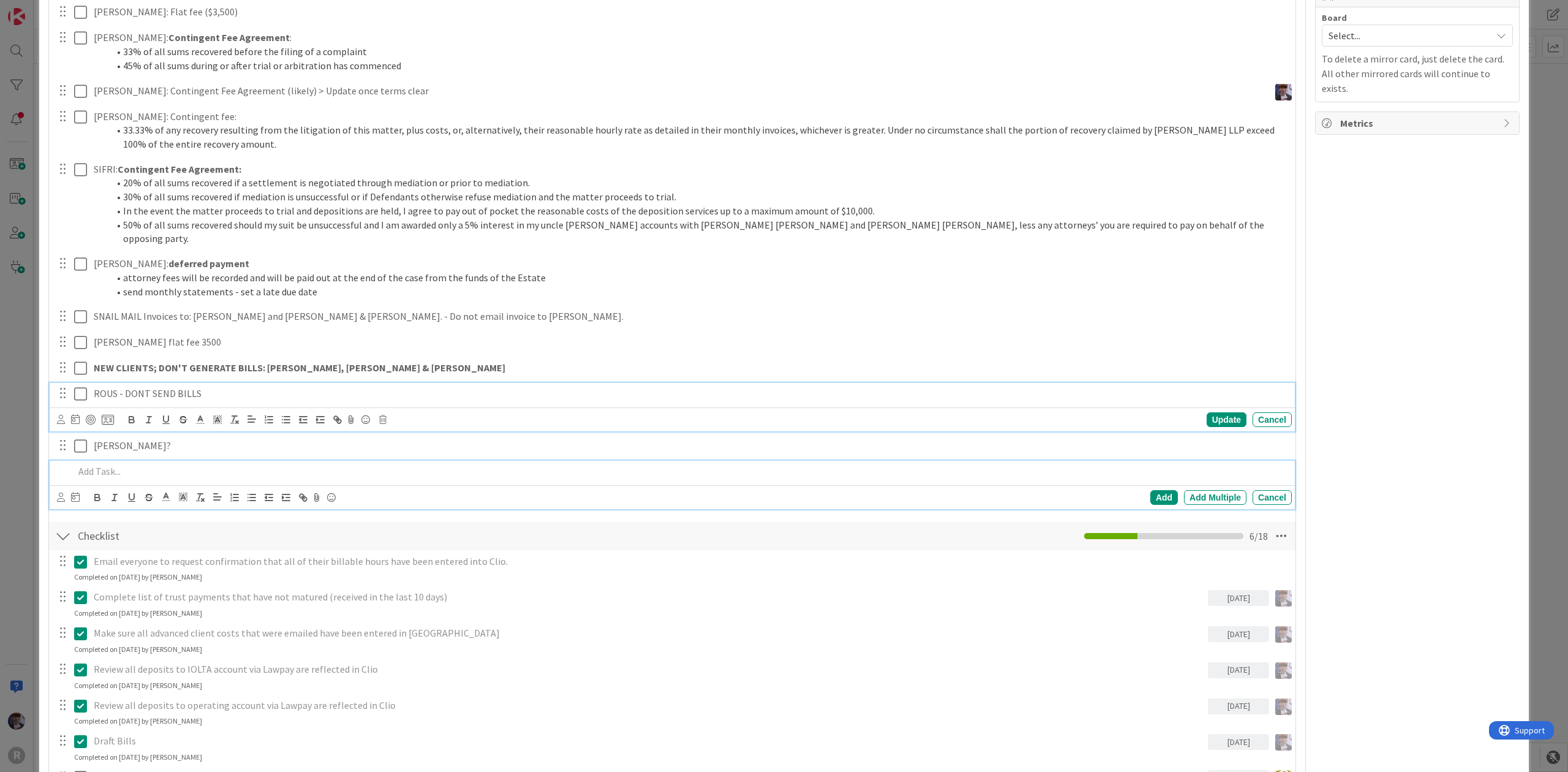
click at [108, 461] on div at bounding box center [680, 472] width 1222 height 21
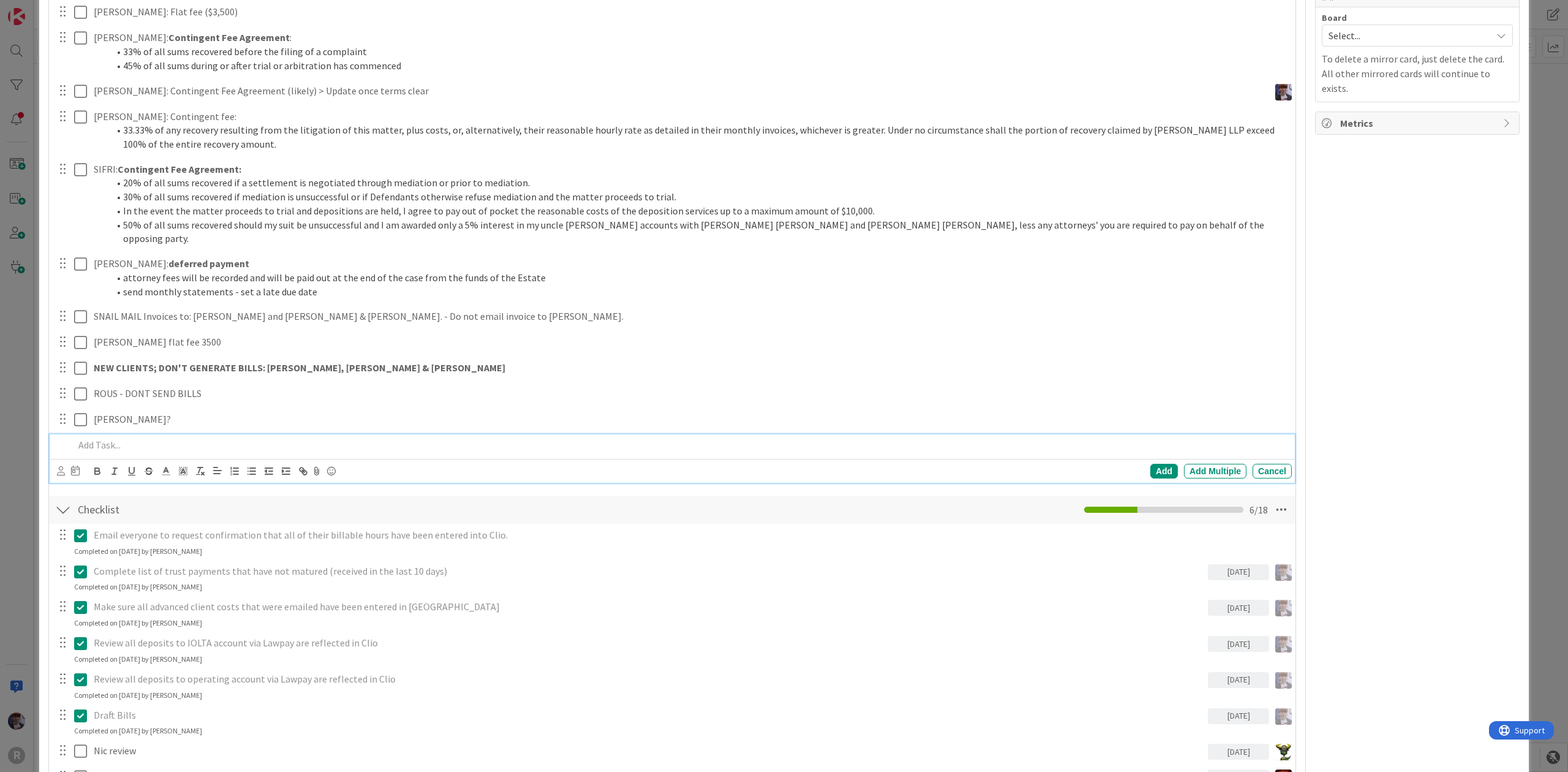
scroll to position [601, 0]
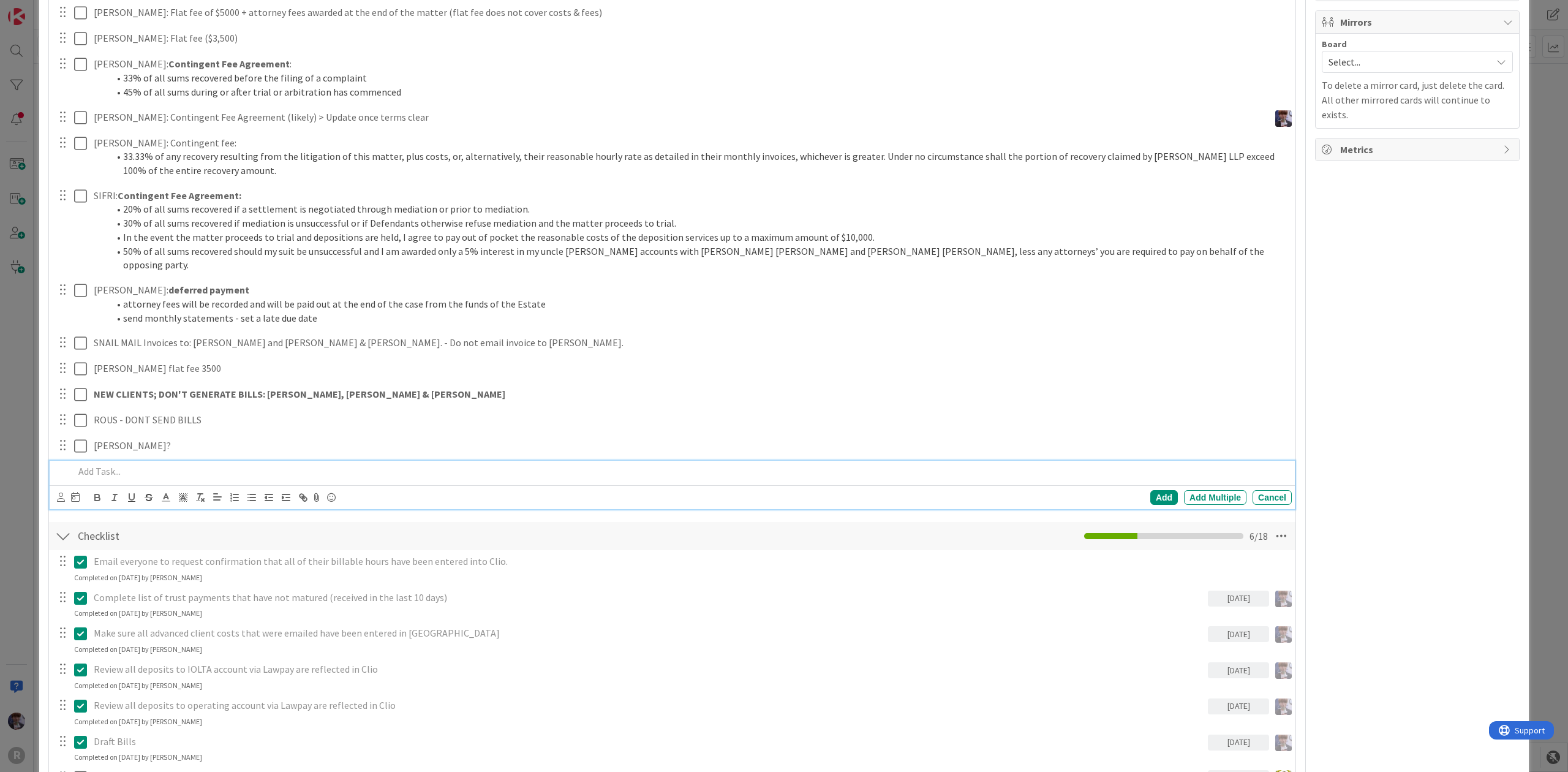
click at [45, 410] on div "ID 3135 Admin In Progress Title 20 / 128 Billing - [DATE] Description [PERSON_N…" at bounding box center [784, 588] width 1489 height 2342
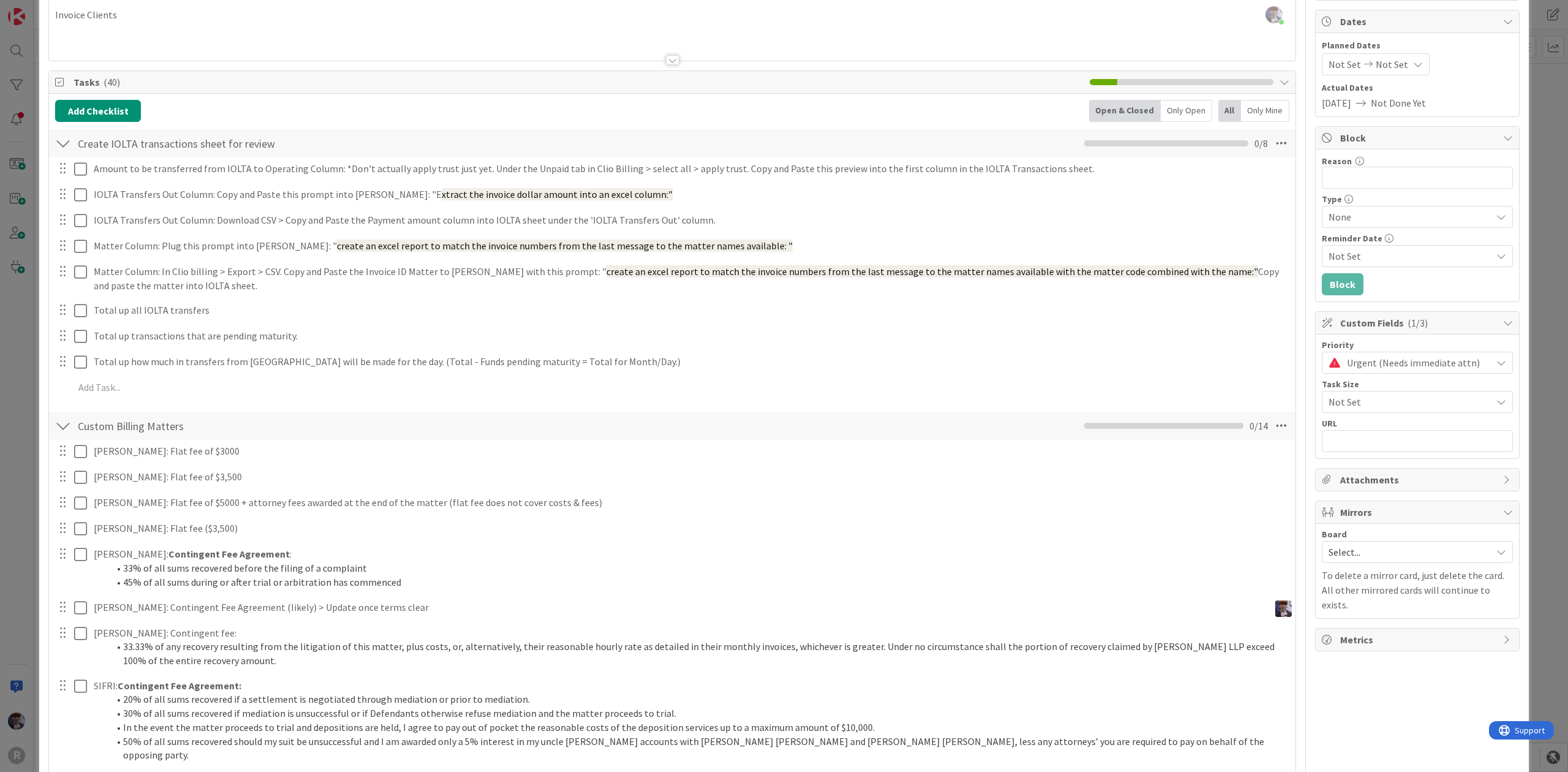
scroll to position [0, 0]
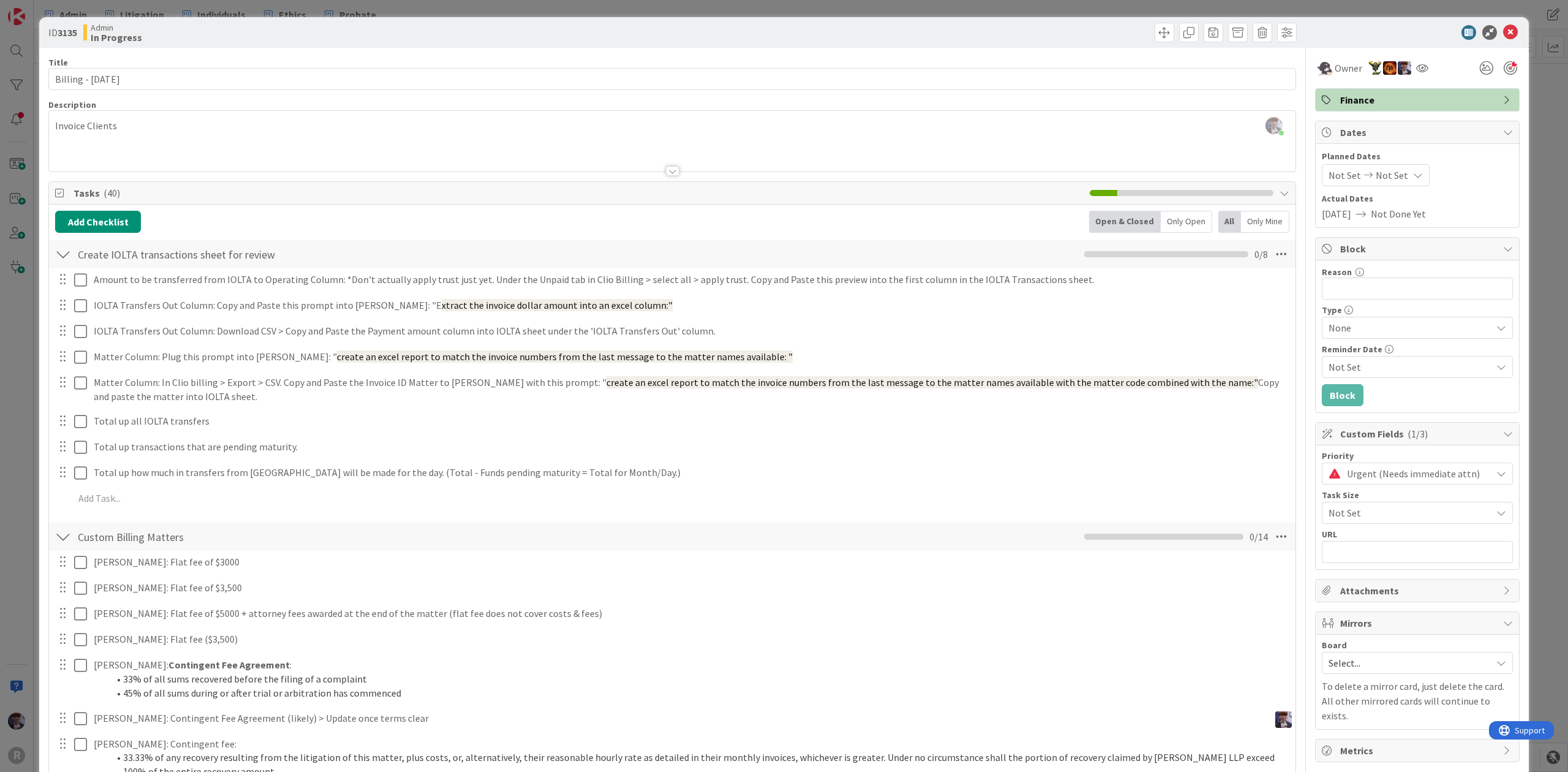
click at [23, 336] on div "ID 3135 Admin In Progress Title 20 / 128 Billing - [DATE] Description [PERSON_N…" at bounding box center [784, 386] width 1568 height 772
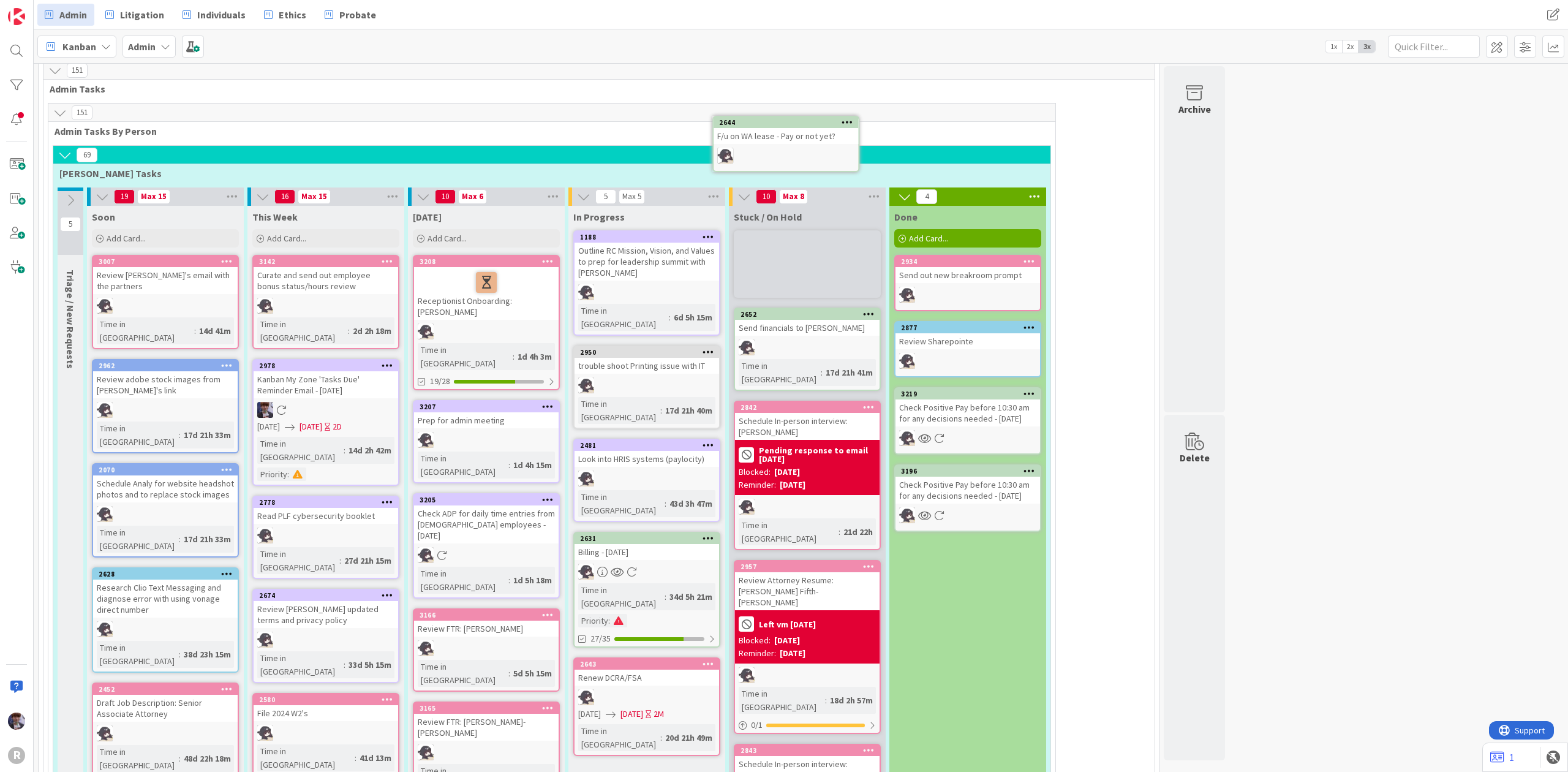
scroll to position [681, 0]
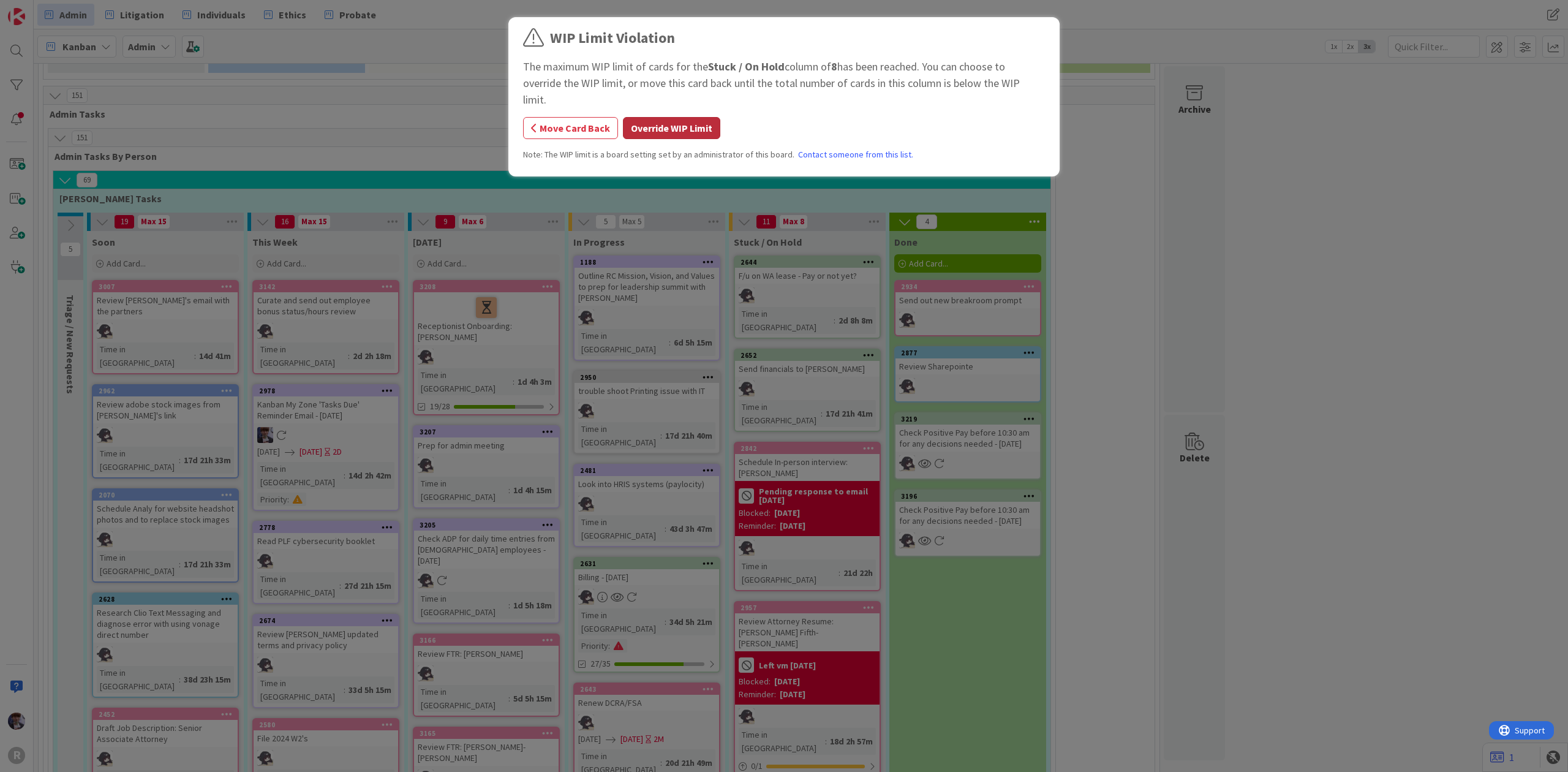
click at [675, 119] on button "Override WIP Limit" at bounding box center [671, 128] width 98 height 22
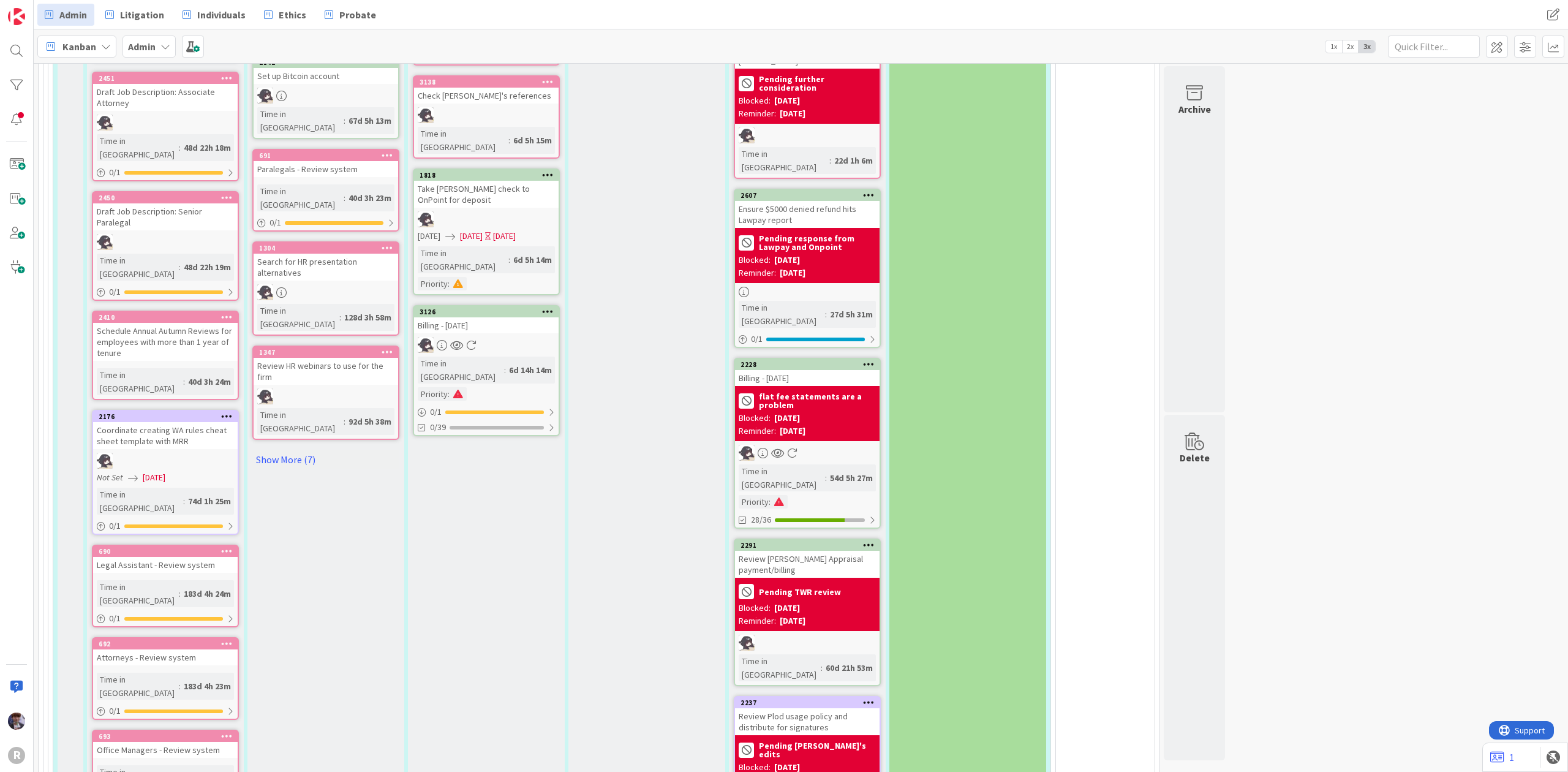
scroll to position [1464, 0]
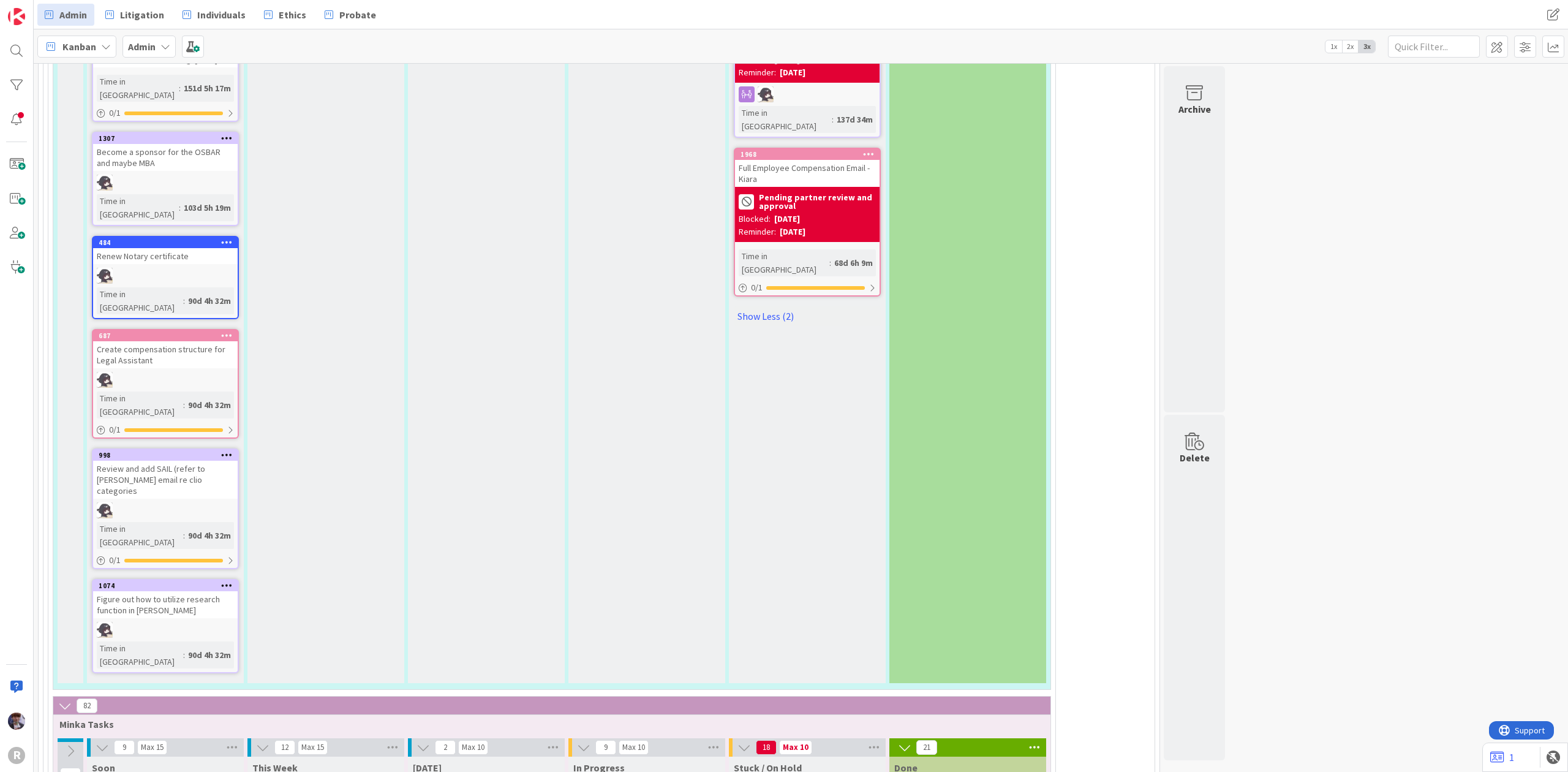
scroll to position [2363, 0]
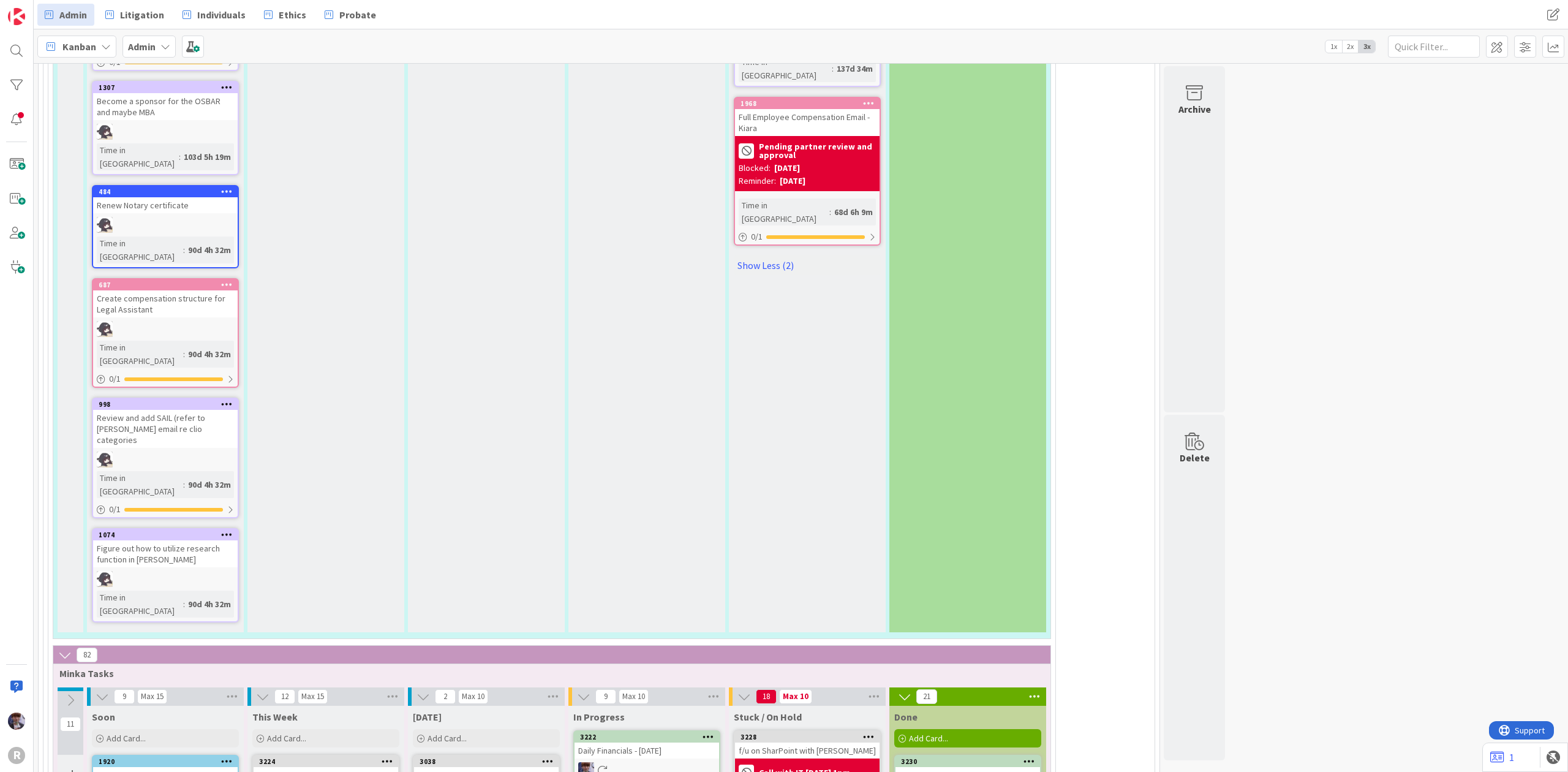
click at [789, 742] on div "f/u on SharPoint with [PERSON_NAME]" at bounding box center [807, 750] width 145 height 16
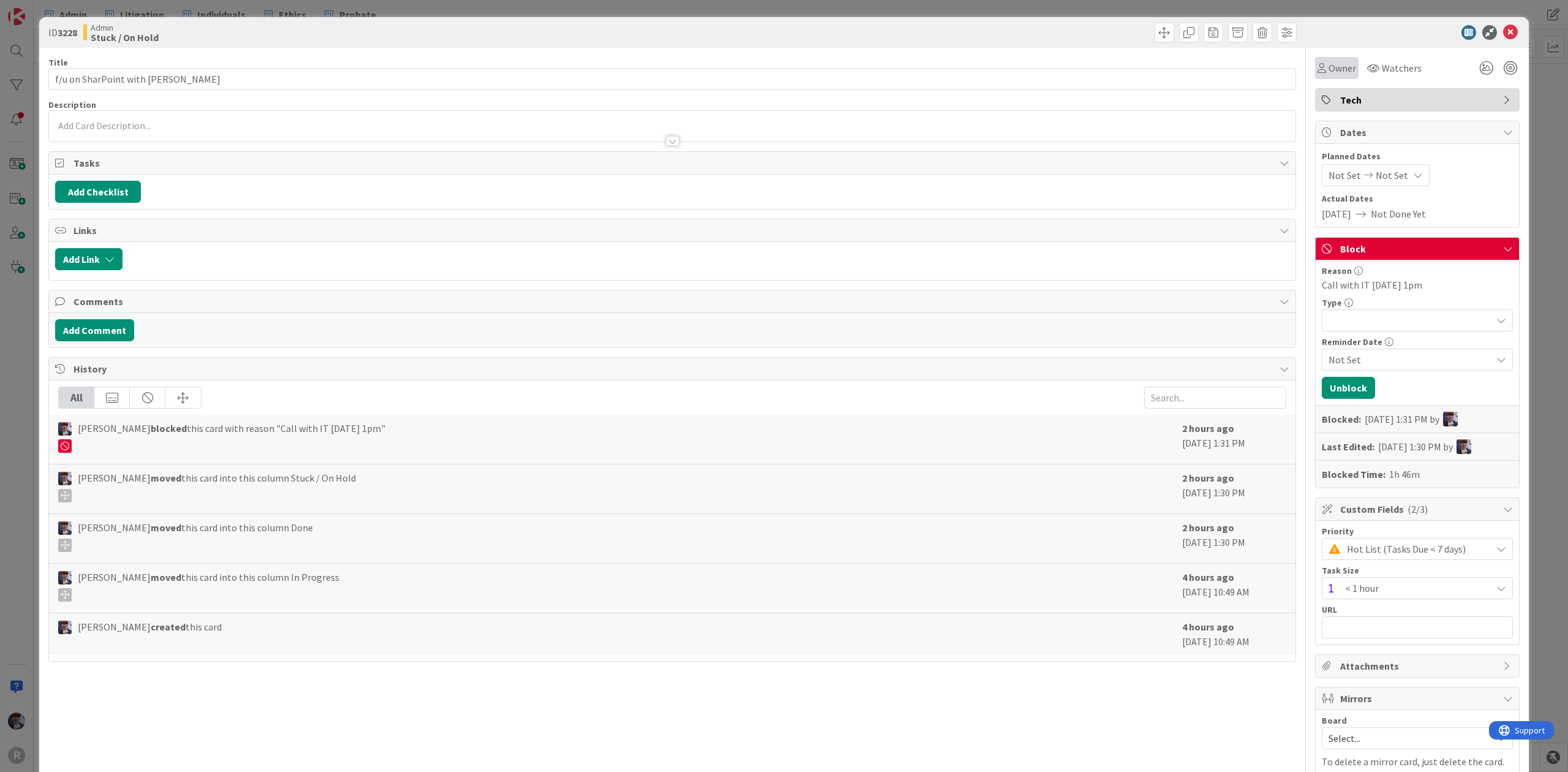
click at [1326, 79] on div "Owner Watchers Tech Dates Planned Dates Not Set Not Set Actual Dates [DATE] Not…" at bounding box center [1417, 443] width 205 height 790
click at [1329, 67] on span "Owner" at bounding box center [1342, 67] width 28 height 14
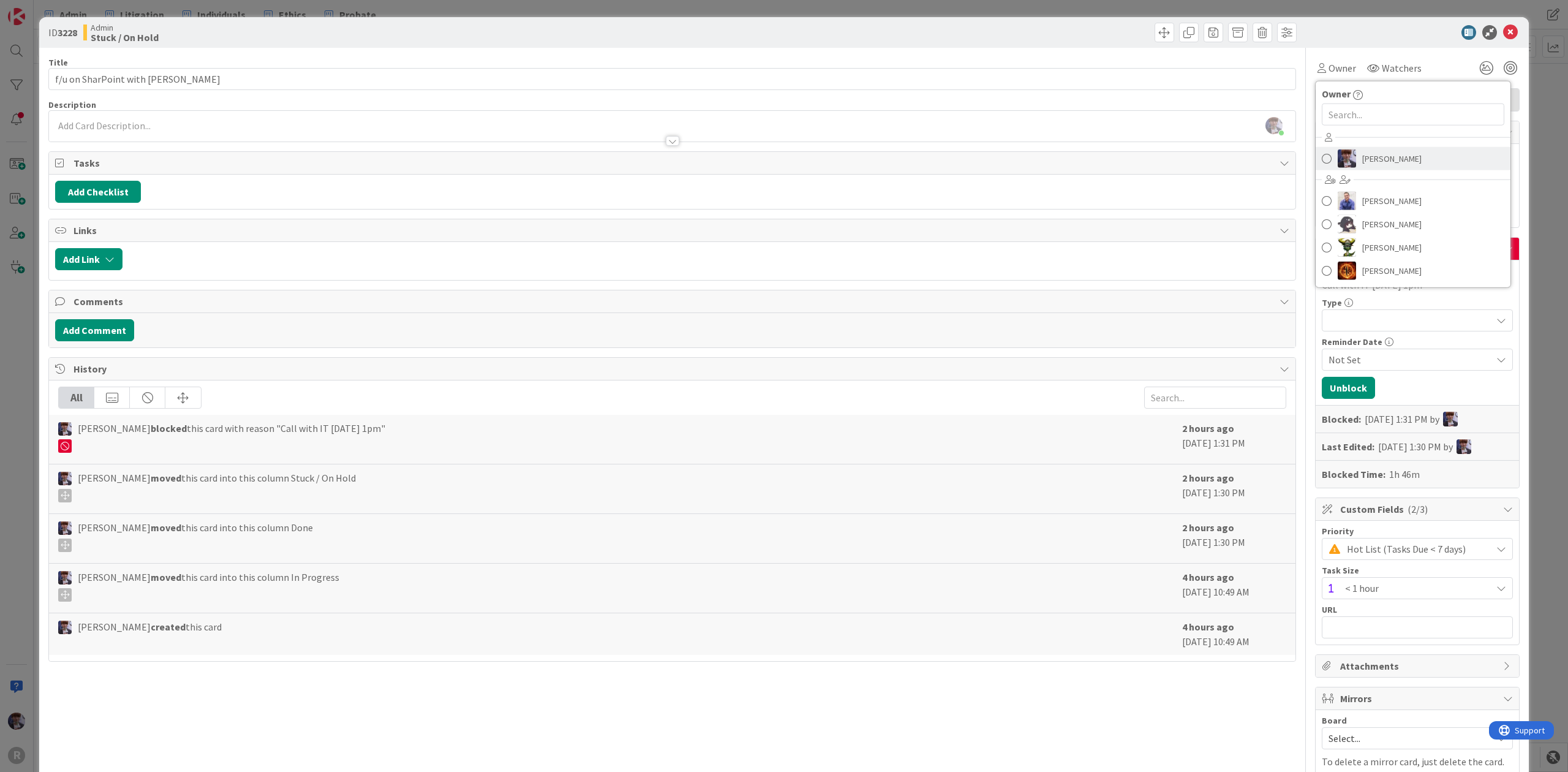
click at [1338, 152] on img at bounding box center [1346, 158] width 18 height 18
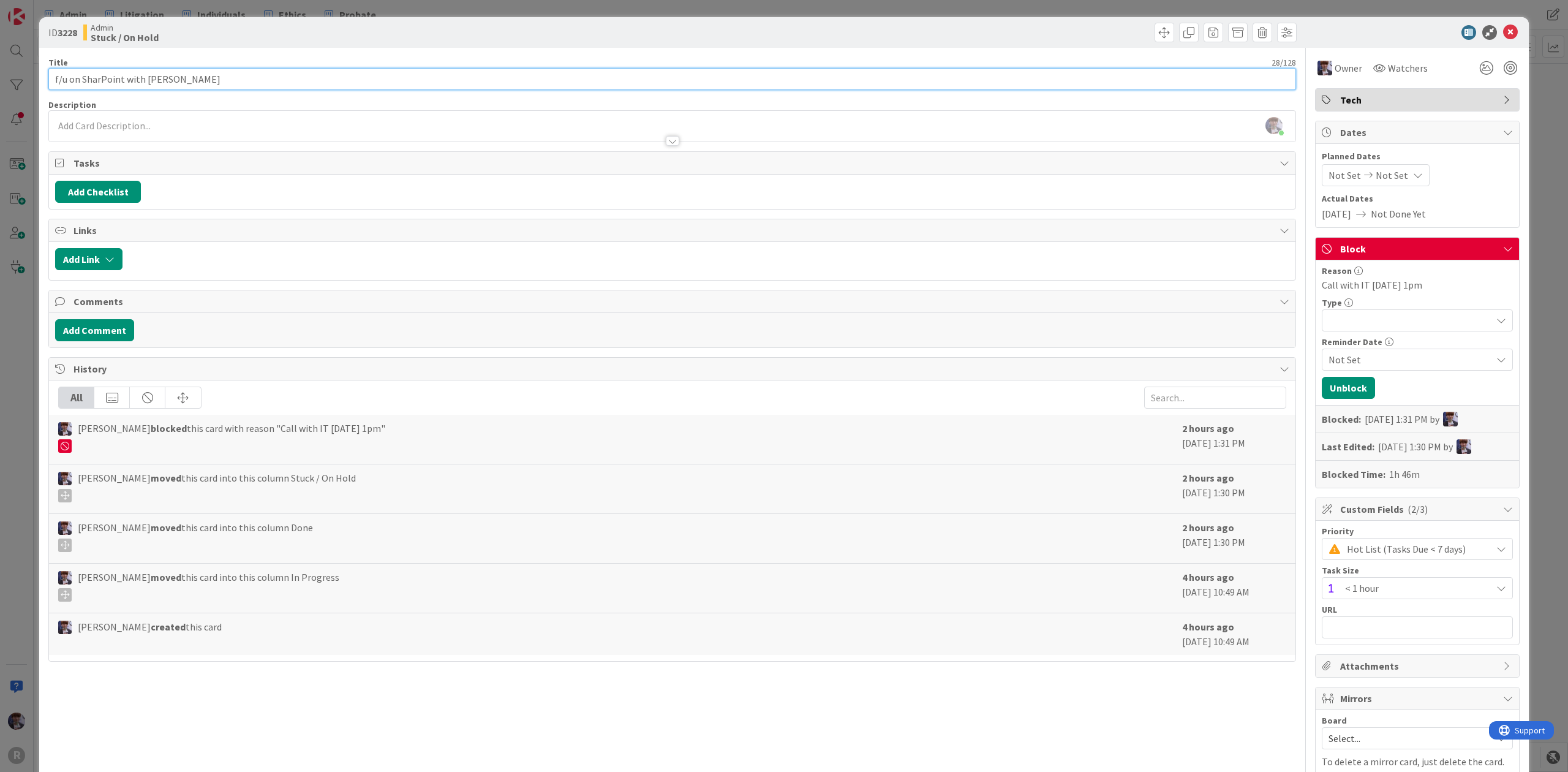
click at [97, 79] on input "f/u on SharPoint with [PERSON_NAME]" at bounding box center [672, 79] width 1248 height 22
click at [14, 268] on div "ID 3228 Admin Stuck / On Hold Title 29 / 128 f/u on SharePoint with [PERSON_NAM…" at bounding box center [784, 386] width 1568 height 772
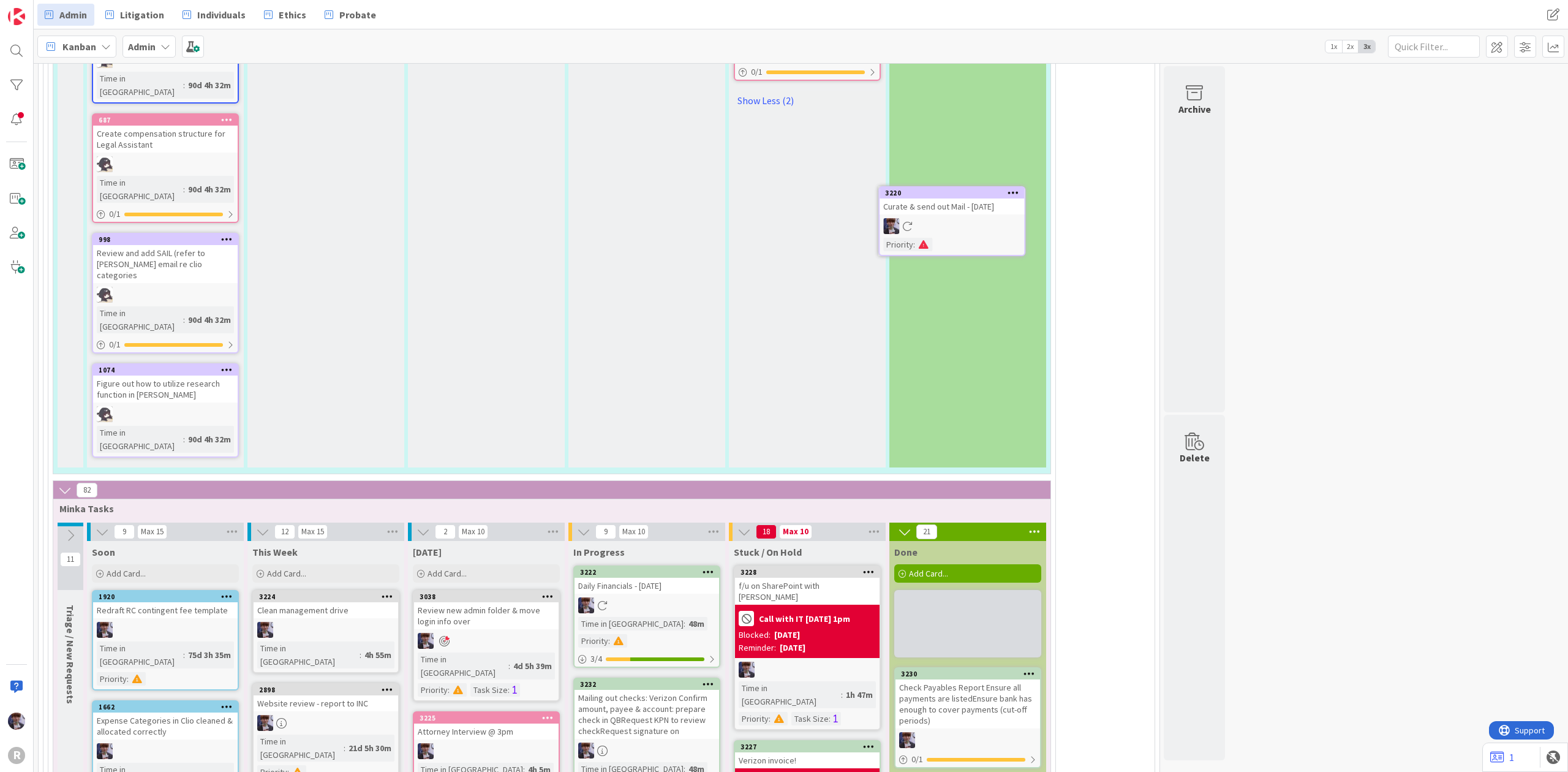
scroll to position [2513, 0]
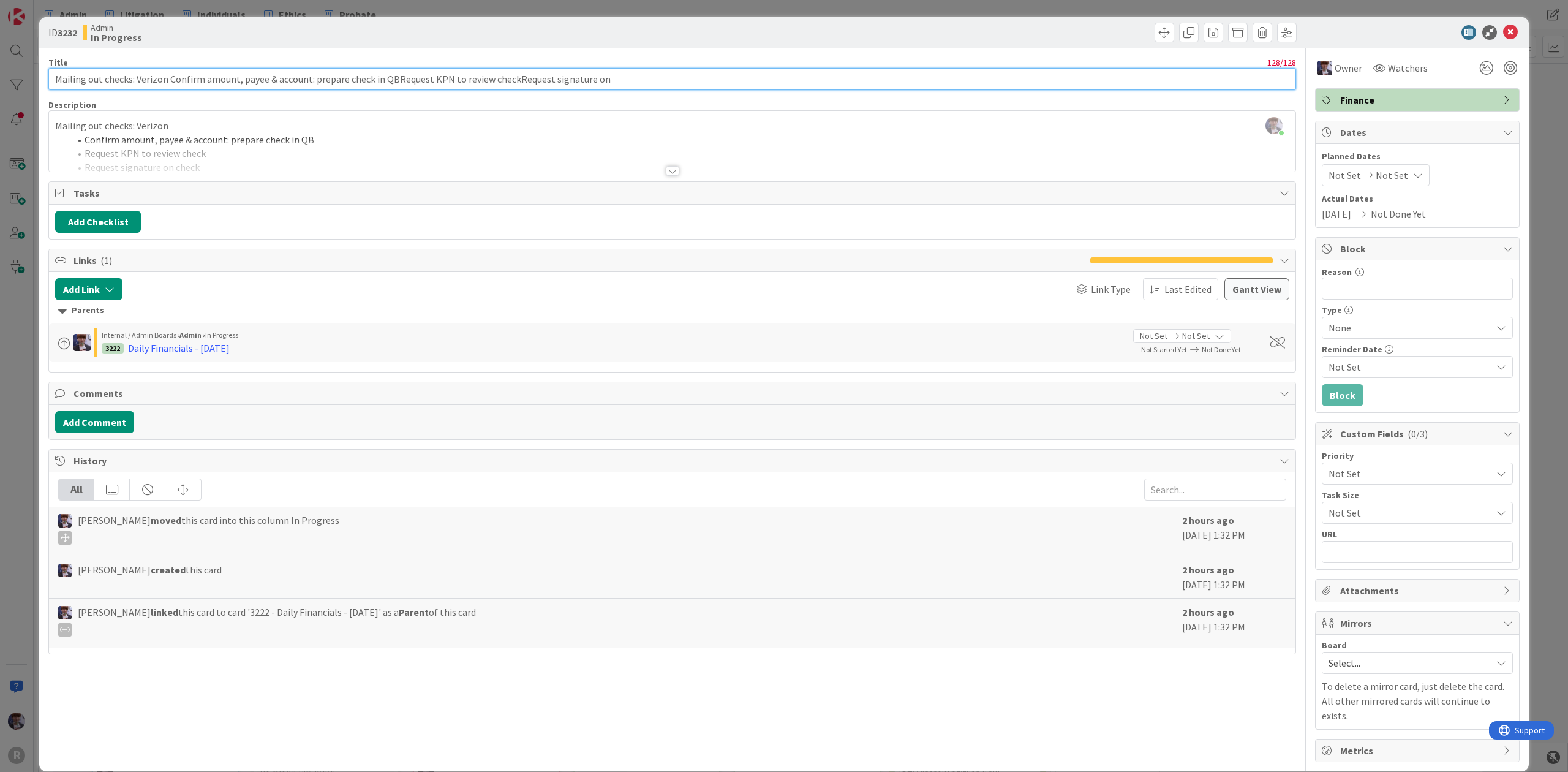
click at [166, 77] on input "Mailing out checks: Verizon Confirm amount, payee & account: prepare check in Q…" at bounding box center [672, 79] width 1248 height 22
drag, startPoint x: 167, startPoint y: 79, endPoint x: 135, endPoint y: 76, distance: 32.1
click at [135, 76] on input "Mailing out checks: Verizon Confirm amount, payee & account: prepare check in Q…" at bounding box center [672, 79] width 1248 height 22
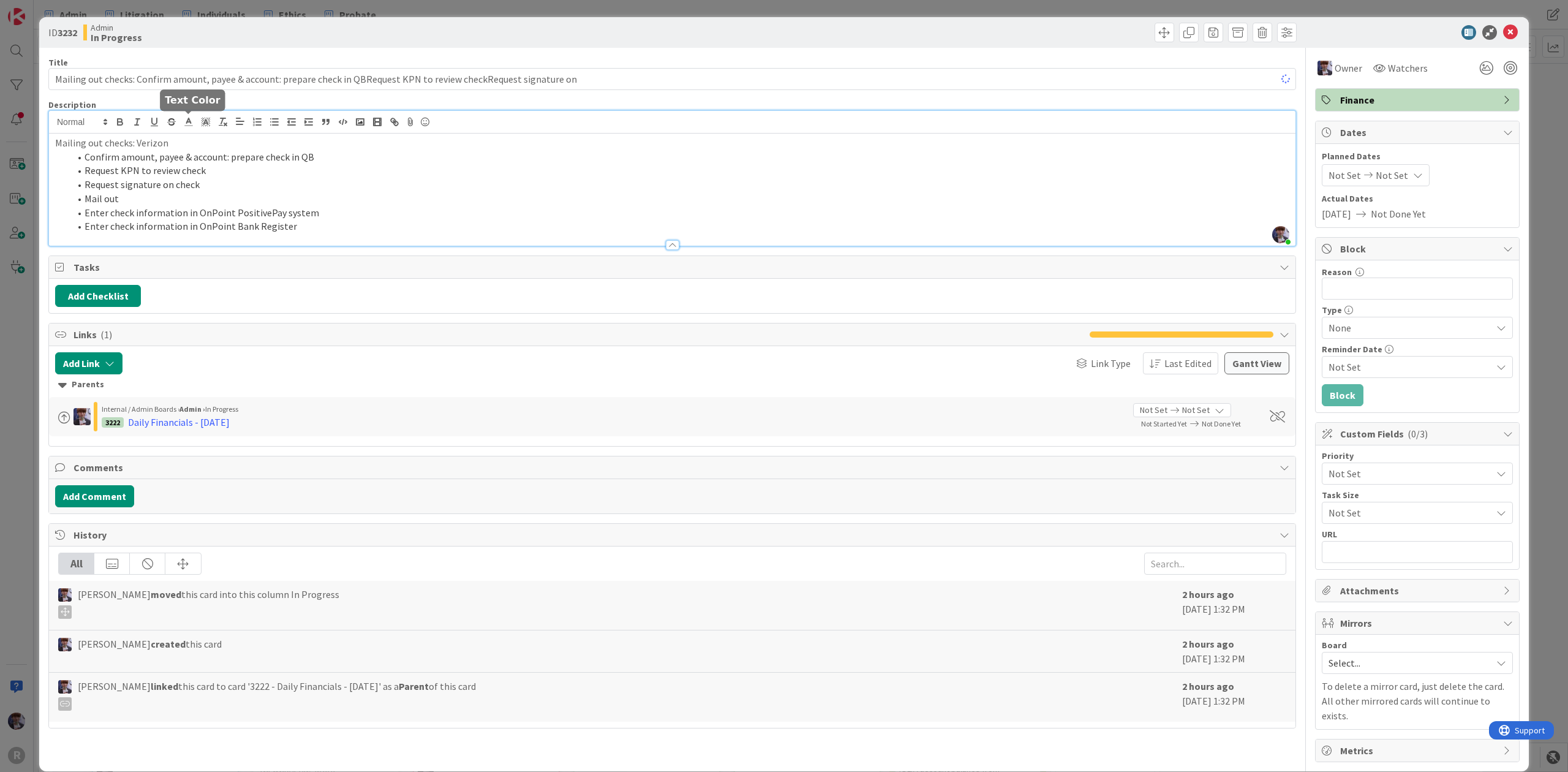
click at [192, 128] on div "[PERSON_NAME] just joined Mailing out checks: Verizon Confirm amount, payee & a…" at bounding box center [672, 178] width 1246 height 135
click at [33, 341] on div "ID 3232 Admin In Progress Title 120 / 128 Mailing out checks: Confirm amount, p…" at bounding box center [784, 386] width 1568 height 772
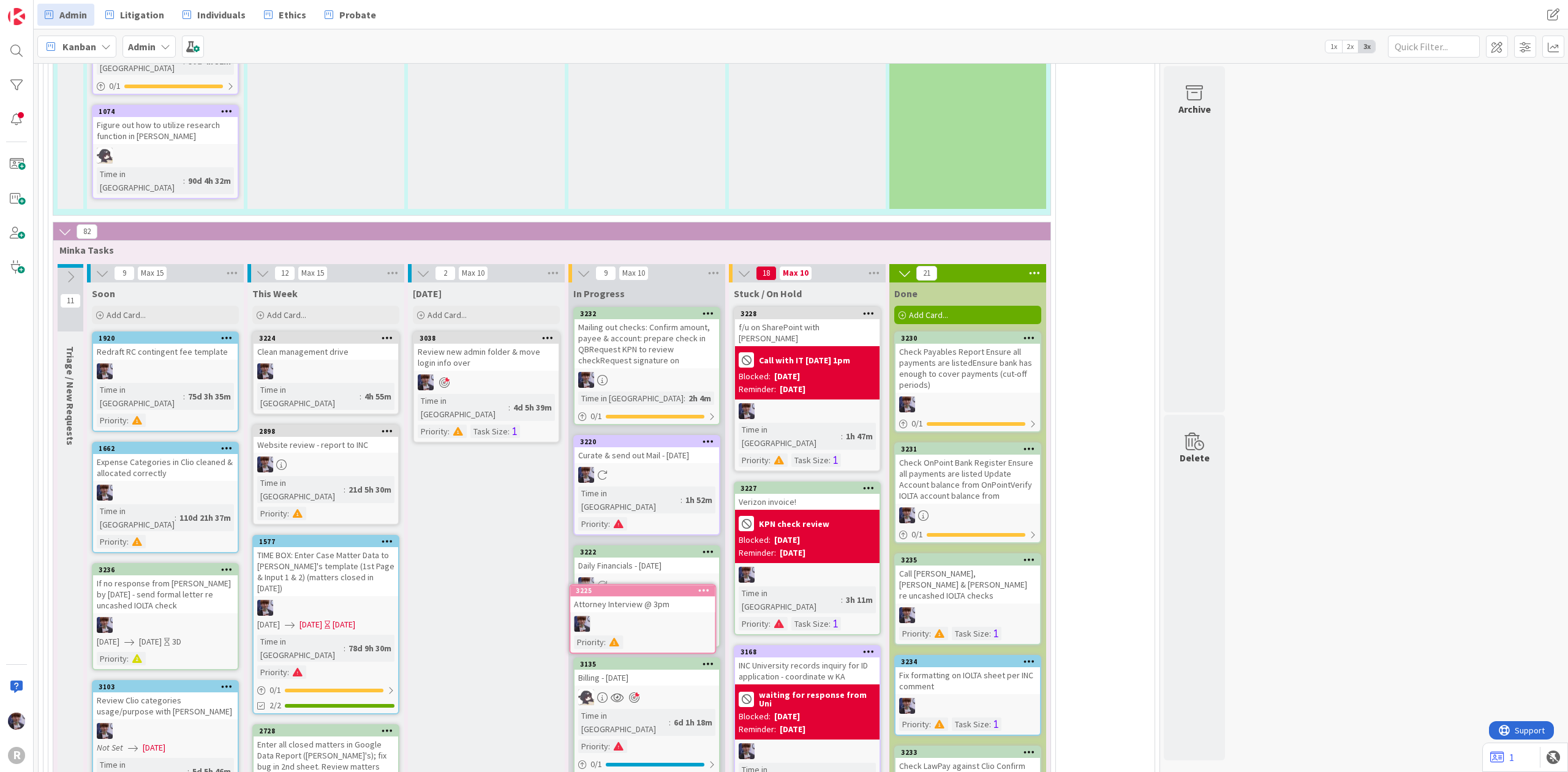
scroll to position [2793, 0]
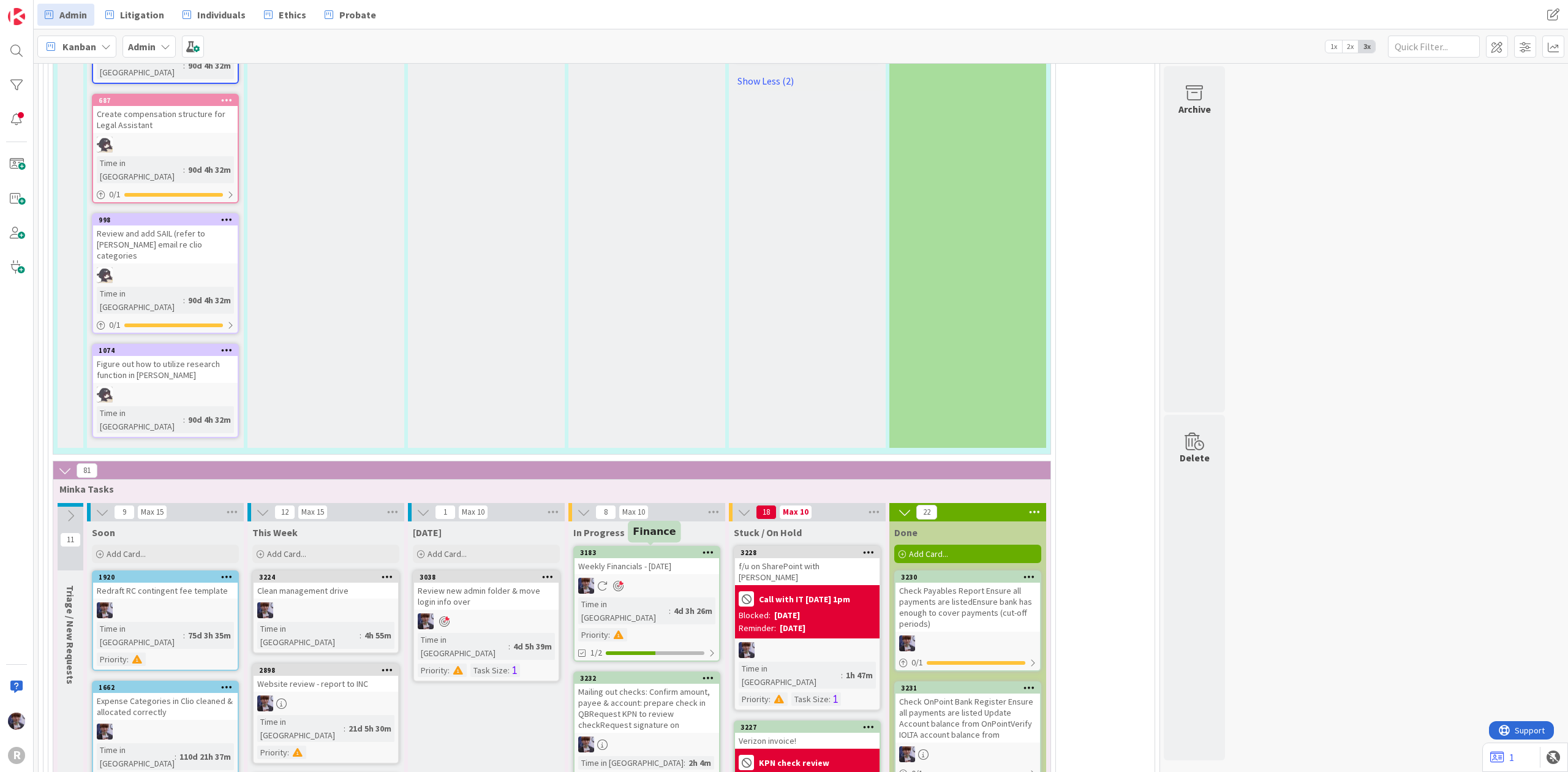
scroll to position [2533, 0]
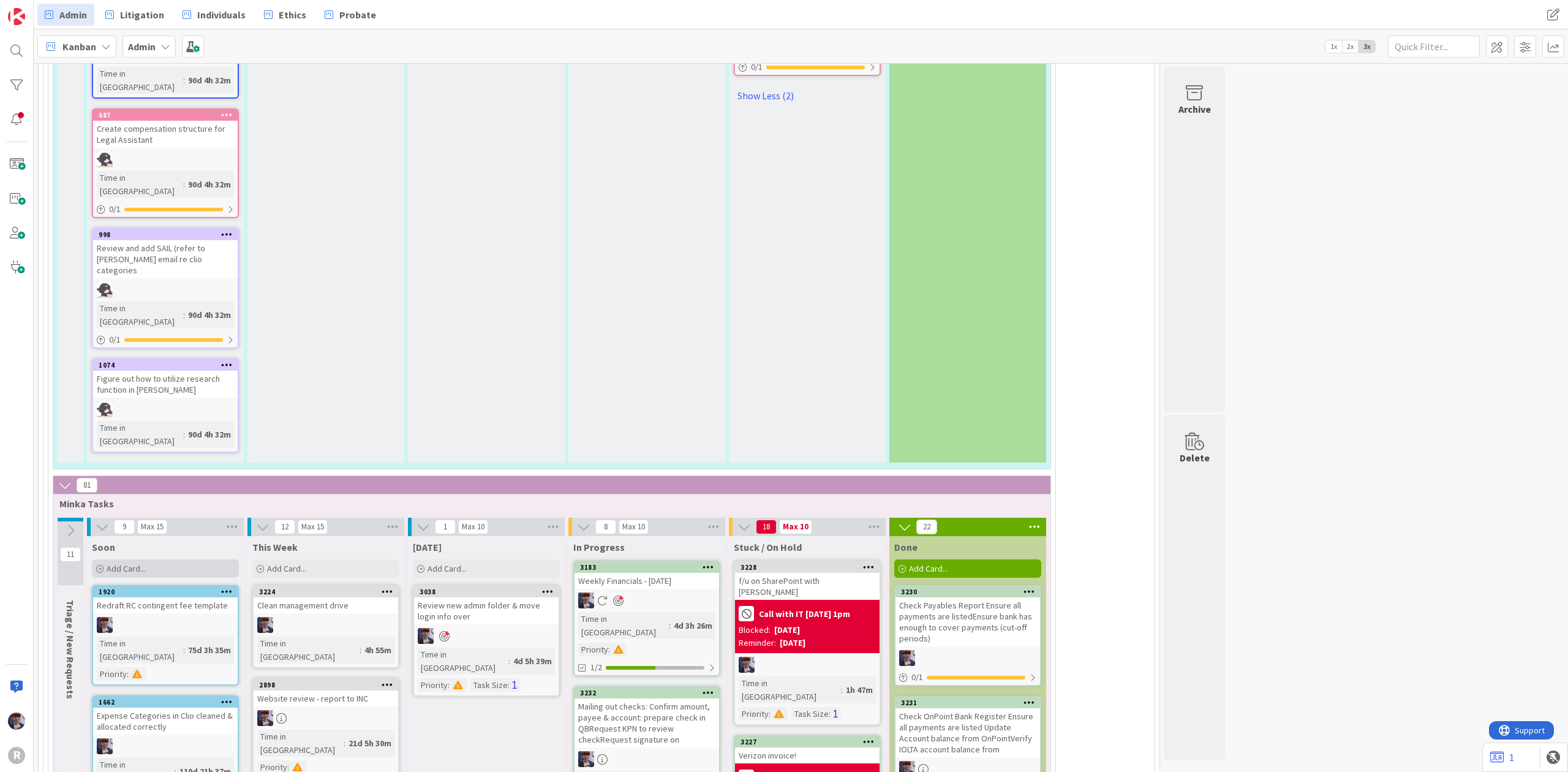
click at [209, 559] on div "Add Card..." at bounding box center [165, 568] width 147 height 18
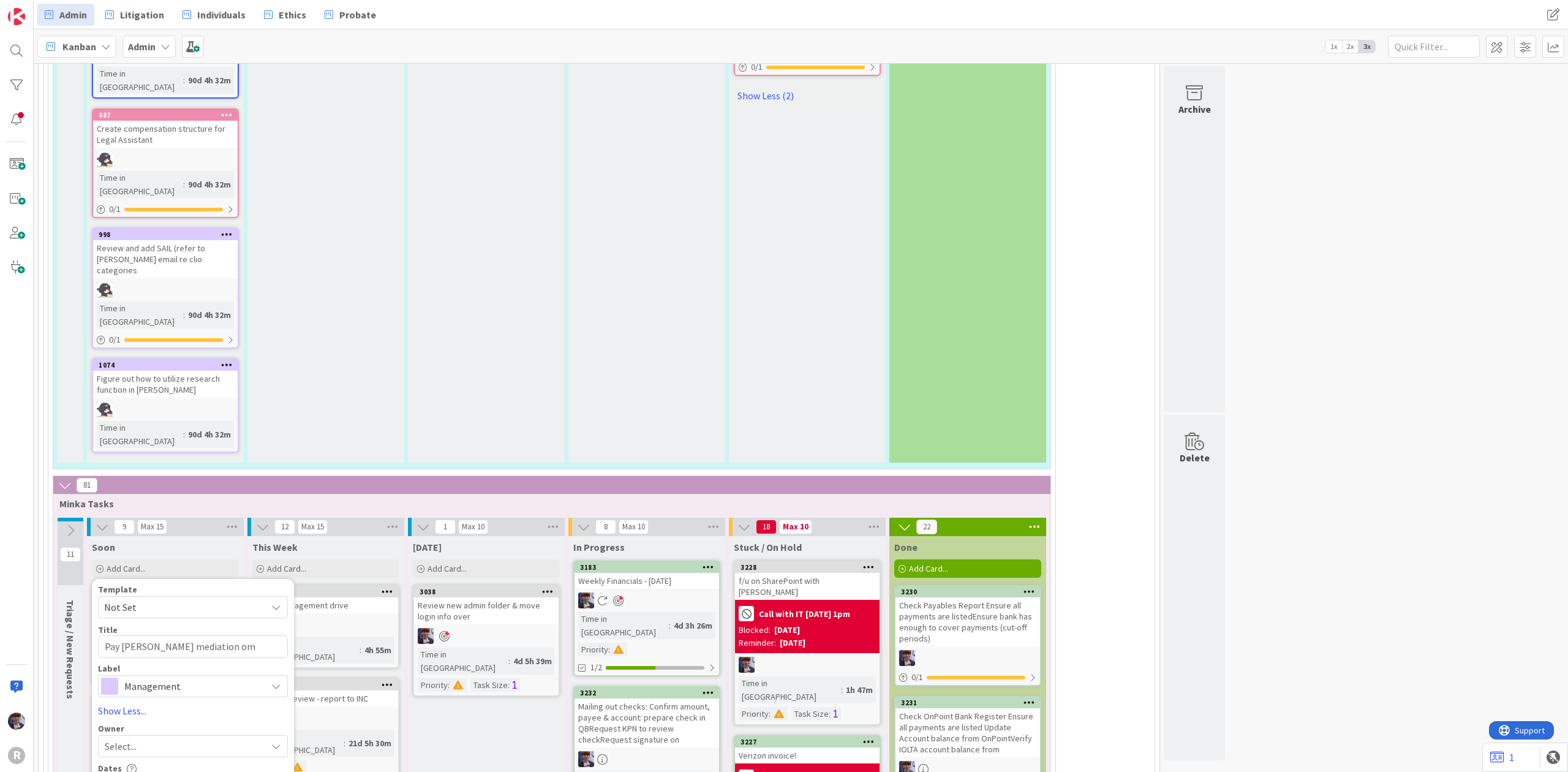
click at [230, 678] on span "Management" at bounding box center [192, 686] width 136 height 17
click at [227, 635] on textarea "Pay [PERSON_NAME] mediation om [DATE]" at bounding box center [193, 647] width 190 height 23
click at [269, 635] on textarea "Pay [PERSON_NAME] mediation [DATE]" at bounding box center [193, 647] width 190 height 23
click at [165, 754] on div "Select..." at bounding box center [185, 761] width 162 height 14
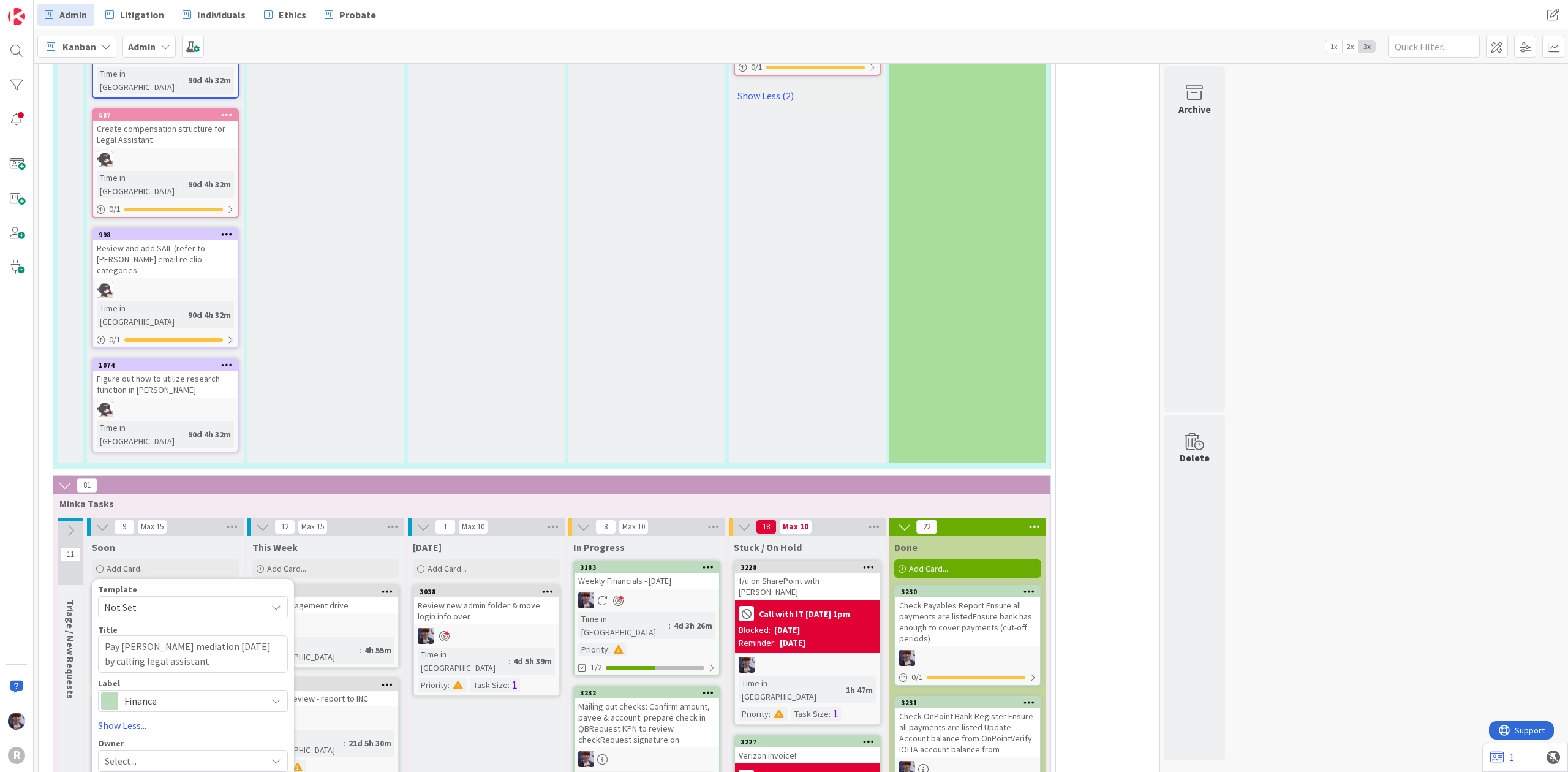
click at [155, 750] on div "[PERSON_NAME]" at bounding box center [193, 761] width 190 height 22
drag, startPoint x: 157, startPoint y: 527, endPoint x: 157, endPoint y: 547, distance: 20.0
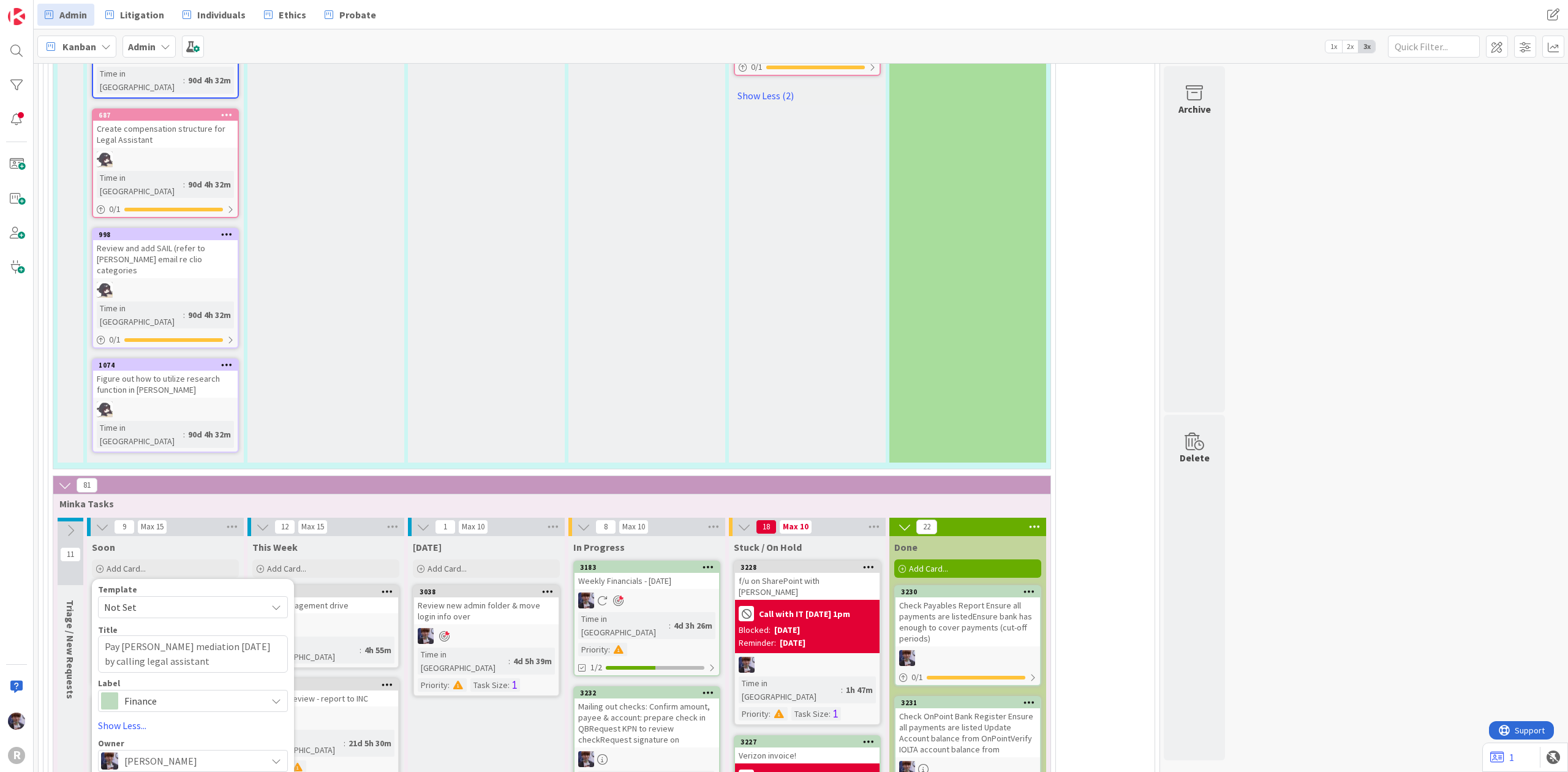
drag, startPoint x: 392, startPoint y: 437, endPoint x: 415, endPoint y: 429, distance: 24.4
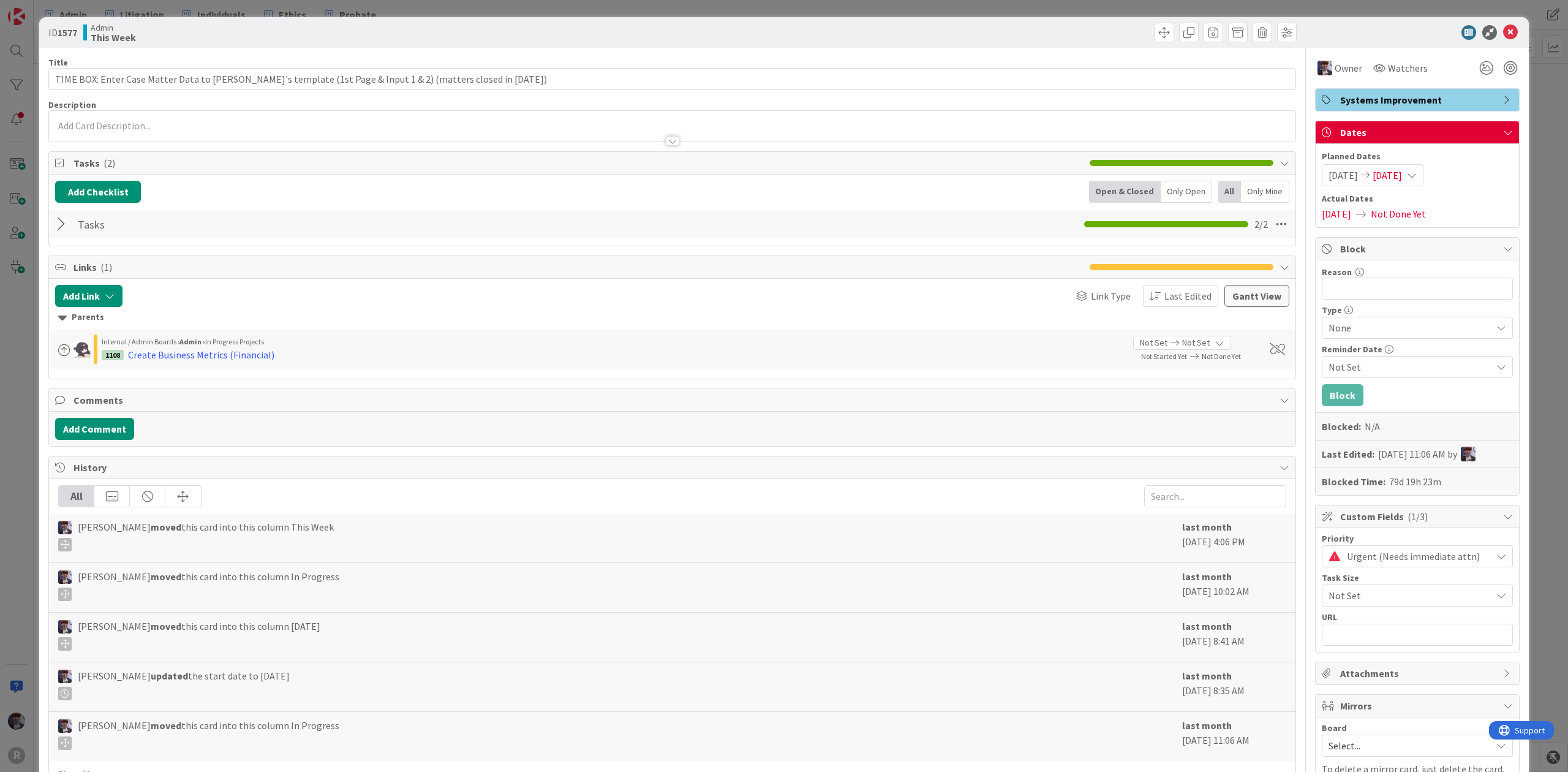
click at [25, 463] on div "ID 1577 Admin This Week Title 101 / 128 TIME BOX: Enter Case Matter Data to [PE…" at bounding box center [784, 386] width 1568 height 772
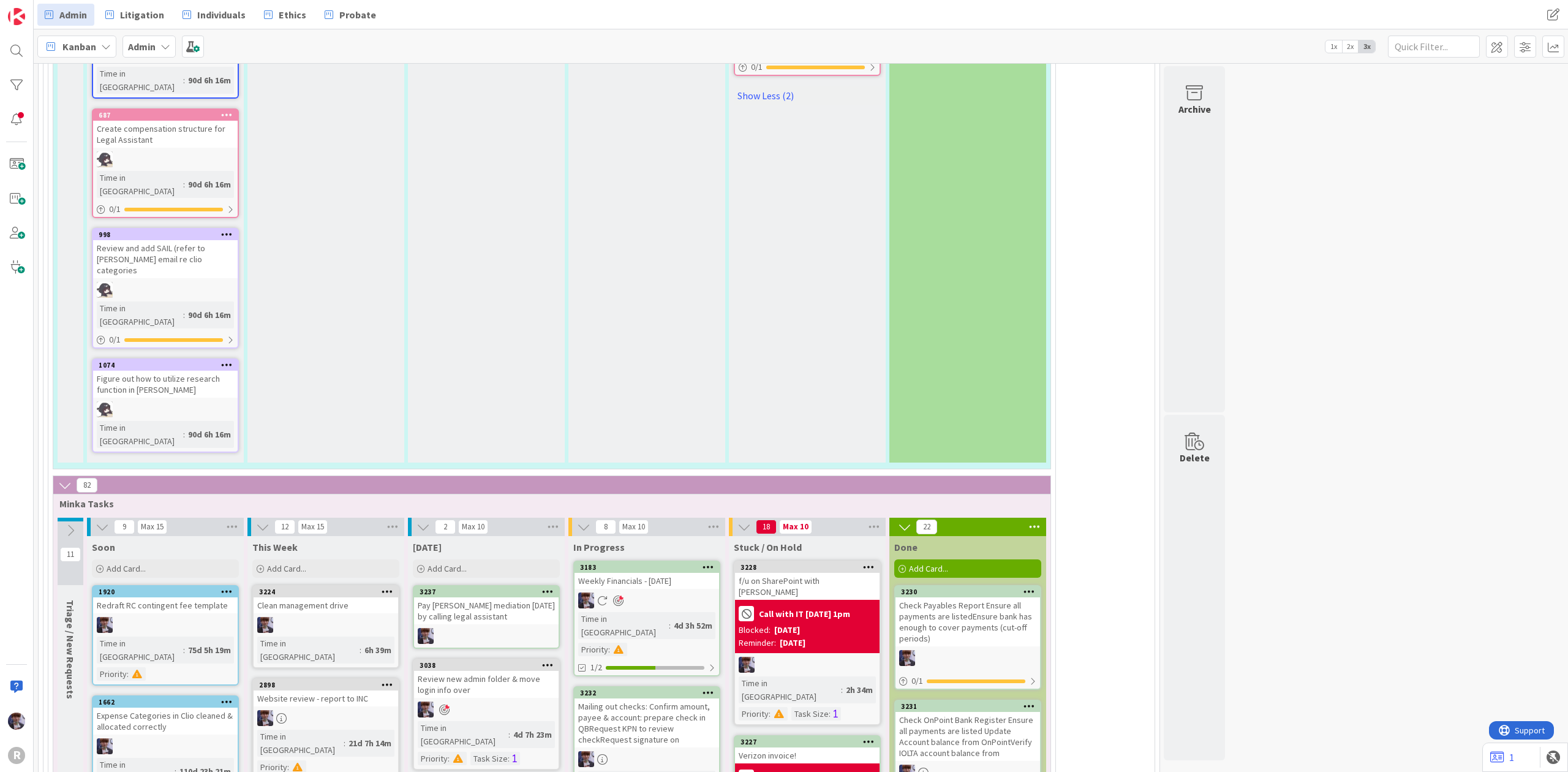
click at [456, 598] on div "Pay [PERSON_NAME] mediation [DATE] by calling legal assistant" at bounding box center [487, 611] width 145 height 27
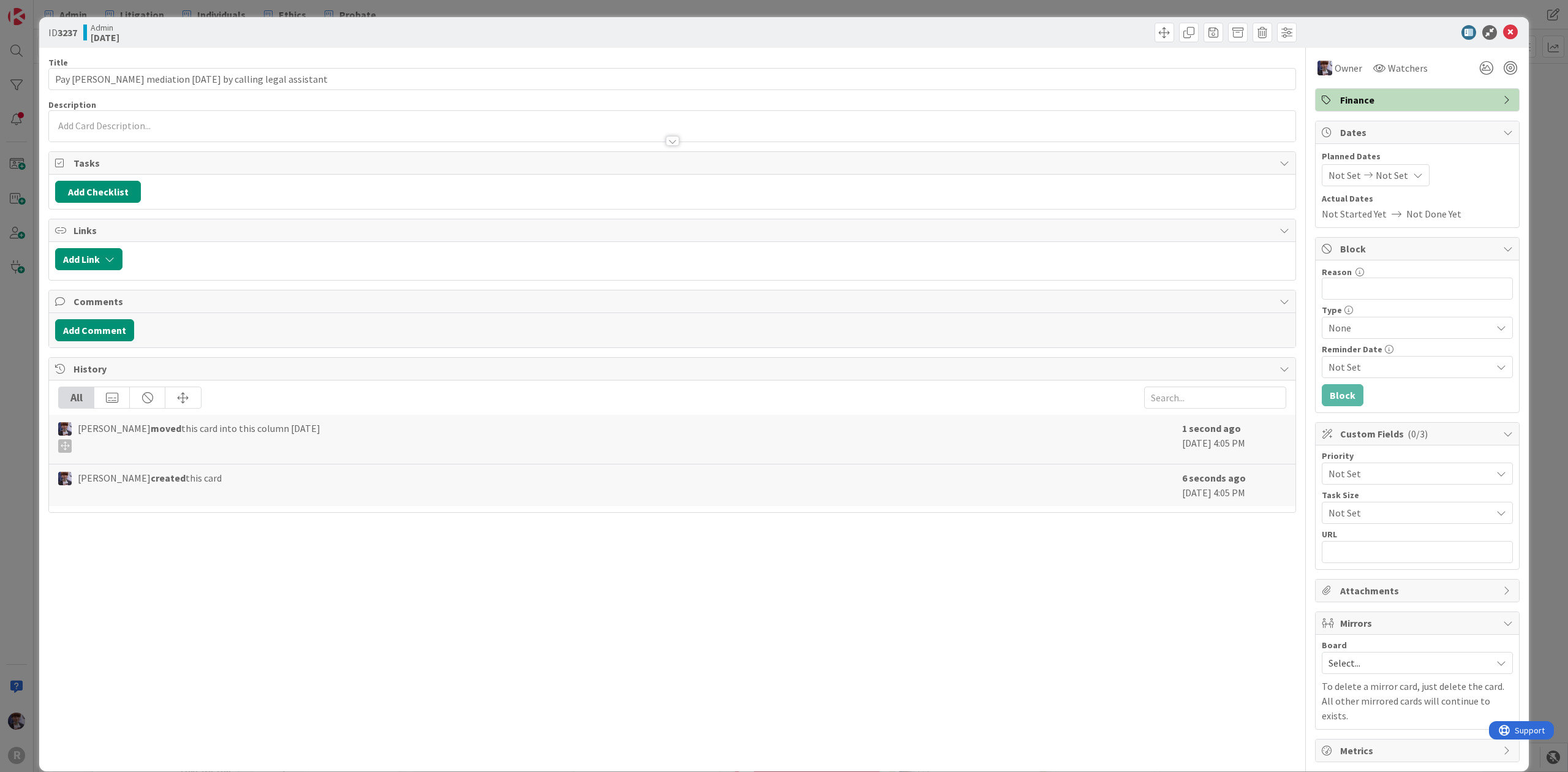
click at [1519, 108] on div "ID 3237 Admin [DATE] Title 61 / 128 Pay [PERSON_NAME] mediation [DATE] by calli…" at bounding box center [784, 386] width 1568 height 772
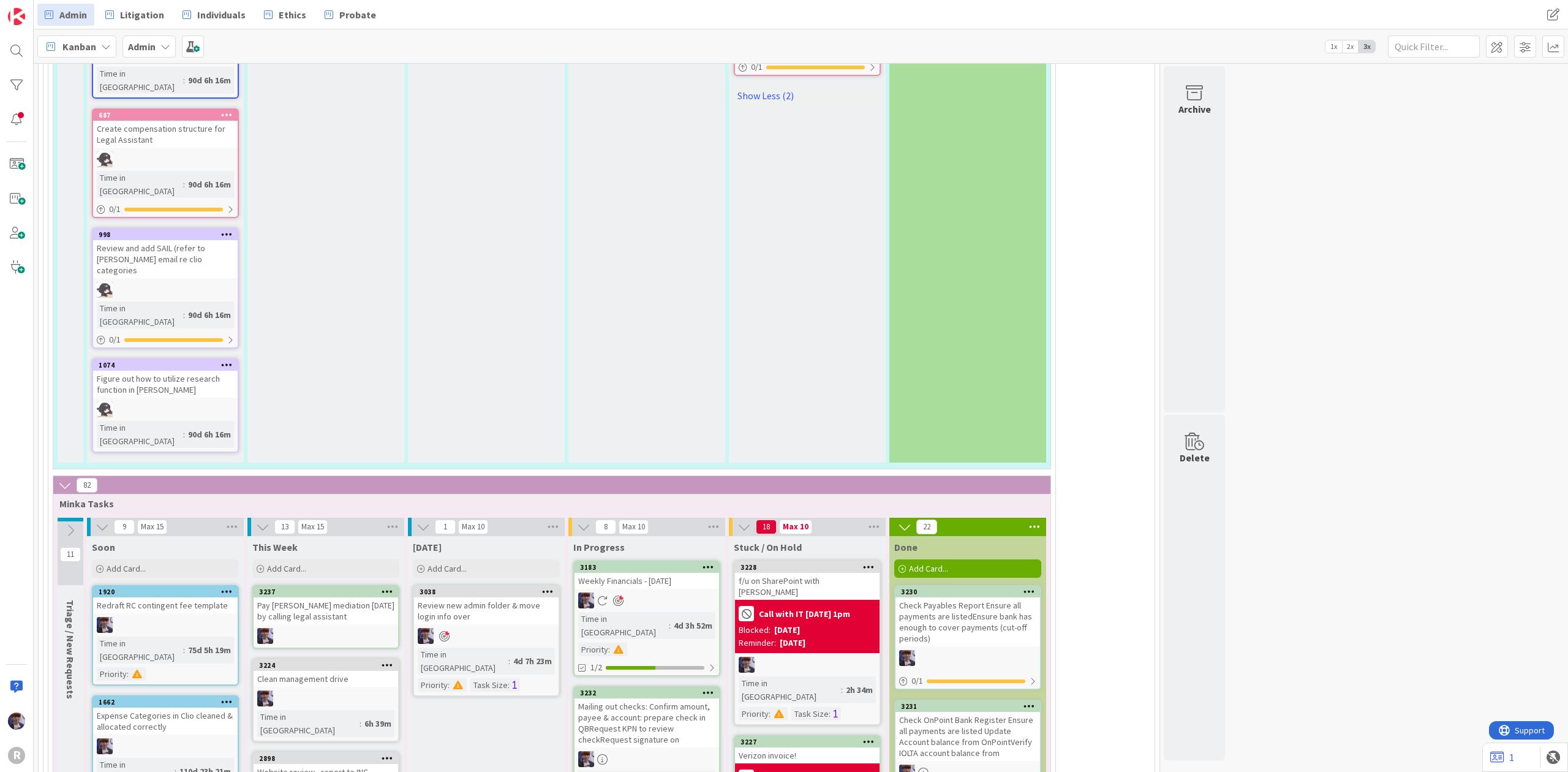
click at [346, 598] on div "Pay [PERSON_NAME] mediation [DATE] by calling legal assistant" at bounding box center [326, 611] width 145 height 27
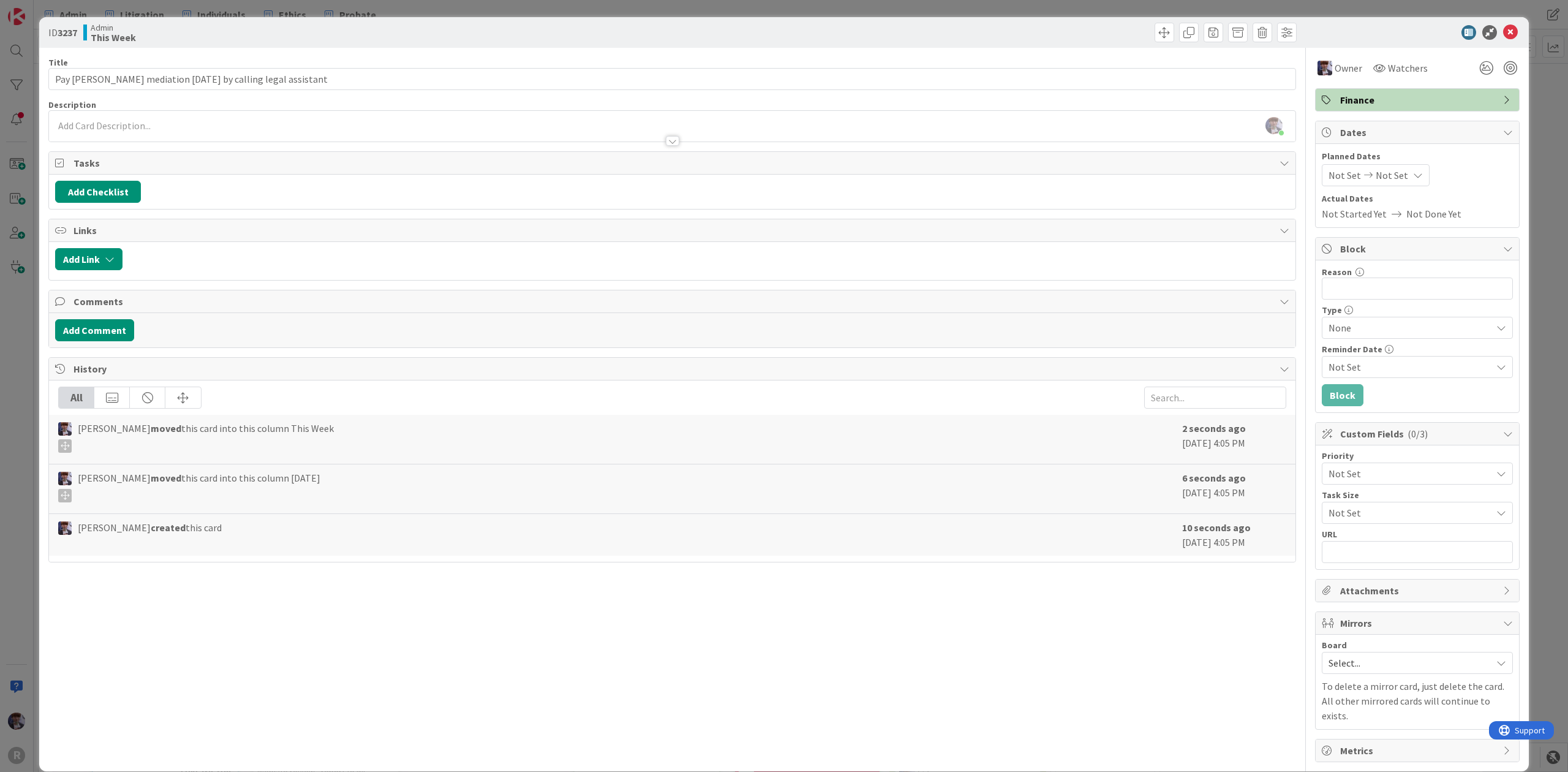
click at [1390, 474] on span "Not Set" at bounding box center [1406, 473] width 157 height 17
click at [1394, 550] on span "Hot List (Tasks Due < 7 days)" at bounding box center [1435, 547] width 142 height 18
click at [1419, 512] on span "Not Set" at bounding box center [1406, 513] width 157 height 17
click at [1402, 559] on span "< 1 hour" at bounding box center [1433, 564] width 144 height 18
click at [1530, 331] on div "ID 3237 Admin This Week Title 61 / 128 Pay [PERSON_NAME] mediation [DATE] by ca…" at bounding box center [784, 386] width 1568 height 772
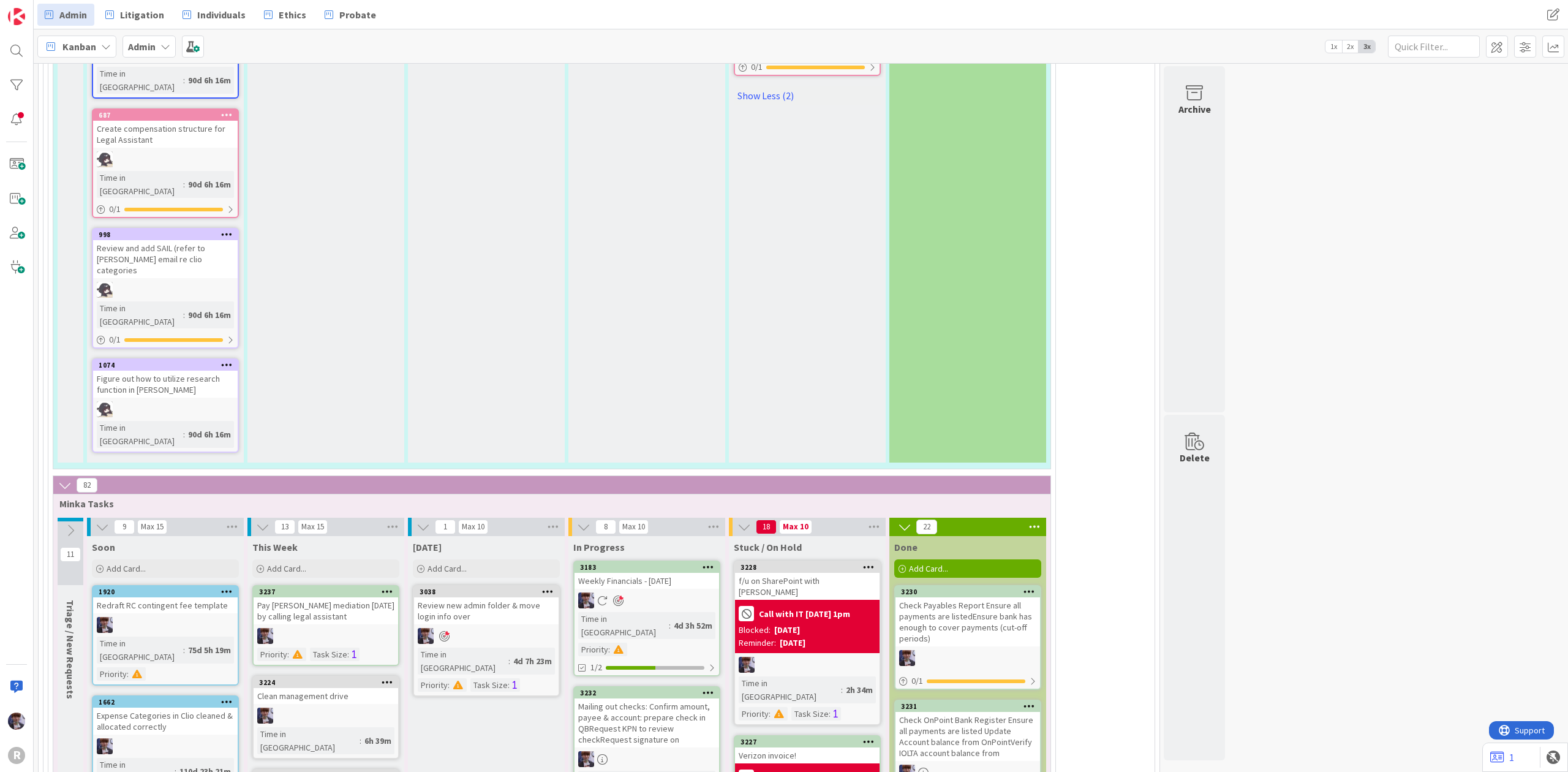
click at [665, 560] on div "3183 Weekly Financials - [DATE] Time in Column : 4d 3h 52m Priority : 1/2" at bounding box center [646, 618] width 147 height 116
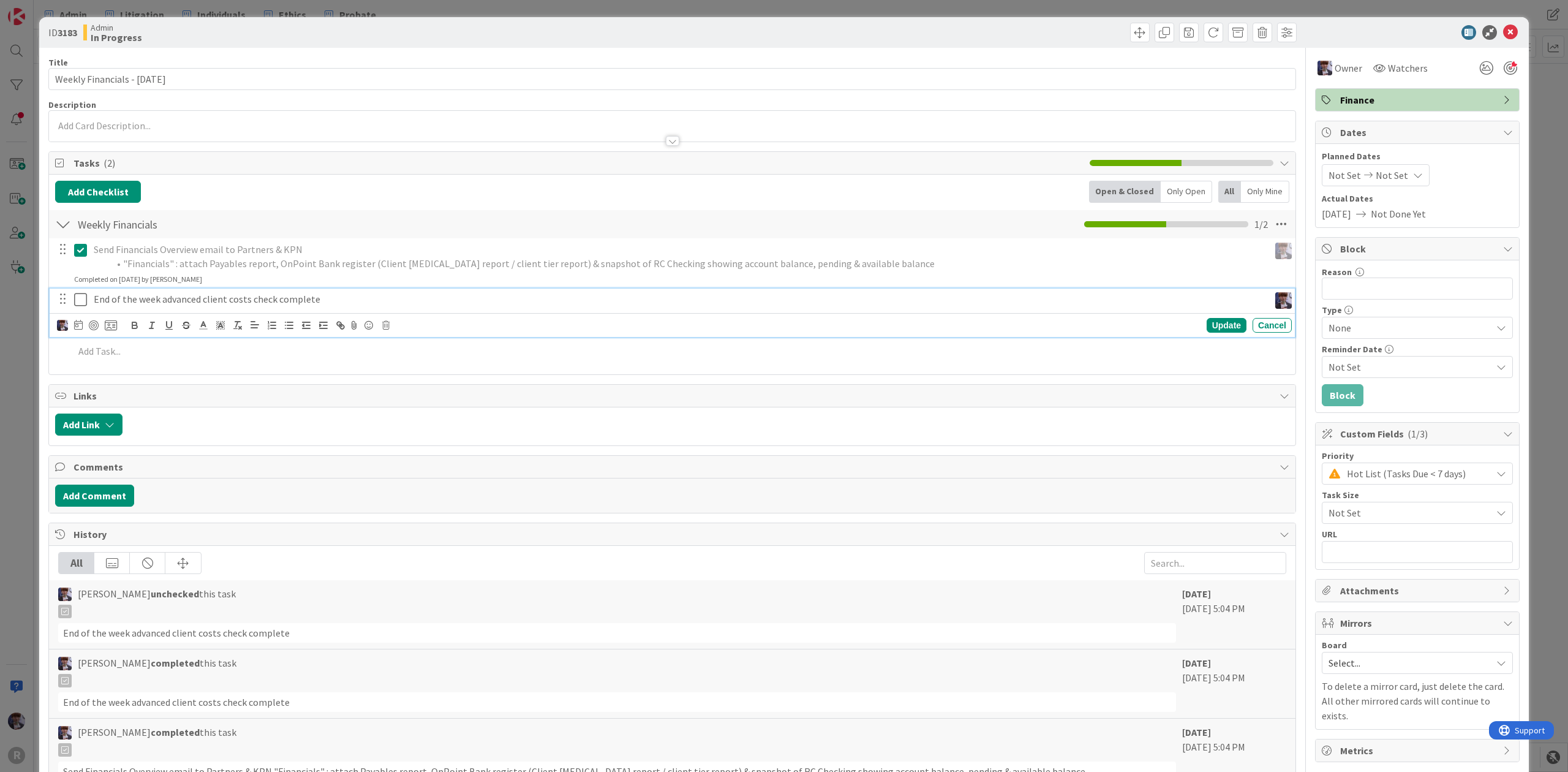
click at [79, 304] on icon at bounding box center [81, 299] width 13 height 14
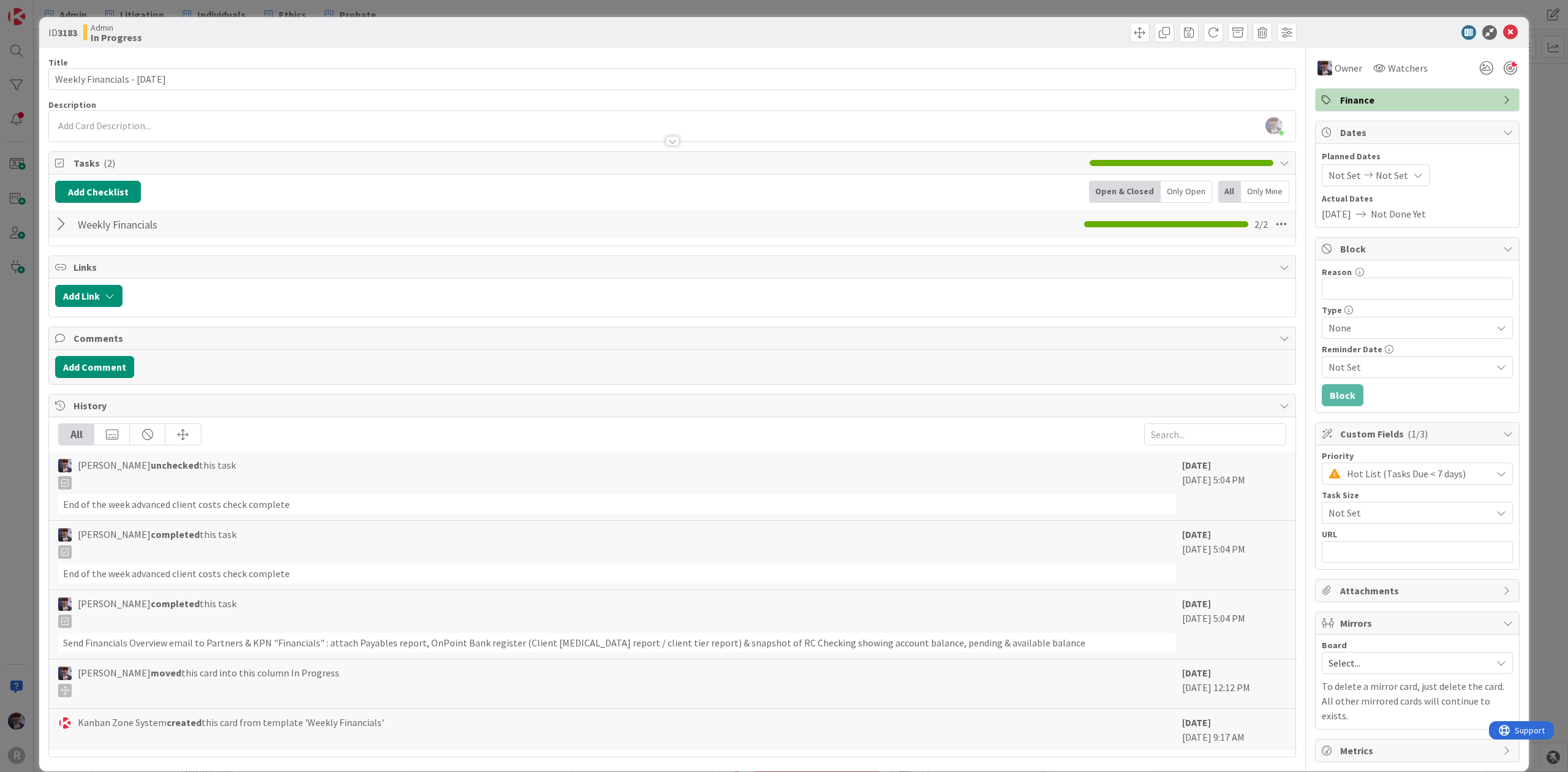
click at [30, 331] on div "ID 3183 Admin In Progress Title 30 / 128 Weekly Financials - [DATE] Description…" at bounding box center [784, 386] width 1568 height 772
